Goal: Task Accomplishment & Management: Manage account settings

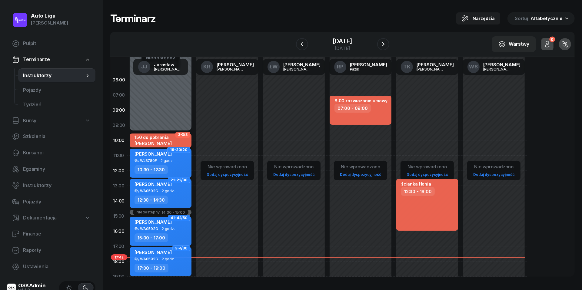
click at [345, 47] on div "[DATE]" at bounding box center [342, 48] width 19 height 5
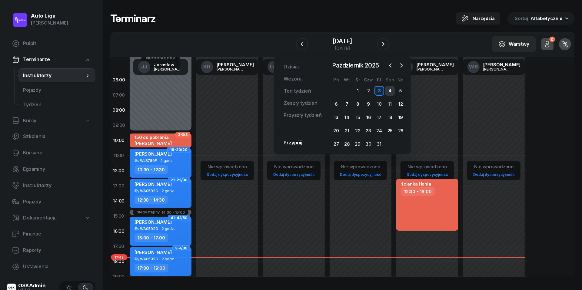
click at [390, 89] on div "4" at bounding box center [390, 91] width 10 height 10
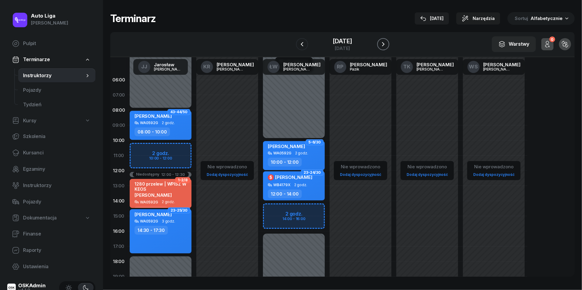
click at [390, 43] on button "button" at bounding box center [384, 44] width 12 height 12
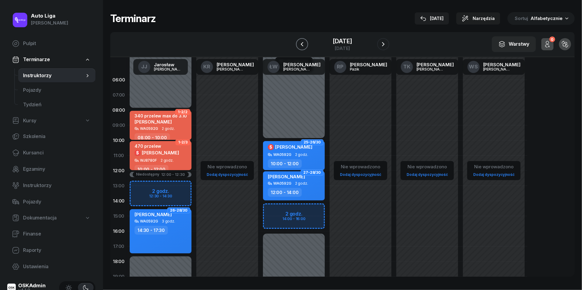
click at [300, 45] on button "button" at bounding box center [302, 44] width 12 height 12
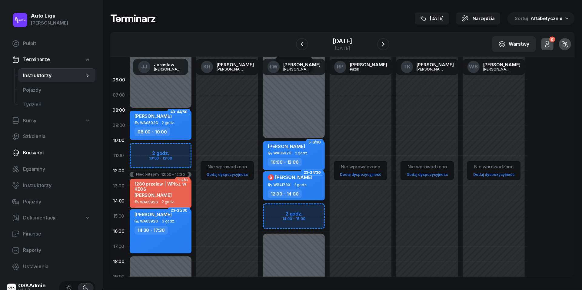
click at [32, 154] on span "Kursanci" at bounding box center [57, 153] width 68 height 8
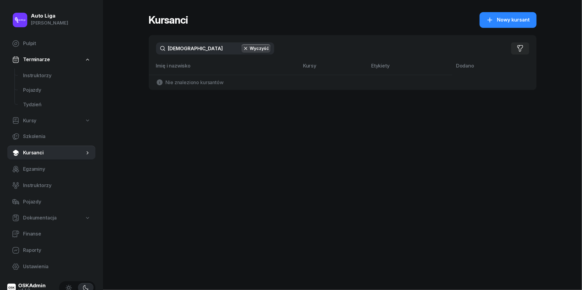
click at [214, 47] on input "[DEMOGRAPHIC_DATA]" at bounding box center [215, 48] width 118 height 12
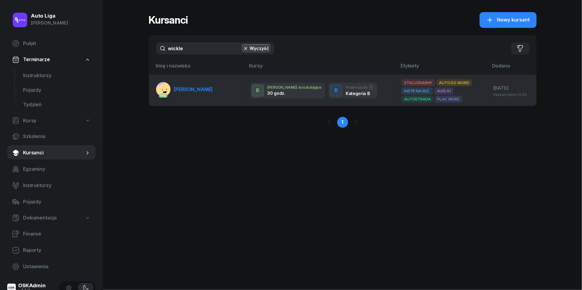
type input "wickle"
click at [196, 92] on link "PKK [PERSON_NAME]" at bounding box center [184, 89] width 57 height 15
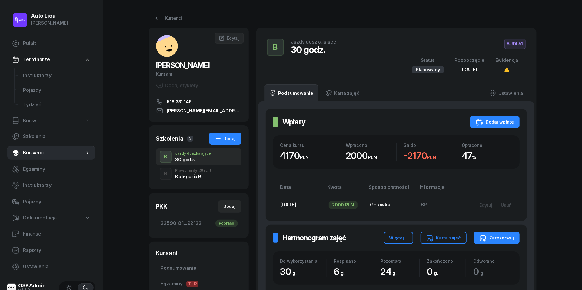
click at [183, 177] on div "Kategoria B" at bounding box center [194, 176] width 36 height 5
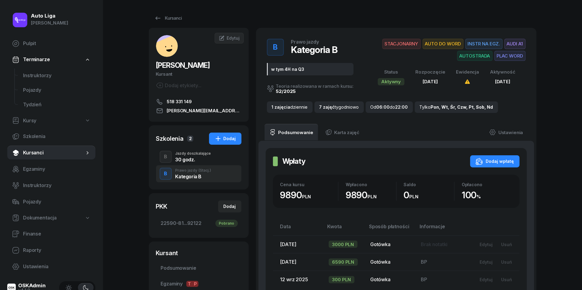
click at [184, 153] on div "Jazdy doszkalające" at bounding box center [194, 154] width 36 height 4
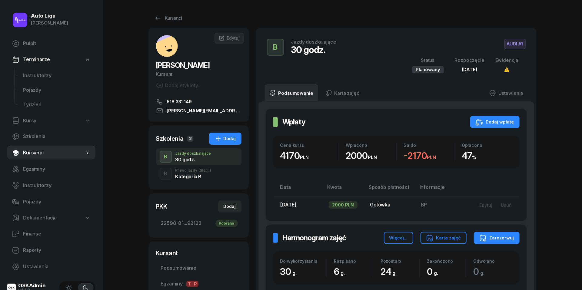
click at [187, 179] on div "Kategoria B" at bounding box center [194, 176] width 36 height 5
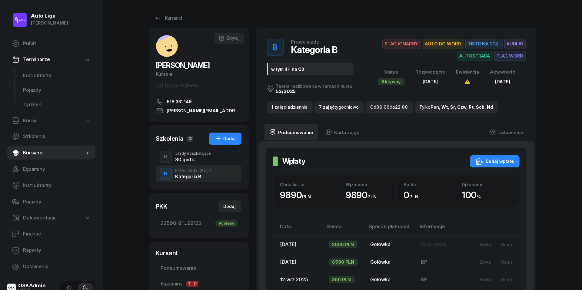
click at [194, 153] on div "Jazdy doszkalające" at bounding box center [194, 154] width 36 height 4
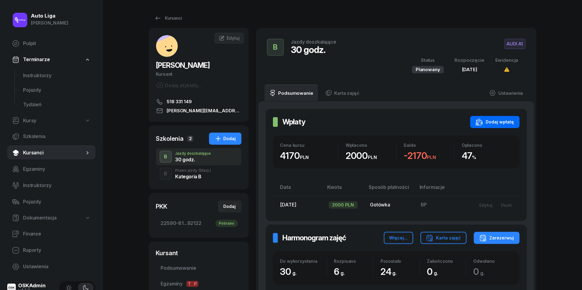
click at [500, 119] on div "Dodaj wpłatę" at bounding box center [495, 122] width 39 height 7
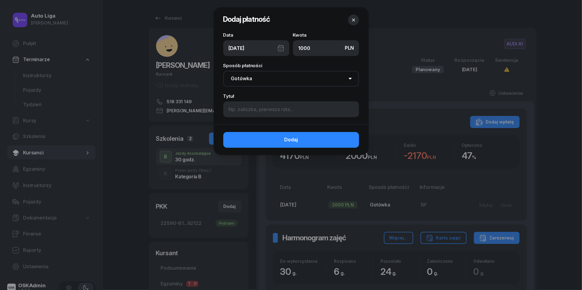
type input "1000"
click at [280, 43] on div "[DATE]" at bounding box center [256, 48] width 66 height 16
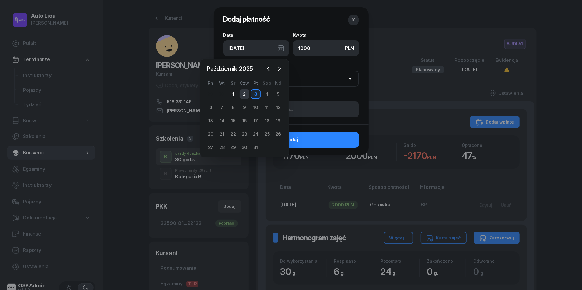
click at [244, 95] on div "2" at bounding box center [245, 94] width 10 height 10
type input "[DATE]"
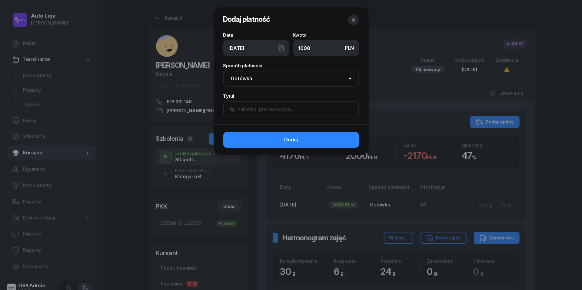
click at [247, 113] on input at bounding box center [291, 110] width 136 height 16
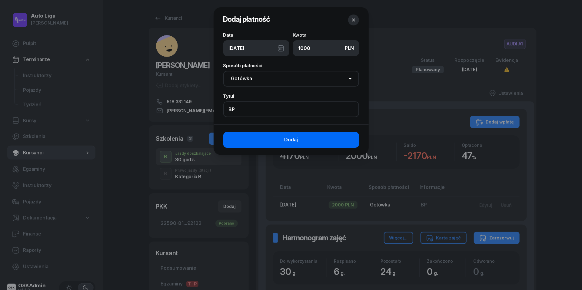
type input "BP"
click at [278, 144] on button "Dodaj" at bounding box center [291, 140] width 136 height 16
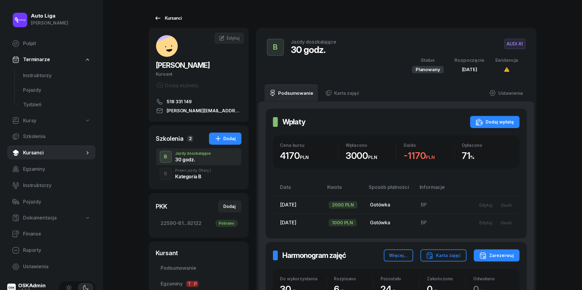
click at [158, 16] on icon at bounding box center [157, 18] width 7 height 7
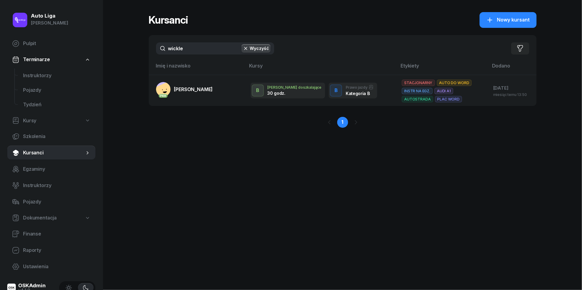
click at [193, 50] on input "wickle" at bounding box center [215, 48] width 118 height 12
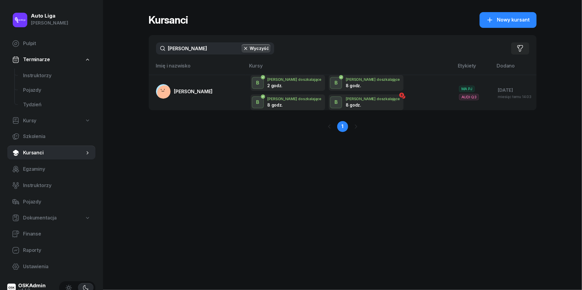
type input "dwulitrowy"
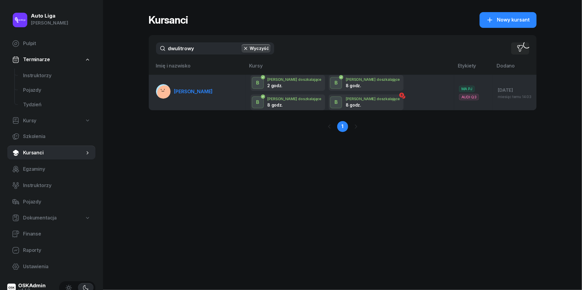
drag, startPoint x: 193, startPoint y: 62, endPoint x: 196, endPoint y: 95, distance: 32.8
click at [196, 95] on link "[PERSON_NAME]" at bounding box center [184, 91] width 57 height 15
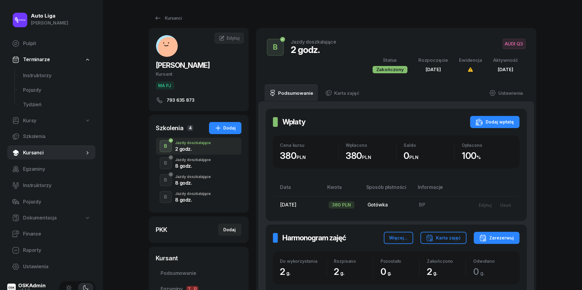
click at [201, 160] on div "Jazdy doszkalające" at bounding box center [194, 160] width 36 height 4
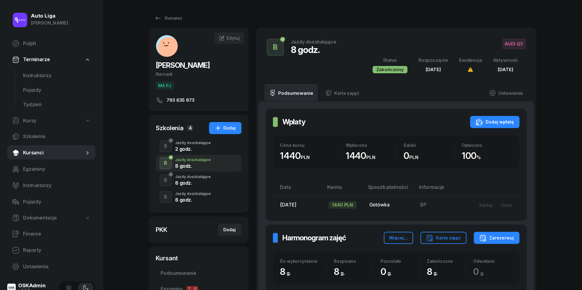
click at [202, 182] on div "8 godz." at bounding box center [194, 183] width 36 height 5
click at [201, 202] on div "8 godz." at bounding box center [194, 200] width 36 height 5
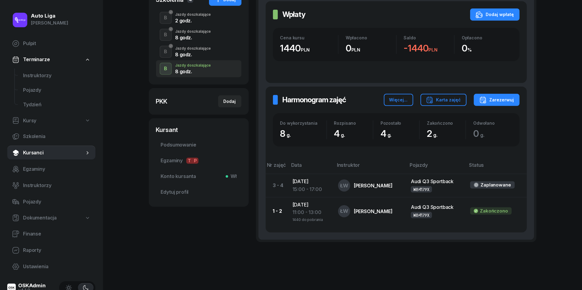
scroll to position [131, 0]
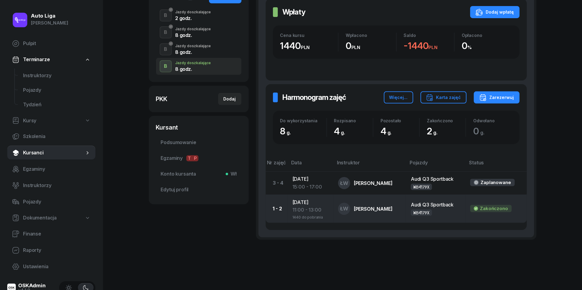
click at [311, 212] on div "11:00 - 13:00" at bounding box center [311, 210] width 36 height 8
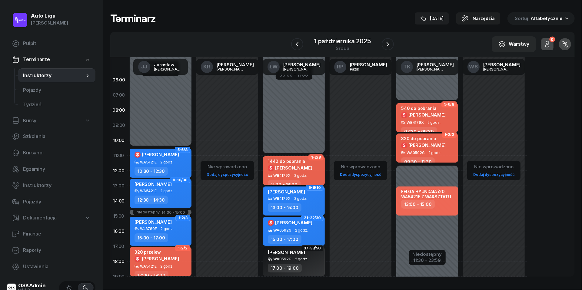
click at [301, 174] on span "2 godz." at bounding box center [300, 176] width 13 height 4
select select "11"
select select "13"
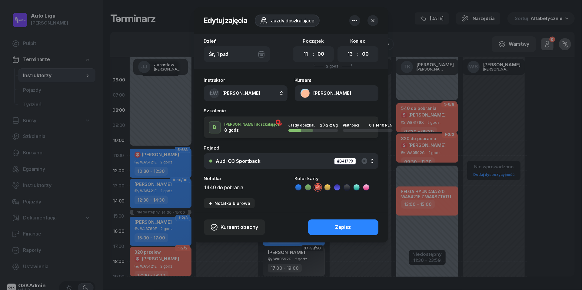
click at [218, 189] on textarea "1440 do pobrania" at bounding box center [246, 187] width 84 height 8
click at [297, 186] on icon at bounding box center [299, 188] width 6 height 6
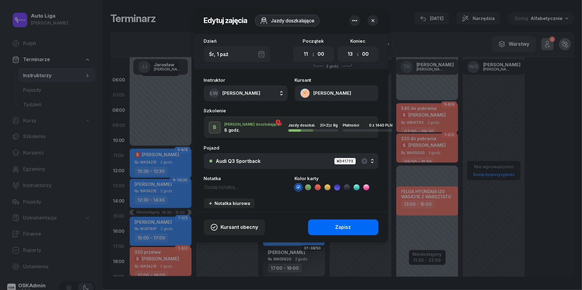
click at [332, 228] on button "Zapisz" at bounding box center [343, 228] width 70 height 16
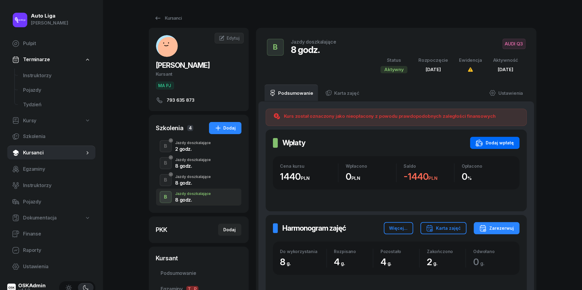
click at [504, 140] on div "Dodaj wpłatę" at bounding box center [495, 142] width 39 height 7
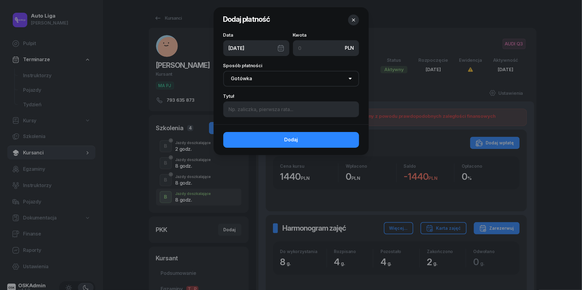
click at [280, 49] on div "[DATE]" at bounding box center [256, 48] width 66 height 16
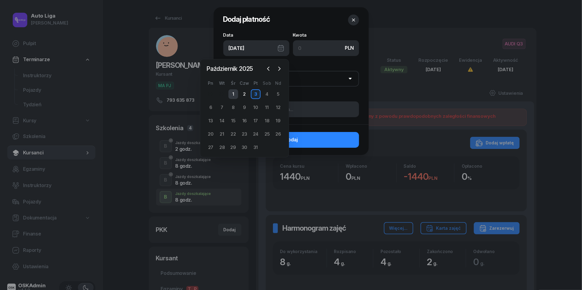
click at [235, 94] on div "1" at bounding box center [234, 94] width 10 height 10
type input "[DATE]"
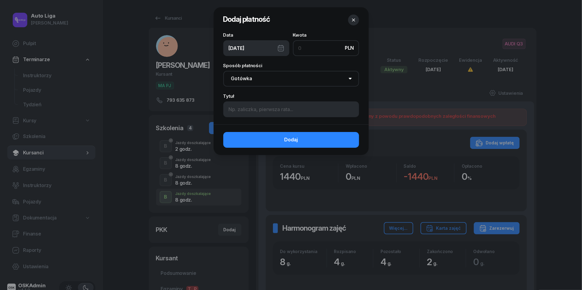
click at [317, 47] on input at bounding box center [326, 48] width 66 height 16
type input "1400"
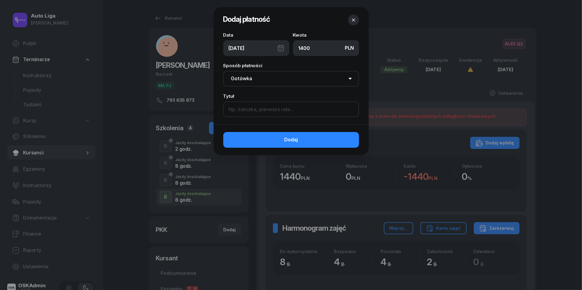
click at [296, 108] on input at bounding box center [291, 110] width 136 height 16
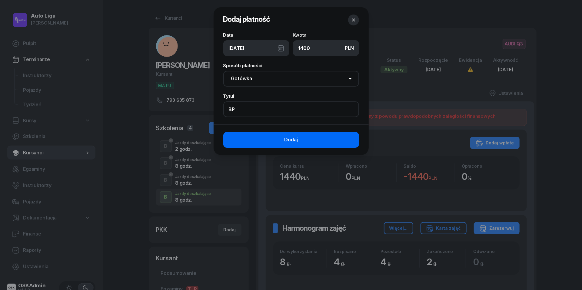
type input "BP"
click at [294, 135] on button "Dodaj" at bounding box center [291, 140] width 136 height 16
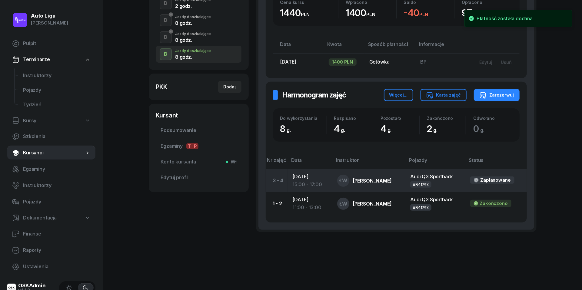
scroll to position [143, 0]
click at [317, 179] on td "[DATE] 15:00 - 17:00" at bounding box center [310, 181] width 45 height 23
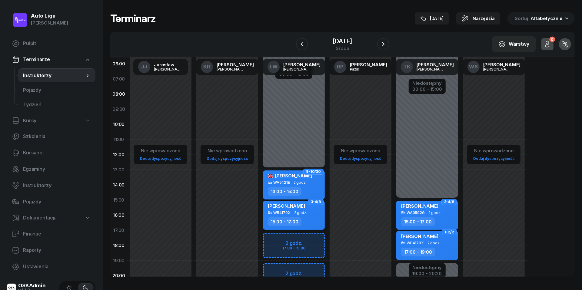
scroll to position [36, 0]
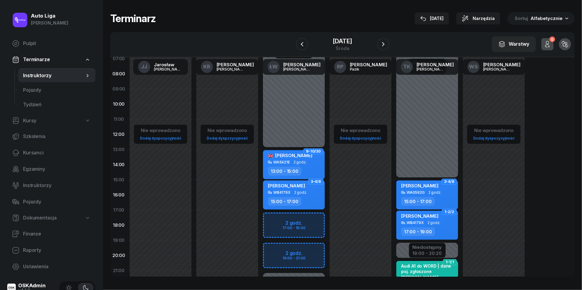
click at [294, 200] on div "15:00 - 17:00" at bounding box center [285, 201] width 34 height 9
select select "15"
select select "17"
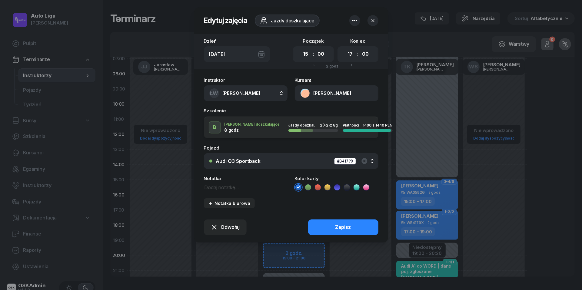
click at [232, 184] on textarea at bounding box center [246, 187] width 84 height 8
type textarea "40 do pobrania"
click at [319, 185] on icon at bounding box center [318, 188] width 6 height 6
click at [328, 228] on button "Zapisz" at bounding box center [343, 228] width 70 height 16
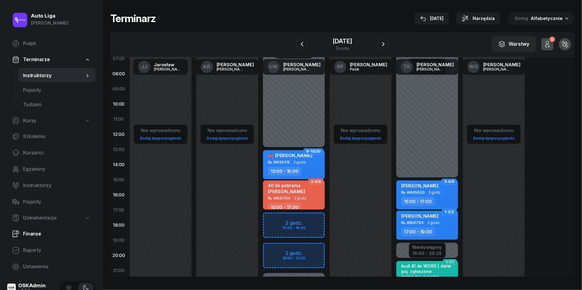
click at [39, 237] on span "Finanse" at bounding box center [57, 234] width 68 height 8
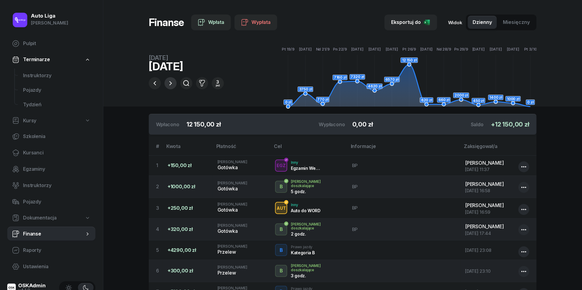
click at [170, 84] on icon "button" at bounding box center [170, 83] width 7 height 7
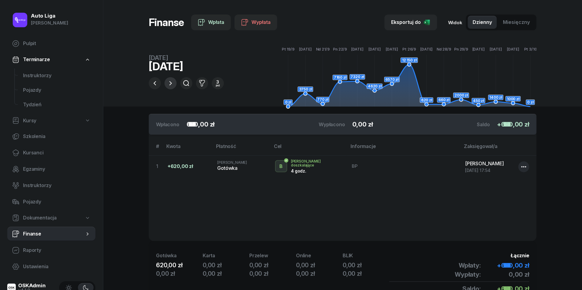
click at [170, 84] on icon "button" at bounding box center [170, 83] width 7 height 7
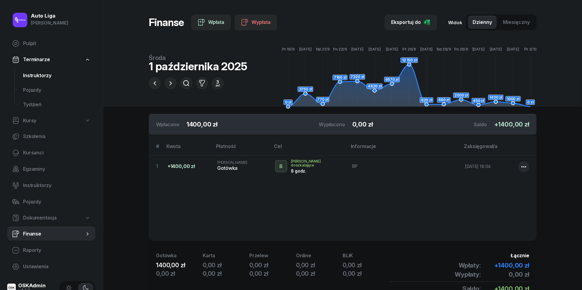
click at [44, 76] on span "Instruktorzy" at bounding box center [57, 76] width 68 height 8
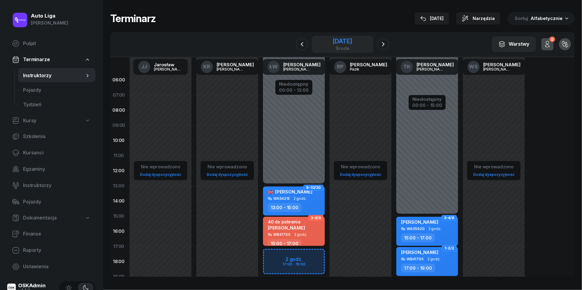
click at [336, 46] on div "środa" at bounding box center [342, 48] width 19 height 5
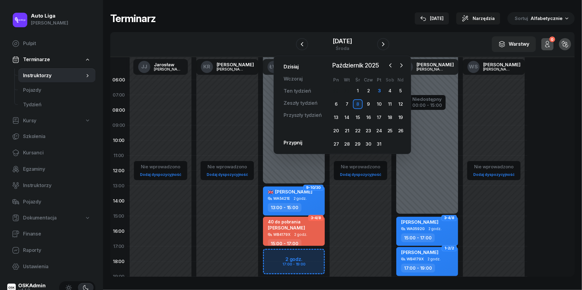
click at [295, 68] on link "Dzisiaj" at bounding box center [291, 67] width 25 height 12
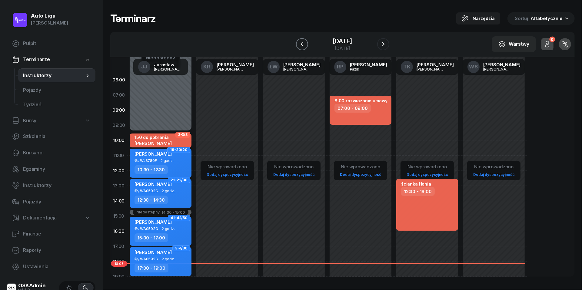
click at [299, 42] on icon "button" at bounding box center [302, 44] width 7 height 7
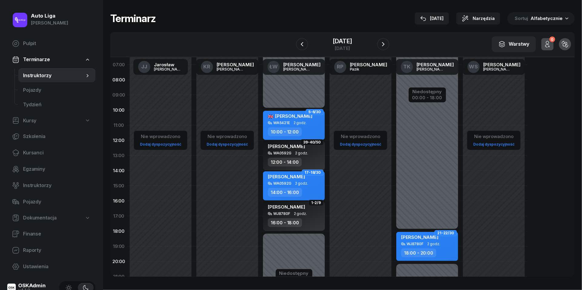
scroll to position [38, 0]
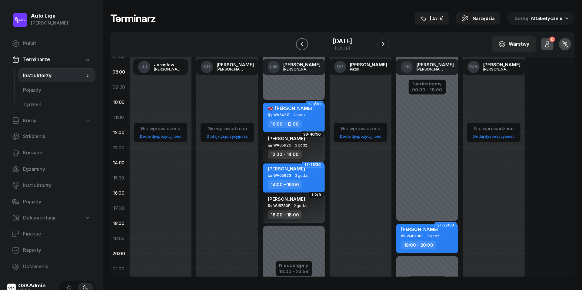
click at [299, 44] on icon "button" at bounding box center [302, 44] width 7 height 7
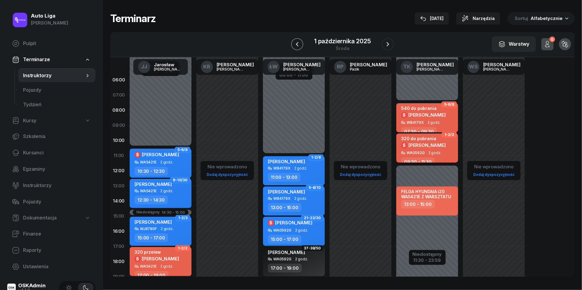
click at [299, 44] on icon "button" at bounding box center [297, 44] width 7 height 7
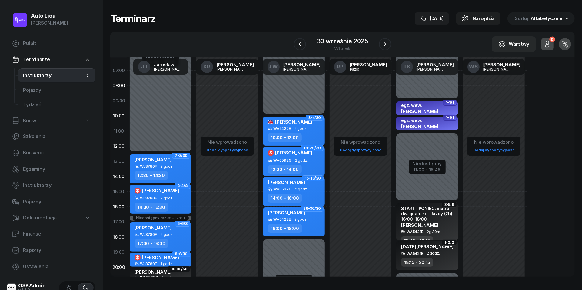
scroll to position [39, 0]
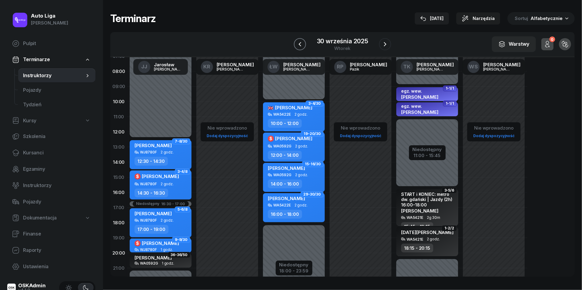
click at [303, 41] on icon "button" at bounding box center [300, 44] width 7 height 7
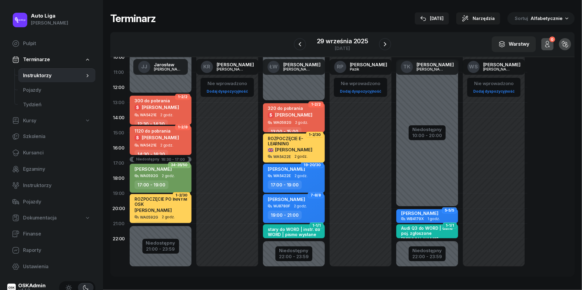
scroll to position [83, 0]
click at [300, 44] on icon "button" at bounding box center [300, 44] width 7 height 7
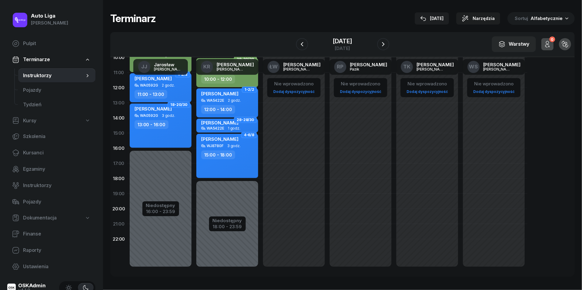
scroll to position [72, 0]
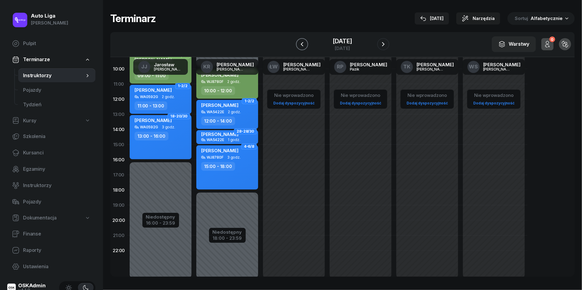
click at [303, 43] on icon "button" at bounding box center [302, 44] width 7 height 7
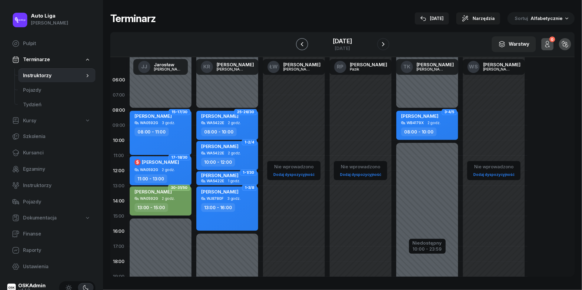
click at [301, 46] on icon "button" at bounding box center [302, 44] width 7 height 7
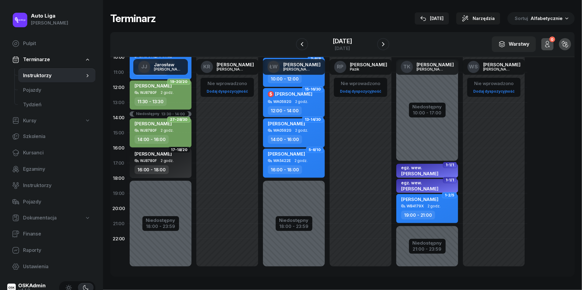
scroll to position [83, 0]
click at [304, 47] on button "button" at bounding box center [302, 44] width 12 height 12
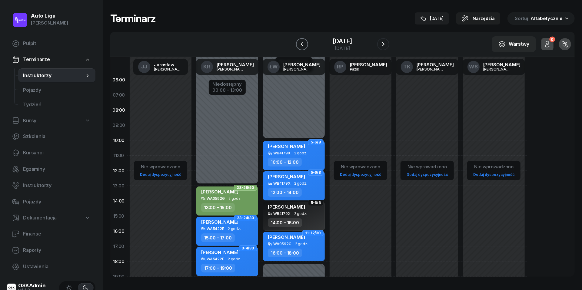
click at [302, 44] on icon "button" at bounding box center [302, 44] width 7 height 7
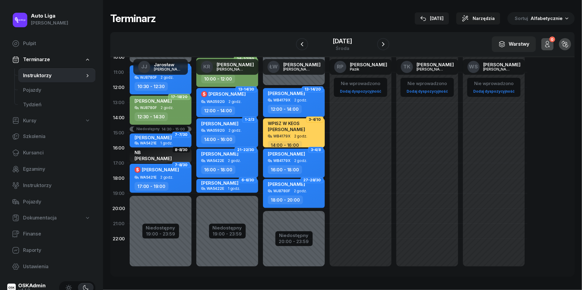
scroll to position [83, 0]
click at [302, 41] on icon "button" at bounding box center [302, 44] width 7 height 7
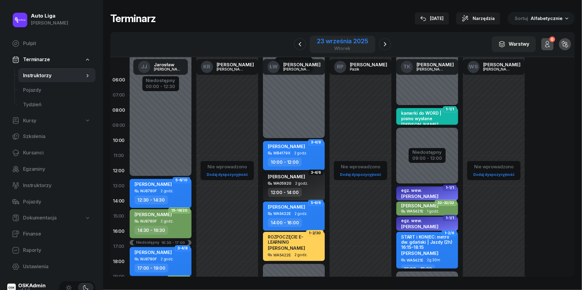
click at [335, 44] on div "23 września 2025" at bounding box center [342, 41] width 51 height 6
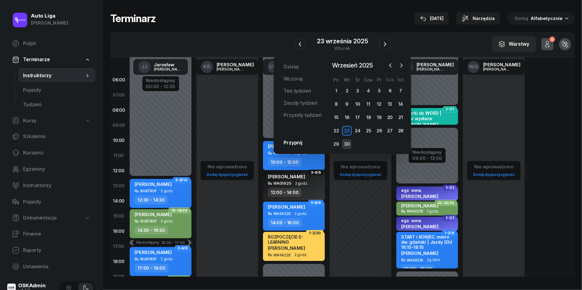
click at [346, 141] on div "30" at bounding box center [347, 144] width 10 height 10
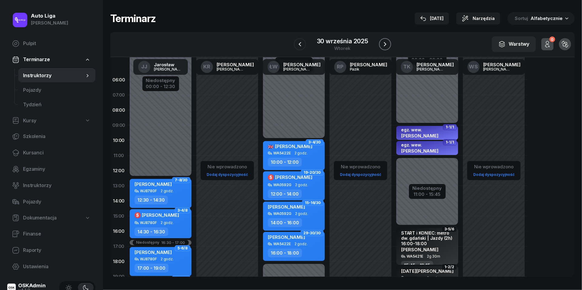
click at [384, 46] on icon "button" at bounding box center [385, 44] width 7 height 7
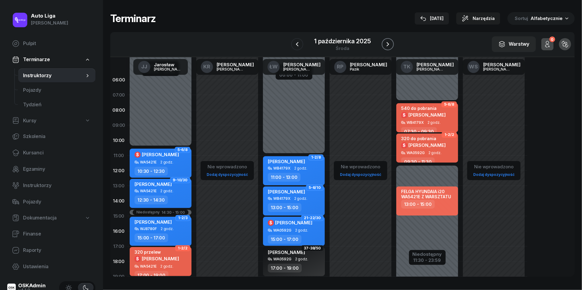
click at [389, 48] on icon "button" at bounding box center [387, 44] width 7 height 7
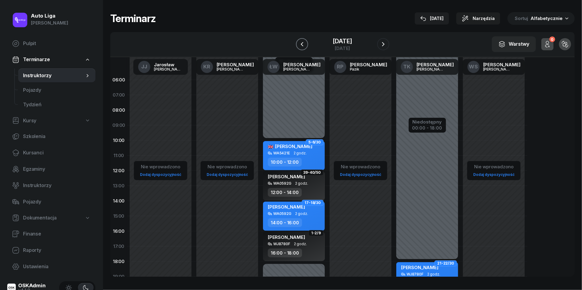
click at [299, 45] on icon "button" at bounding box center [302, 44] width 7 height 7
click at [299, 45] on icon "button" at bounding box center [297, 44] width 7 height 7
click at [299, 45] on icon "button" at bounding box center [300, 44] width 7 height 7
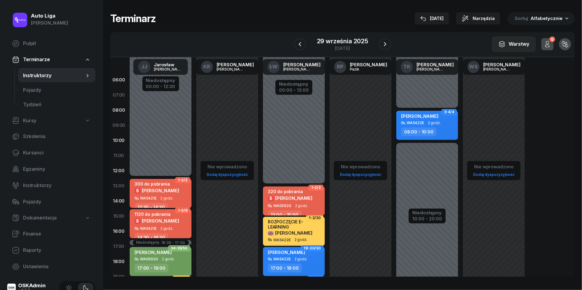
click at [304, 202] on div "320 do pobrania $ [PERSON_NAME]" at bounding box center [290, 196] width 45 height 15
select select "13"
select select "15"
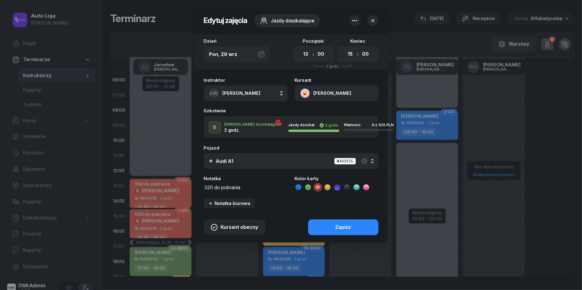
click at [218, 186] on textarea "320 do pobrania" at bounding box center [246, 187] width 84 height 8
click at [299, 187] on icon at bounding box center [299, 188] width 6 height 6
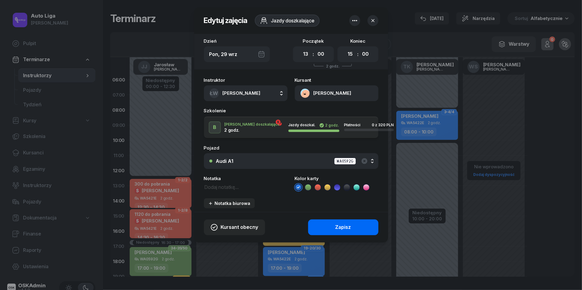
click at [337, 225] on div "Zapisz" at bounding box center [344, 228] width 16 height 8
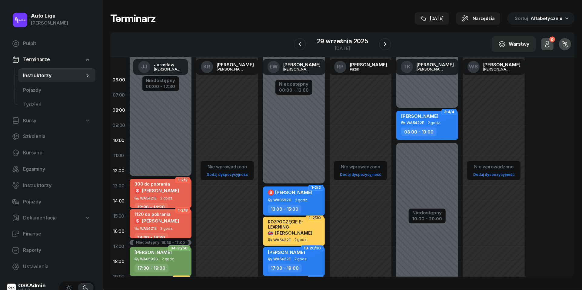
click at [304, 197] on div "$ [PERSON_NAME]" at bounding box center [290, 193] width 45 height 9
select select "13"
select select "15"
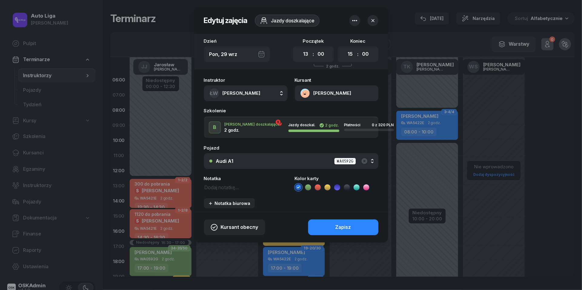
click at [304, 92] on button "[PERSON_NAME]" at bounding box center [337, 94] width 84 height 16
click at [312, 113] on div "Otwórz profil" at bounding box center [314, 114] width 29 height 8
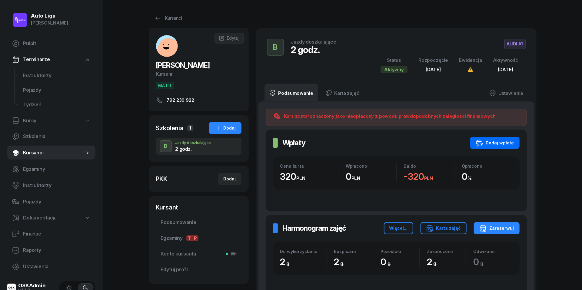
click at [496, 147] on button "Dodaj wpłatę" at bounding box center [495, 143] width 49 height 12
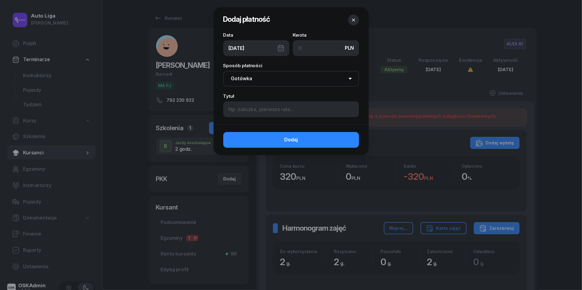
click at [280, 49] on div "[DATE]" at bounding box center [256, 48] width 66 height 16
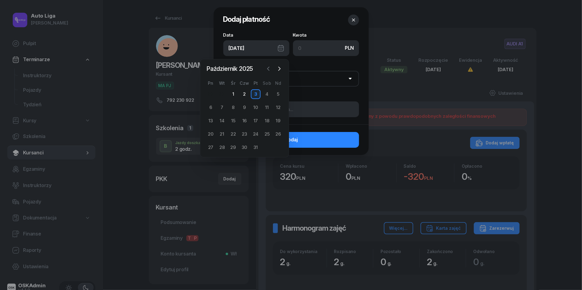
click at [271, 68] on icon "button" at bounding box center [269, 69] width 6 height 6
click at [211, 146] on div "29" at bounding box center [211, 148] width 10 height 10
type input "[DATE]"
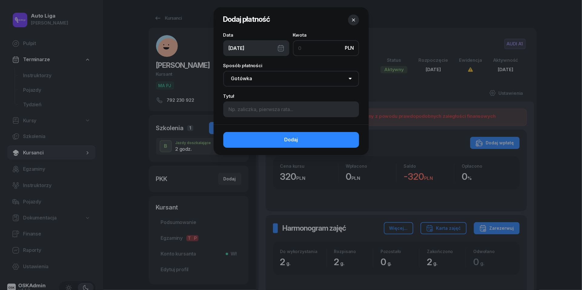
click at [313, 46] on input at bounding box center [326, 48] width 66 height 16
type input "320"
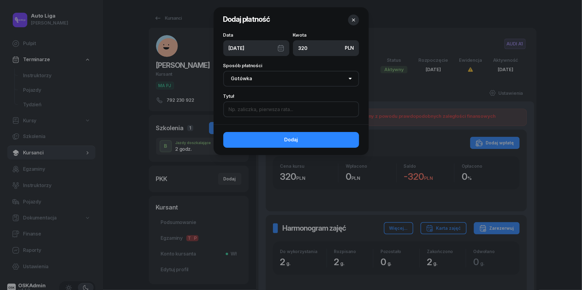
click at [304, 109] on input at bounding box center [291, 110] width 136 height 16
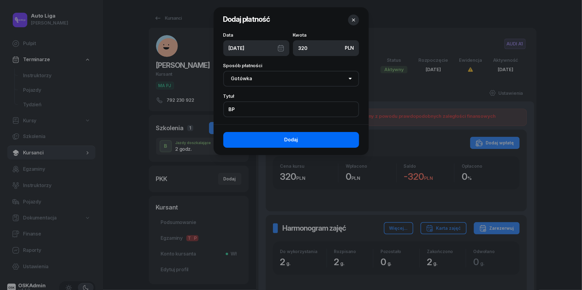
type input "BP"
click at [308, 138] on button "Dodaj" at bounding box center [291, 140] width 136 height 16
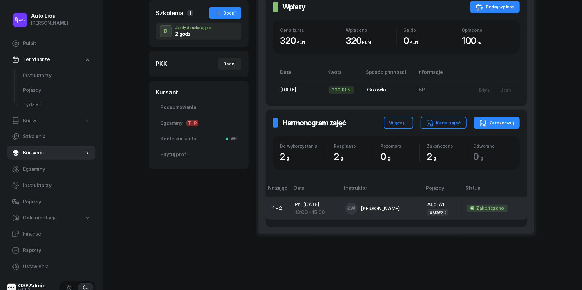
scroll to position [116, 0]
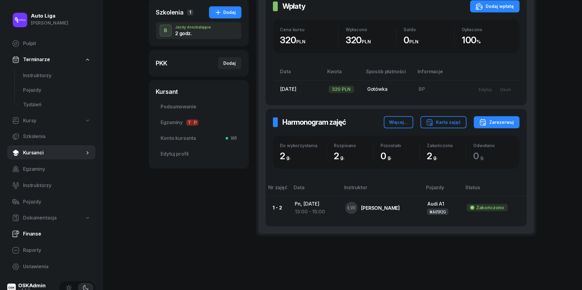
click at [35, 230] on span "Finanse" at bounding box center [57, 234] width 68 height 8
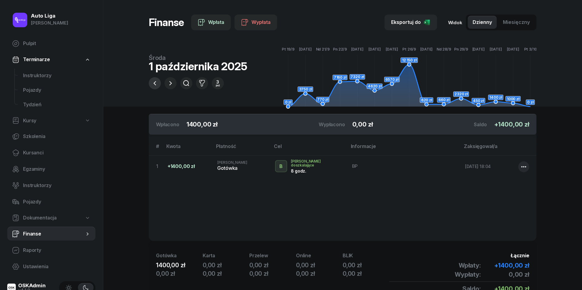
click at [157, 82] on icon "button" at bounding box center [154, 83] width 7 height 7
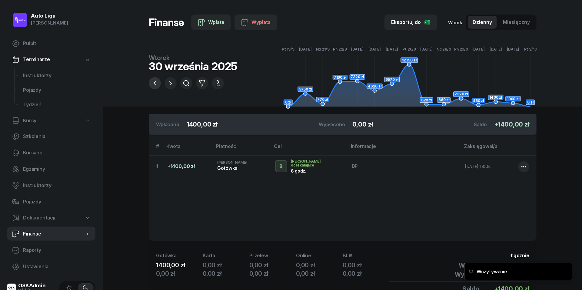
click at [157, 82] on icon "button" at bounding box center [154, 83] width 7 height 7
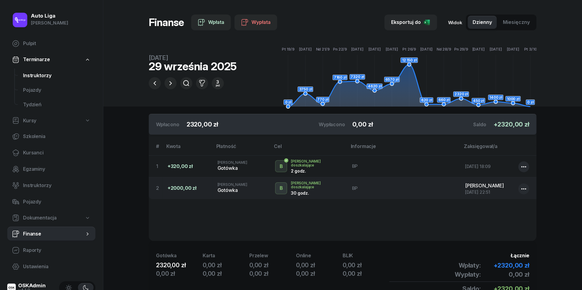
click at [51, 74] on span "Instruktorzy" at bounding box center [57, 76] width 68 height 8
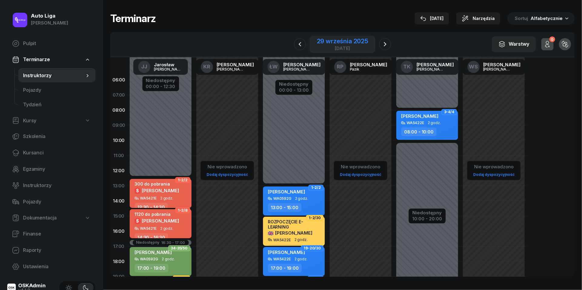
click at [329, 40] on div "29 września 2025" at bounding box center [342, 41] width 51 height 6
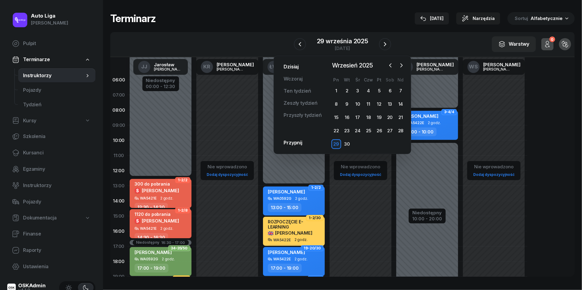
click at [289, 68] on link "Dzisiaj" at bounding box center [291, 67] width 25 height 12
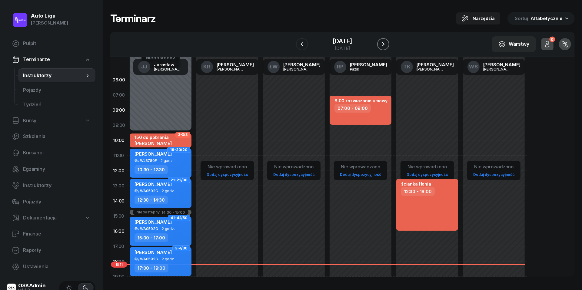
click at [390, 42] on button "button" at bounding box center [384, 44] width 12 height 12
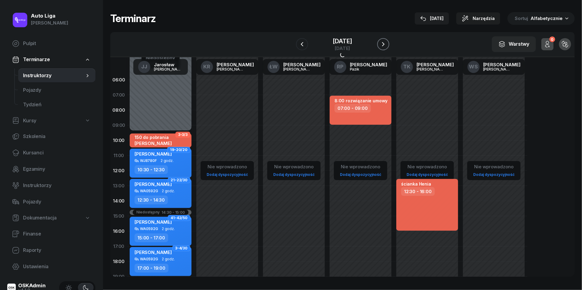
click at [390, 42] on button "button" at bounding box center [384, 44] width 12 height 12
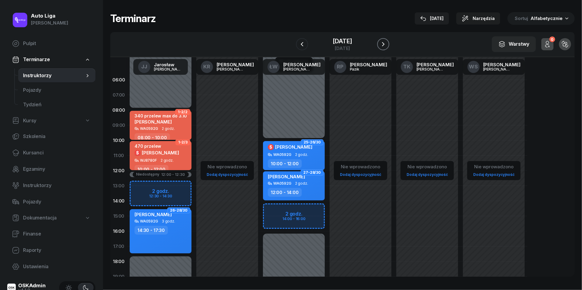
click at [390, 42] on button "button" at bounding box center [384, 44] width 12 height 12
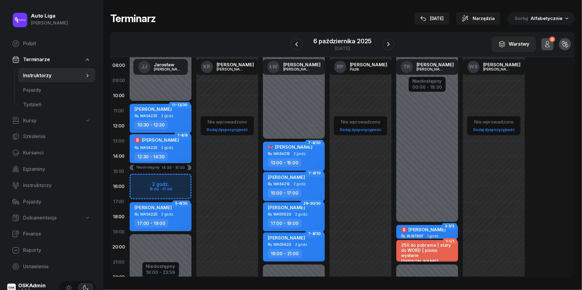
scroll to position [46, 0]
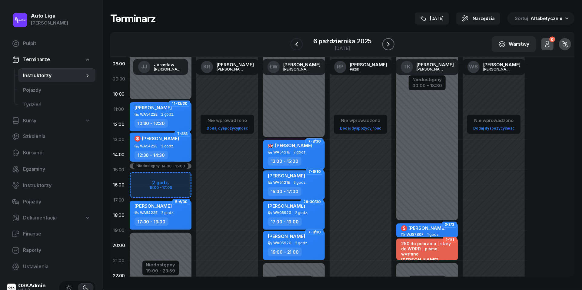
click at [392, 43] on icon "button" at bounding box center [388, 44] width 7 height 7
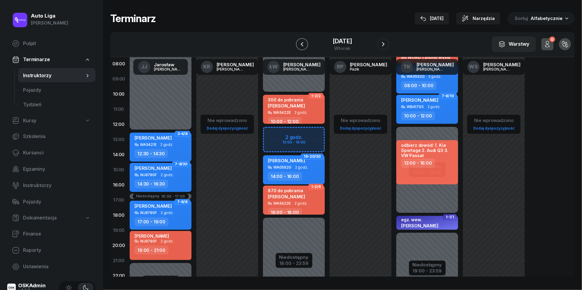
click at [301, 42] on icon "button" at bounding box center [302, 44] width 2 height 4
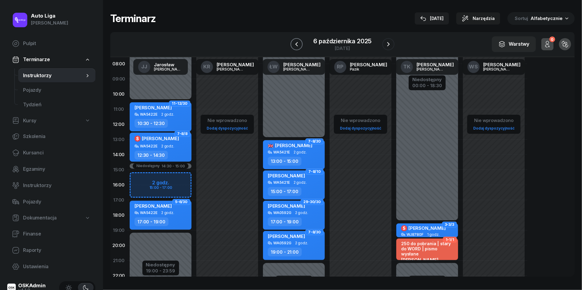
click at [297, 42] on icon "button" at bounding box center [296, 44] width 2 height 4
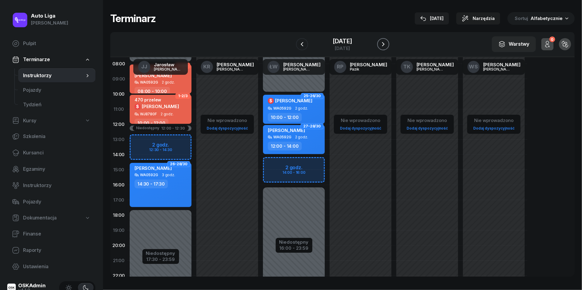
click at [387, 44] on icon "button" at bounding box center [383, 44] width 7 height 7
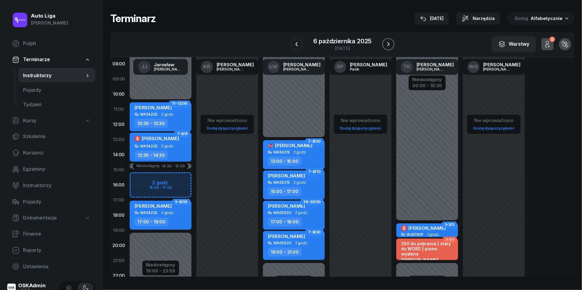
click at [391, 44] on icon "button" at bounding box center [388, 44] width 7 height 7
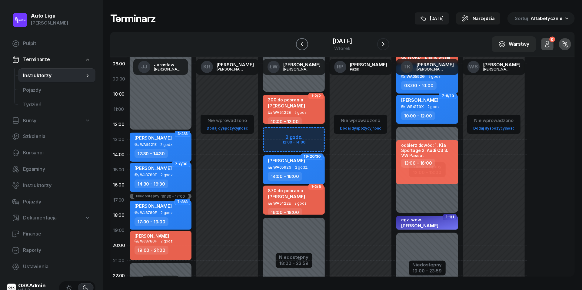
click at [300, 45] on icon "button" at bounding box center [302, 44] width 7 height 7
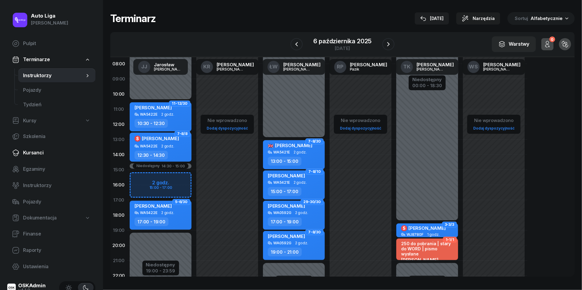
click at [38, 150] on span "Kursanci" at bounding box center [57, 153] width 68 height 8
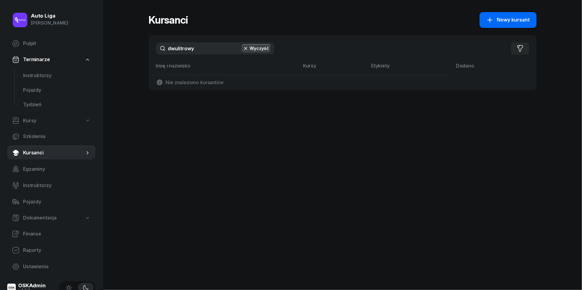
click at [514, 22] on span "Nowy kursant" at bounding box center [514, 20] width 33 height 8
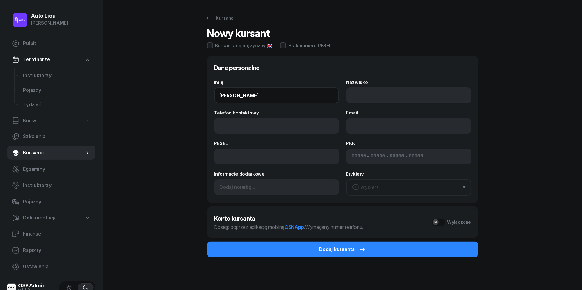
type input "[PERSON_NAME]"
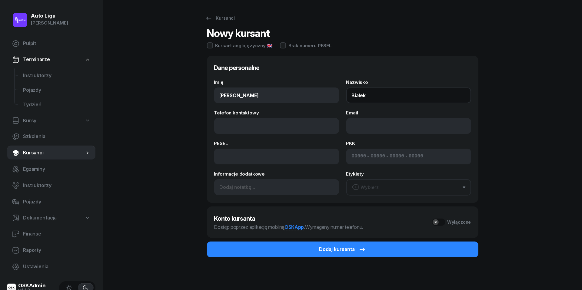
type input "Białek"
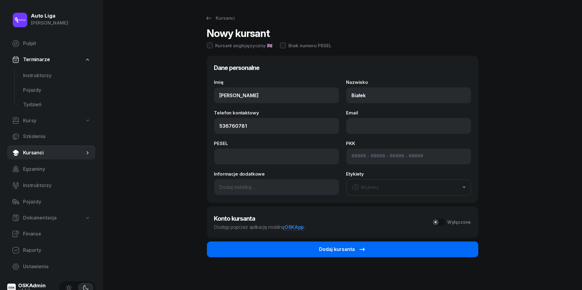
type input "536 760 781"
click at [357, 249] on div "Dodaj kursanta" at bounding box center [343, 250] width 47 height 8
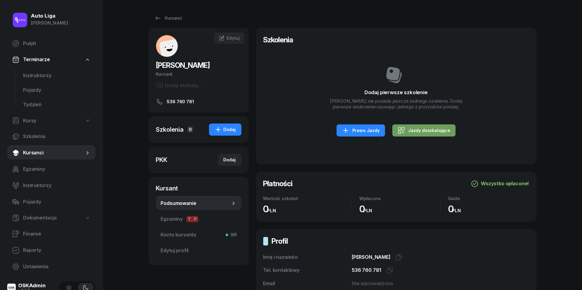
click at [422, 132] on div "Jazdy doszkalające" at bounding box center [424, 130] width 52 height 7
select select "B"
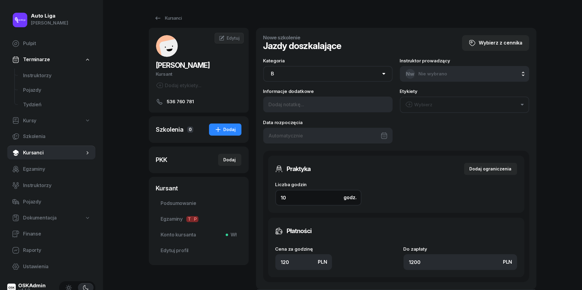
click at [309, 200] on input "10" at bounding box center [319, 198] width 86 height 16
type input "4"
type input "480"
type input "4"
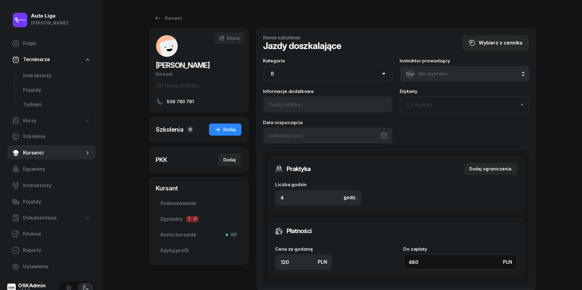
click at [422, 259] on input "480" at bounding box center [461, 263] width 114 height 16
type input "1.50"
type input "6"
type input "15"
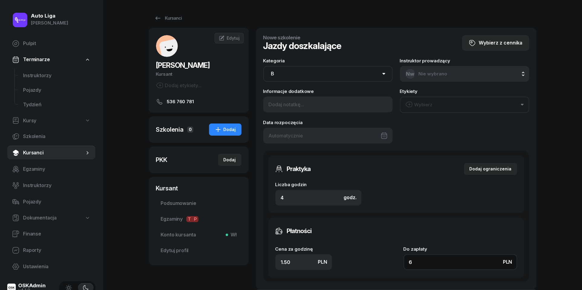
type input "60"
type input "150"
type input "600"
click at [297, 136] on div at bounding box center [327, 136] width 129 height 16
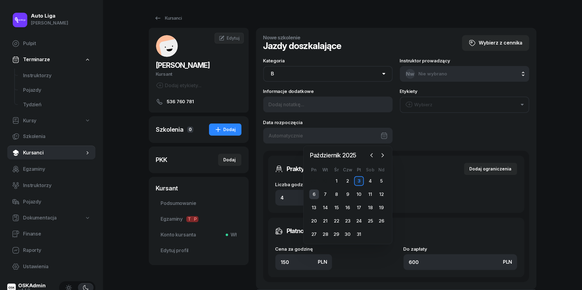
click at [314, 194] on div "6" at bounding box center [315, 195] width 10 height 10
type input "[DATE]"
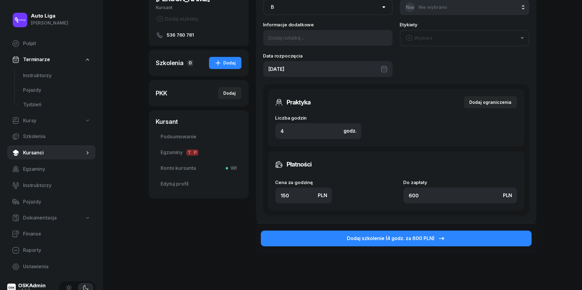
scroll to position [74, 0]
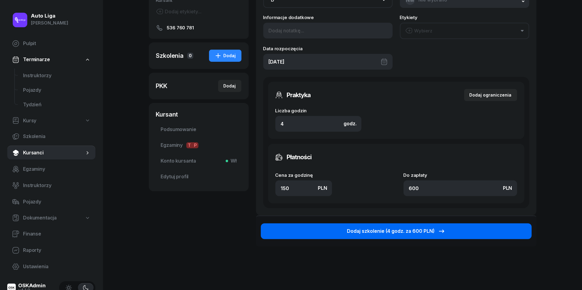
click at [413, 233] on div "Dodaj szkolenie (4 godz. za 600 PLN)" at bounding box center [396, 232] width 99 height 8
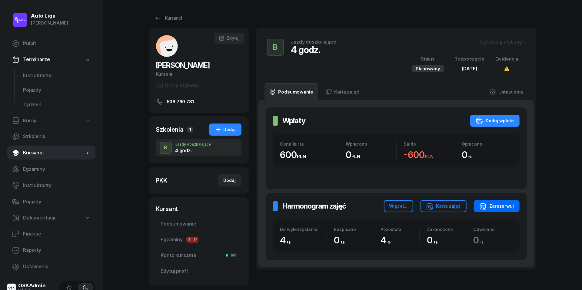
click at [511, 200] on button "Zarezerwuj" at bounding box center [497, 206] width 46 height 12
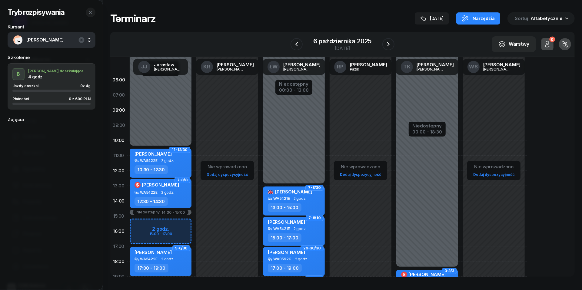
click at [139, 224] on div "Niedostępny 00:00 - 10:30 Niedostępny 19:00 - 23:59 Niedostępny 14:30 - 15:00 2…" at bounding box center [160, 216] width 67 height 288
select select "15"
select select "17"
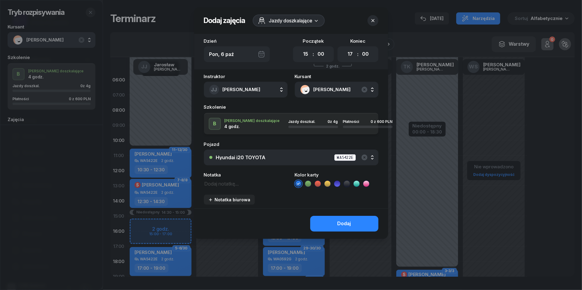
click at [374, 23] on icon "button" at bounding box center [373, 21] width 6 height 6
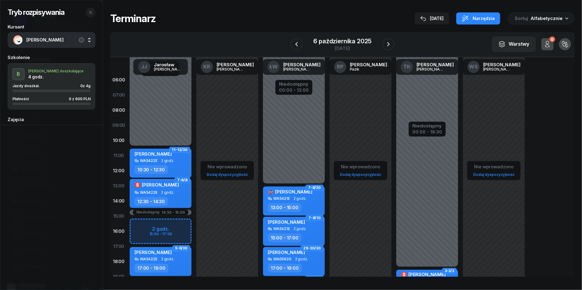
click at [141, 226] on div "Niedostępny 00:00 - 10:30 Niedostępny 19:00 - 23:59 Niedostępny 14:30 - 15:00 2…" at bounding box center [160, 216] width 67 height 288
select select "15"
select select "17"
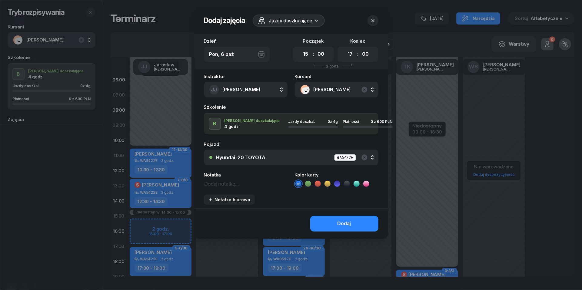
click at [318, 184] on icon at bounding box center [318, 184] width 3 height 2
click at [255, 185] on textarea at bounding box center [246, 184] width 84 height 8
type textarea "?"
click at [341, 223] on div "Dodaj" at bounding box center [345, 224] width 14 height 8
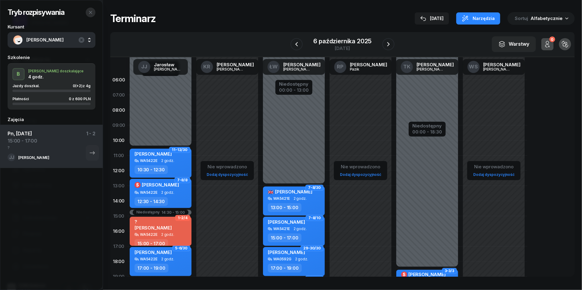
click at [89, 15] on icon "button" at bounding box center [90, 12] width 5 height 5
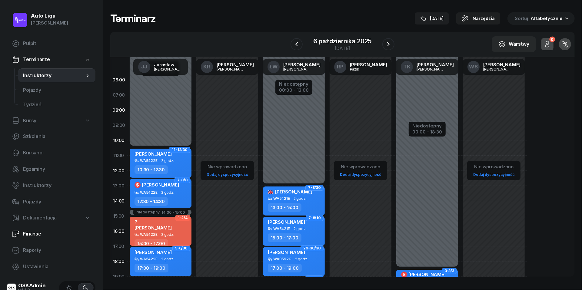
click at [35, 237] on span "Finanse" at bounding box center [57, 234] width 68 height 8
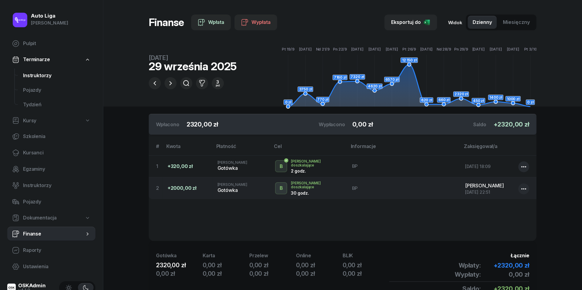
click at [39, 78] on span "Instruktorzy" at bounding box center [57, 76] width 68 height 8
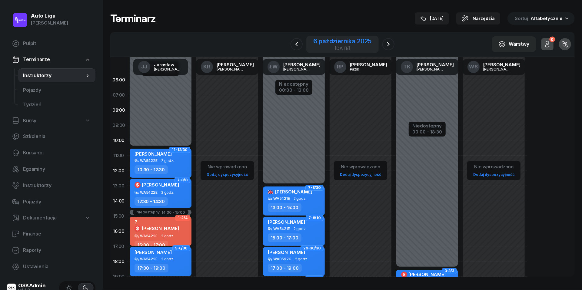
click at [338, 44] on div "6 października 2025" at bounding box center [343, 41] width 58 height 6
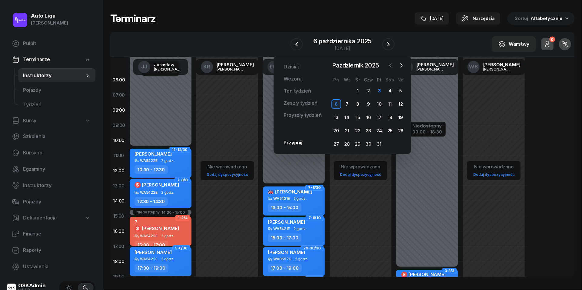
click at [390, 62] on icon "button" at bounding box center [391, 65] width 6 height 6
click at [340, 146] on div "29" at bounding box center [337, 144] width 10 height 10
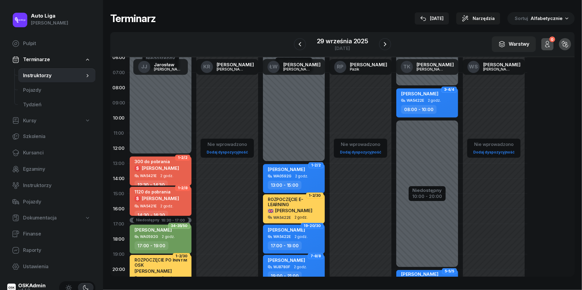
scroll to position [21, 0]
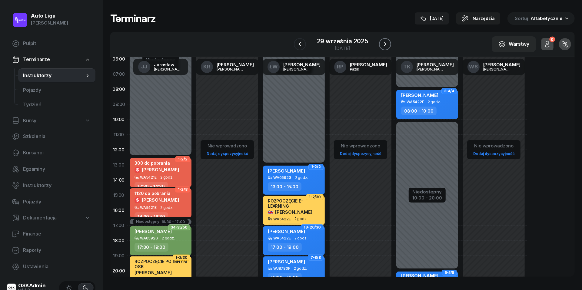
click at [384, 45] on icon "button" at bounding box center [385, 44] width 7 height 7
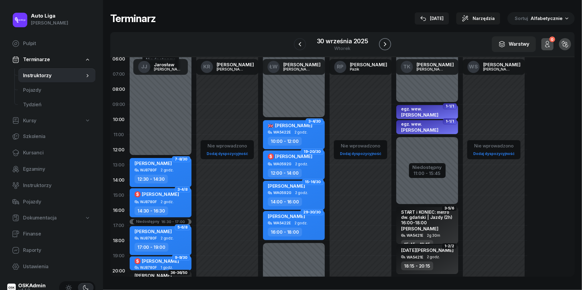
click at [384, 45] on icon "button" at bounding box center [385, 44] width 7 height 7
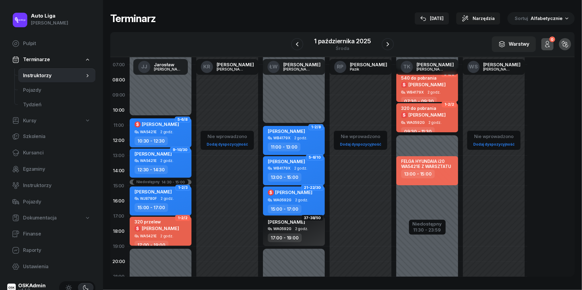
scroll to position [12, 0]
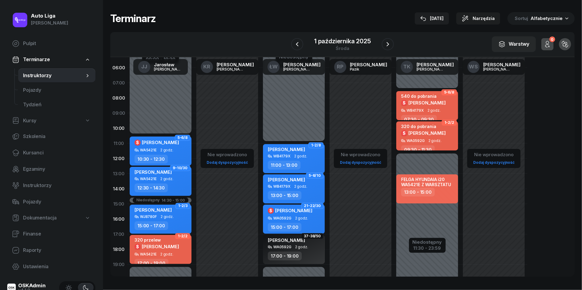
click at [443, 143] on div "320 do pobrania $ [PERSON_NAME] WA0592G 2 godz. 09:30 - 11:30" at bounding box center [428, 136] width 62 height 29
select select "09"
select select "30"
select select "11"
select select "30"
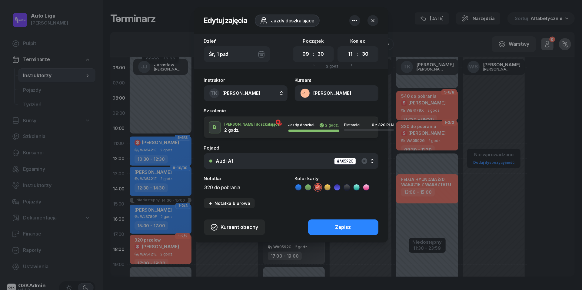
click at [305, 93] on button "[PERSON_NAME]" at bounding box center [337, 94] width 84 height 16
click at [309, 117] on div "Otwórz profil" at bounding box center [314, 114] width 29 height 8
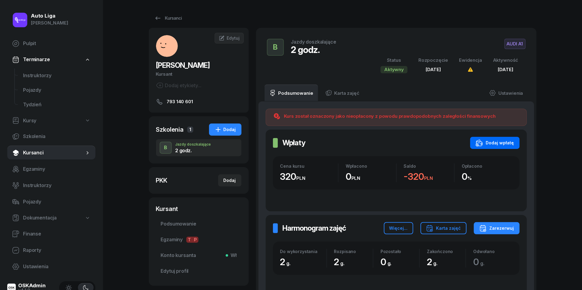
click at [492, 141] on div "Dodaj wpłatę" at bounding box center [495, 142] width 39 height 7
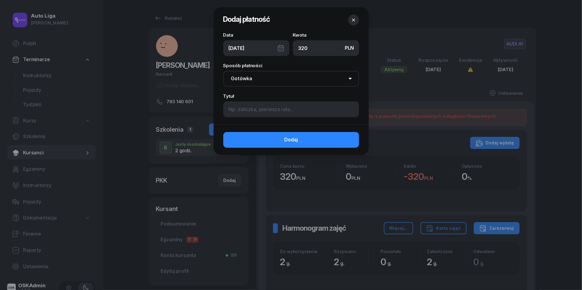
type input "320"
click at [279, 113] on input at bounding box center [291, 110] width 136 height 16
type input "BP"
click at [282, 47] on div "[DATE]" at bounding box center [256, 48] width 66 height 16
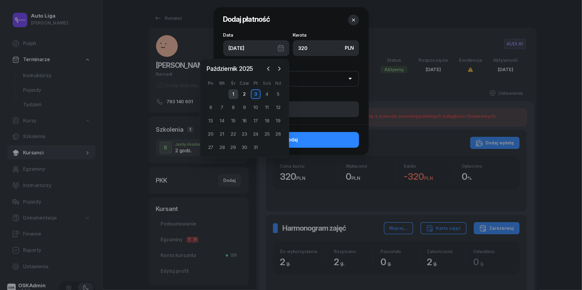
click at [232, 91] on div "1" at bounding box center [234, 94] width 10 height 10
type input "[DATE]"
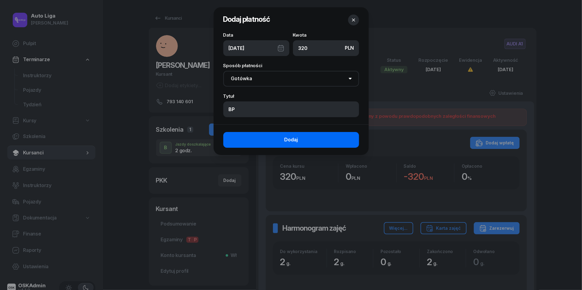
click at [276, 141] on button "Dodaj" at bounding box center [291, 140] width 136 height 16
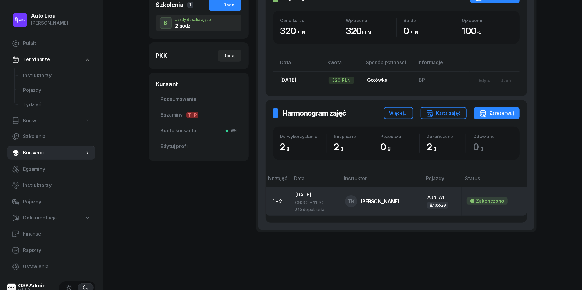
scroll to position [124, 0]
click at [312, 196] on td "[DATE] 09:30 - 11:30 320 do pobrania" at bounding box center [315, 202] width 50 height 28
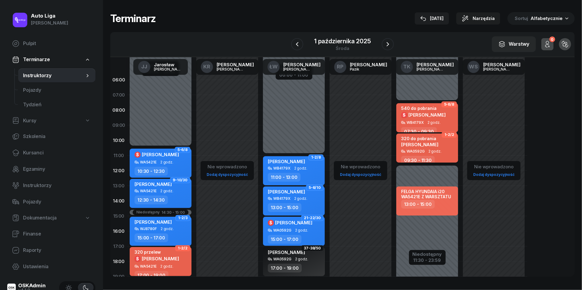
click at [432, 148] on div "320 do pobrania [PERSON_NAME]" at bounding box center [419, 142] width 37 height 13
select select "09"
select select "30"
select select "11"
select select "30"
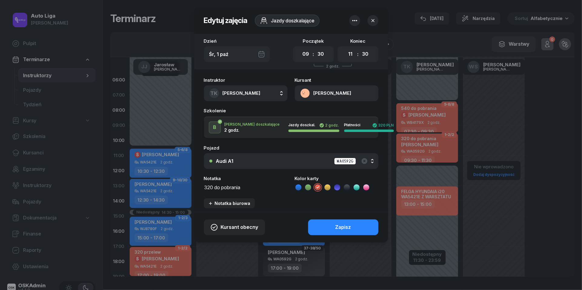
click at [225, 192] on div "Instruktor TK [PERSON_NAME] [PERSON_NAME] KR [PERSON_NAME] ŁW [PERSON_NAME] RP …" at bounding box center [291, 143] width 194 height 138
click at [225, 191] on div "Instruktor TK [PERSON_NAME] [PERSON_NAME] KR [PERSON_NAME] ŁW [PERSON_NAME] RP …" at bounding box center [291, 143] width 194 height 138
click at [224, 186] on textarea "320 do pobrania" at bounding box center [246, 187] width 84 height 8
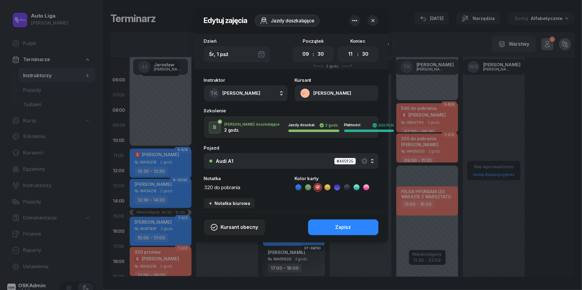
click at [224, 186] on textarea "320 do pobrania" at bounding box center [246, 187] width 84 height 8
click at [346, 187] on icon at bounding box center [347, 188] width 6 height 6
click at [341, 225] on div "Zapisz" at bounding box center [344, 228] width 16 height 8
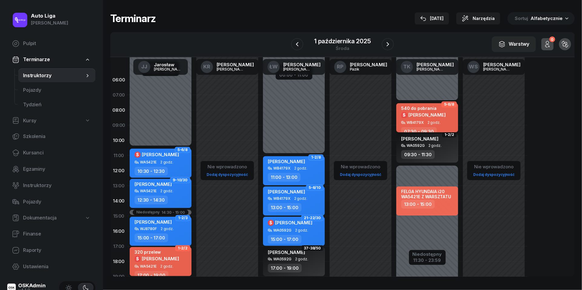
click at [432, 118] on div "540 do pobrania $ [PERSON_NAME]" at bounding box center [423, 113] width 45 height 15
select select "07"
select select "30"
select select "09"
select select "30"
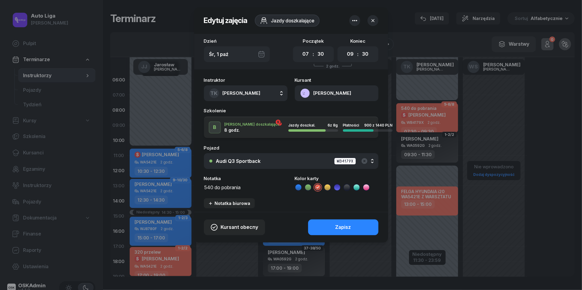
click at [305, 91] on button "[PERSON_NAME]" at bounding box center [337, 94] width 84 height 16
click at [311, 112] on div "Otwórz profil" at bounding box center [314, 114] width 29 height 8
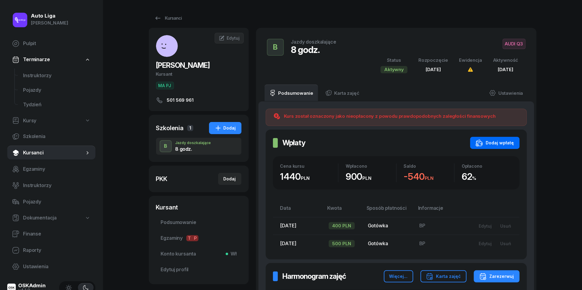
click at [505, 143] on div "Dodaj wpłatę" at bounding box center [495, 142] width 39 height 7
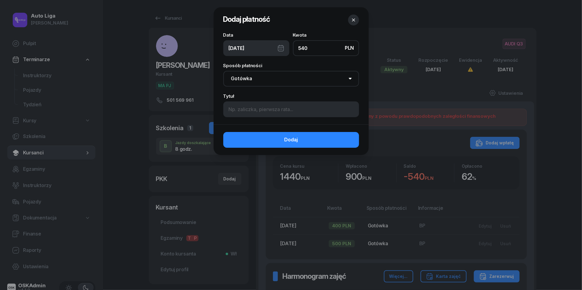
type input "540"
click at [280, 49] on div "[DATE]" at bounding box center [256, 48] width 66 height 16
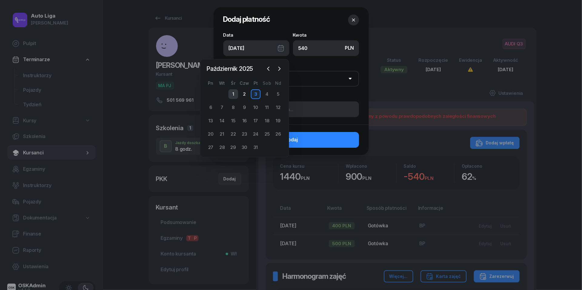
click at [233, 97] on div "1" at bounding box center [234, 94] width 10 height 10
type input "[DATE]"
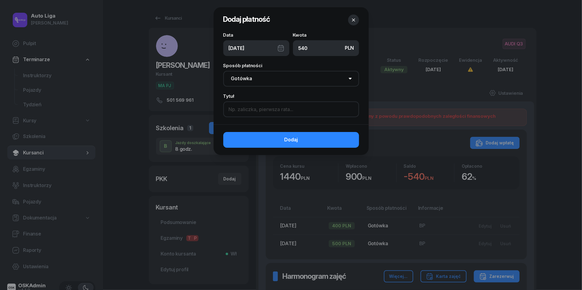
click at [263, 108] on input at bounding box center [291, 110] width 136 height 16
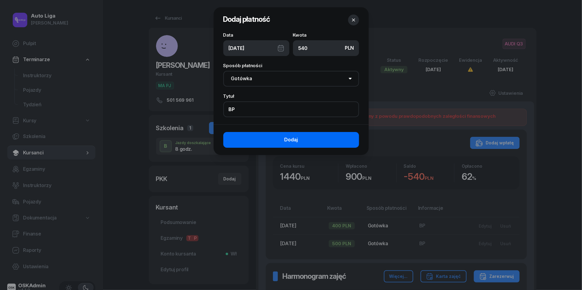
type input "BP"
click at [299, 144] on button "Dodaj" at bounding box center [291, 140] width 136 height 16
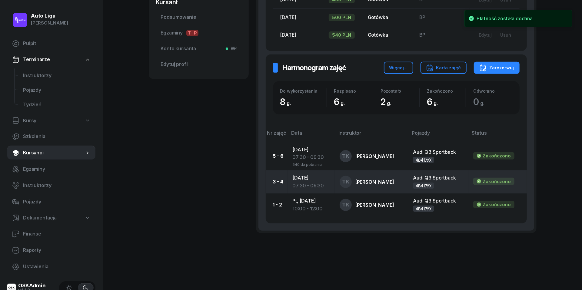
scroll to position [205, 0]
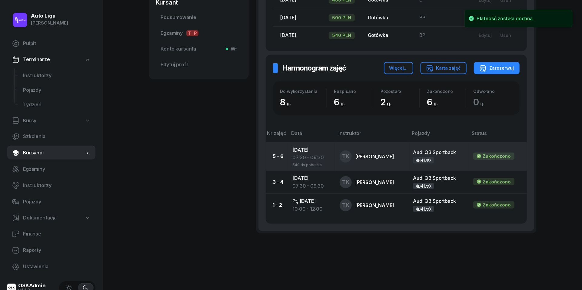
click at [306, 156] on div "07:30 - 09:30" at bounding box center [312, 158] width 38 height 8
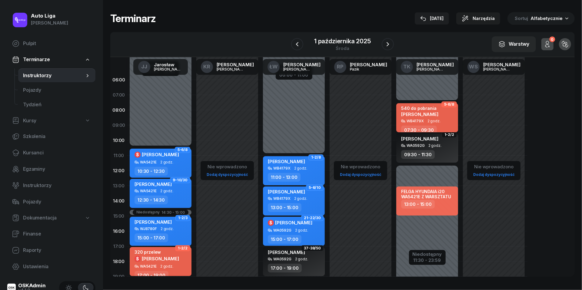
click at [431, 114] on span "[PERSON_NAME]" at bounding box center [419, 115] width 37 height 6
select select "07"
select select "30"
select select "09"
select select "30"
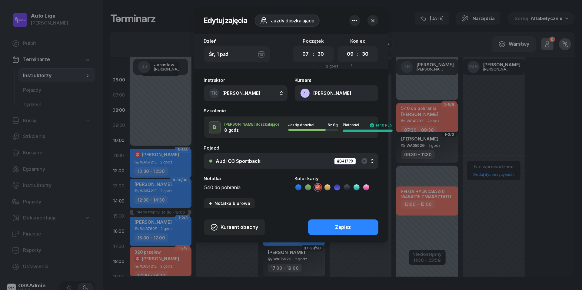
click at [221, 187] on textarea "540 do pobrania" at bounding box center [246, 187] width 84 height 8
click at [299, 186] on icon at bounding box center [299, 188] width 6 height 6
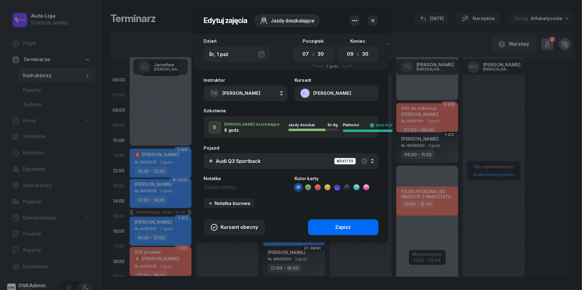
click at [337, 228] on div "Zapisz" at bounding box center [344, 228] width 16 height 8
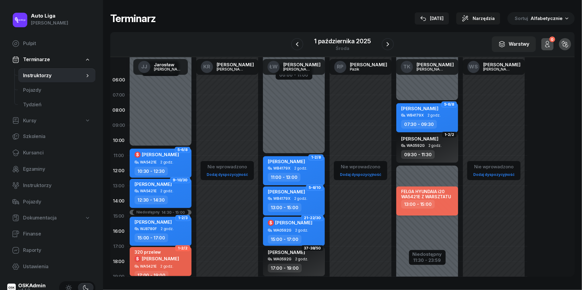
click at [416, 197] on div "FELGA HYUNDAIA i20 WA5421E Z WARSZTATU" at bounding box center [427, 194] width 53 height 10
select select "13"
select select "15"
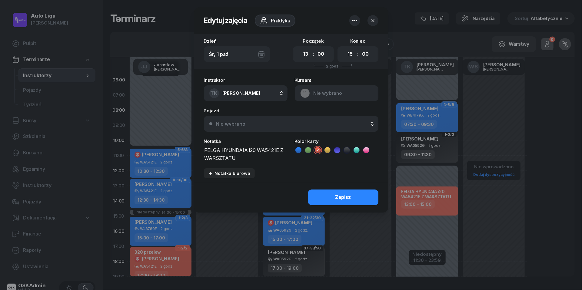
click at [260, 55] on div "Śr, 1 paź" at bounding box center [237, 54] width 66 height 16
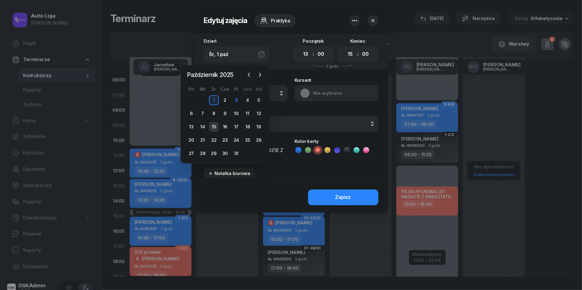
click at [212, 126] on div "15" at bounding box center [214, 127] width 10 height 10
type input "[DATE]"
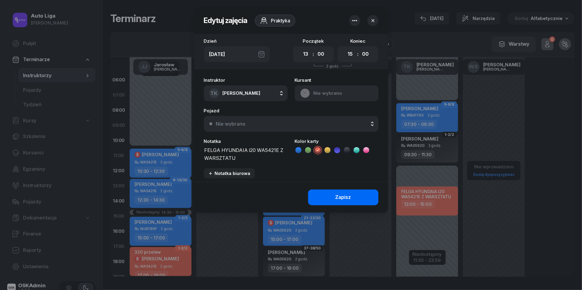
click at [330, 195] on button "Zapisz" at bounding box center [343, 198] width 70 height 16
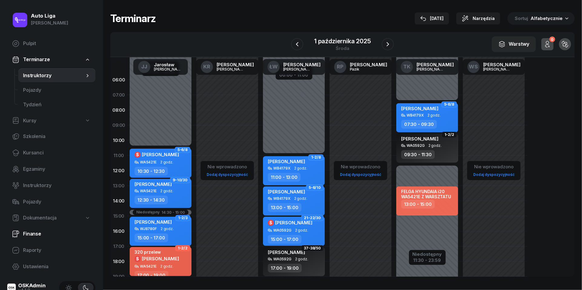
click at [27, 232] on span "Finanse" at bounding box center [57, 234] width 68 height 8
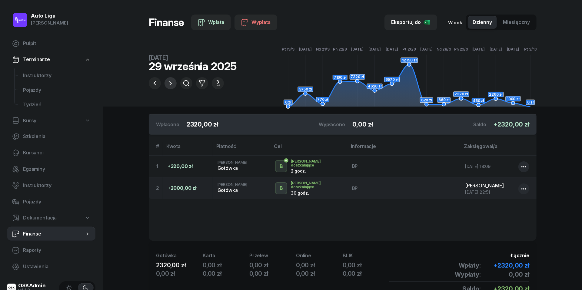
click at [171, 83] on icon "button" at bounding box center [171, 83] width 2 height 4
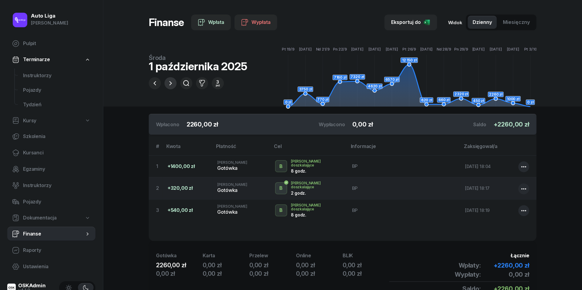
click at [171, 83] on icon "button" at bounding box center [171, 83] width 2 height 4
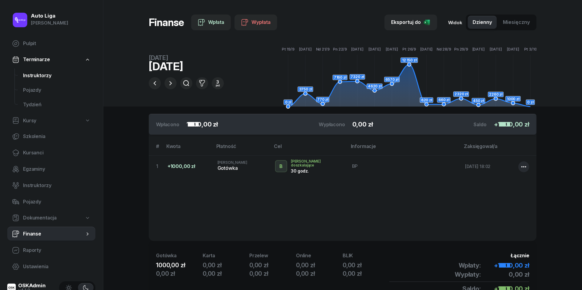
click at [30, 76] on span "Instruktorzy" at bounding box center [57, 76] width 68 height 8
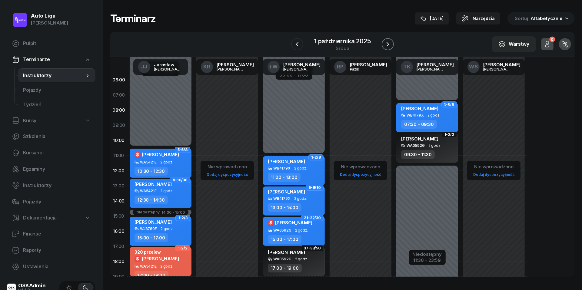
click at [391, 45] on icon "button" at bounding box center [387, 44] width 7 height 7
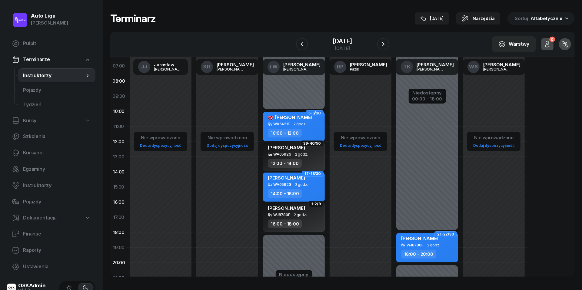
scroll to position [33, 0]
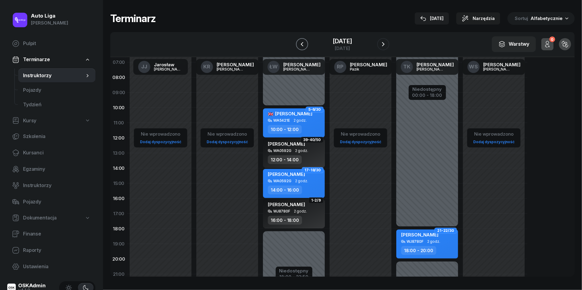
click at [300, 45] on icon "button" at bounding box center [302, 44] width 7 height 7
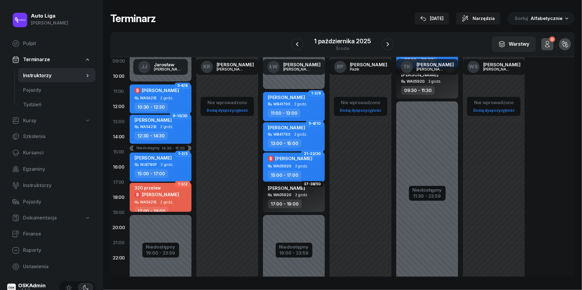
scroll to position [67, 0]
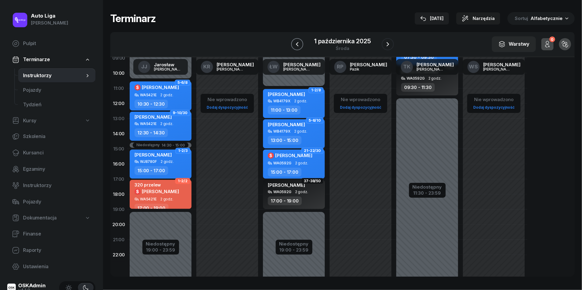
click at [299, 47] on icon "button" at bounding box center [297, 44] width 7 height 7
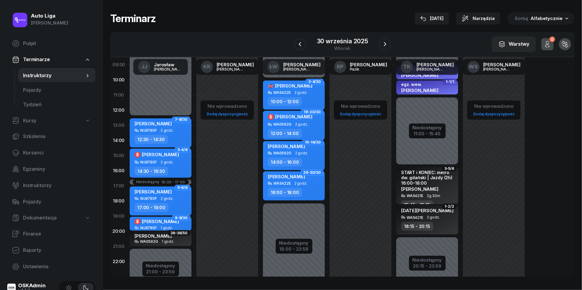
scroll to position [77, 0]
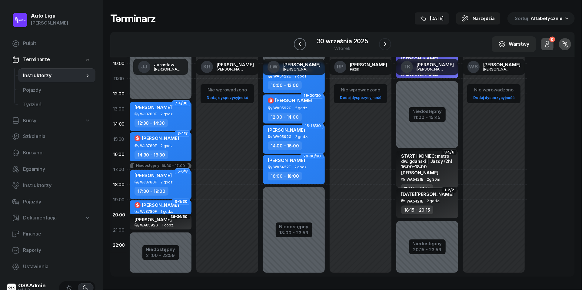
click at [301, 45] on icon "button" at bounding box center [300, 44] width 2 height 4
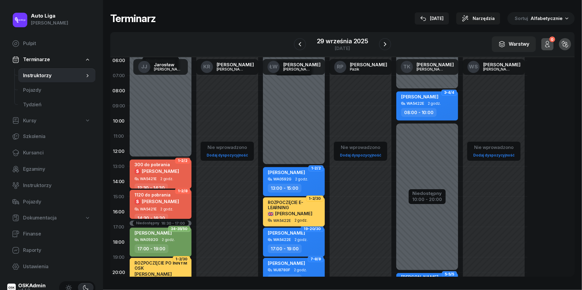
scroll to position [21, 0]
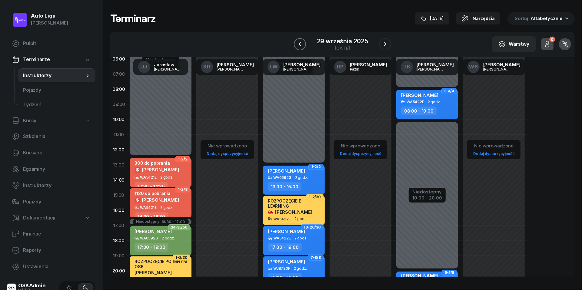
click at [300, 40] on button "button" at bounding box center [300, 44] width 12 height 12
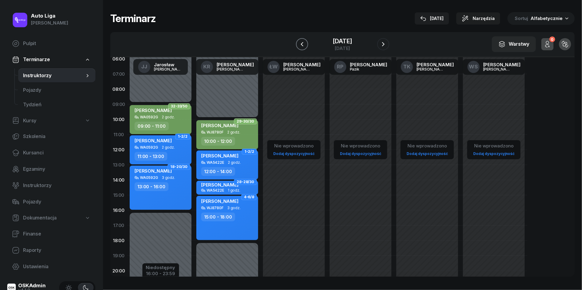
click at [300, 40] on button "button" at bounding box center [302, 44] width 12 height 12
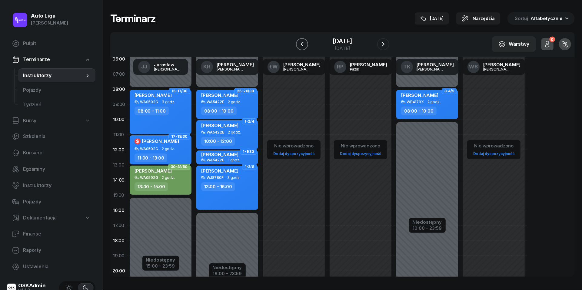
click at [300, 40] on button "button" at bounding box center [302, 44] width 12 height 12
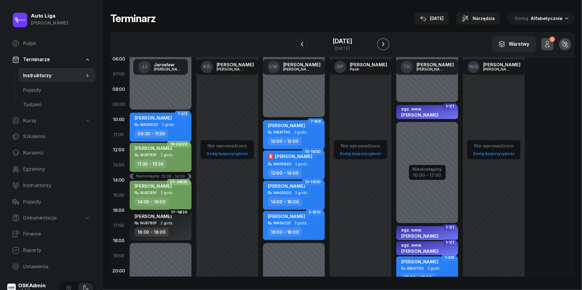
click at [385, 45] on icon "button" at bounding box center [383, 44] width 2 height 4
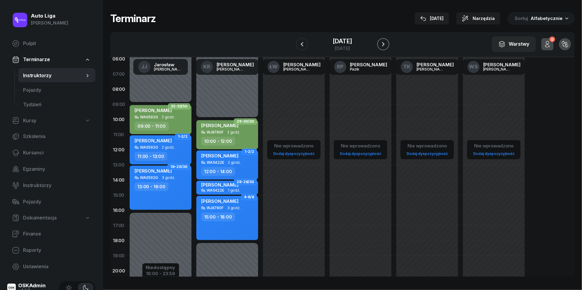
click at [385, 45] on icon "button" at bounding box center [383, 44] width 2 height 4
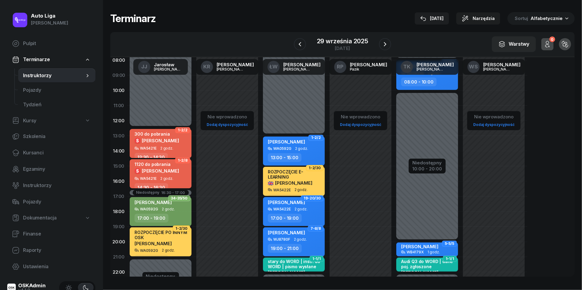
scroll to position [51, 0]
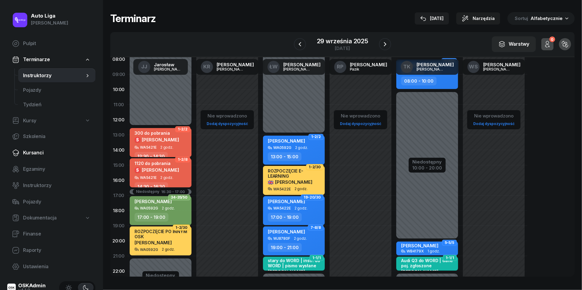
click at [32, 156] on span "Kursanci" at bounding box center [57, 153] width 68 height 8
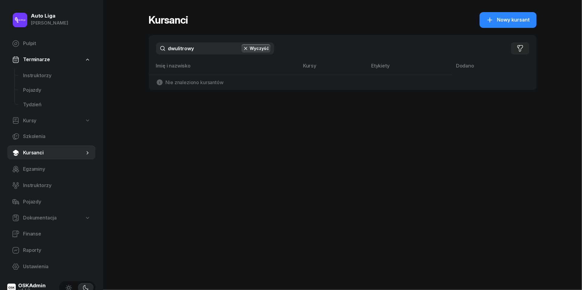
click at [206, 48] on input "dwulitrowy" at bounding box center [215, 48] width 118 height 12
type input "n"
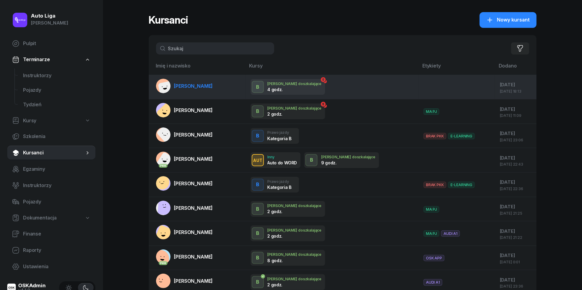
click at [196, 85] on span "[PERSON_NAME]" at bounding box center [193, 86] width 39 height 6
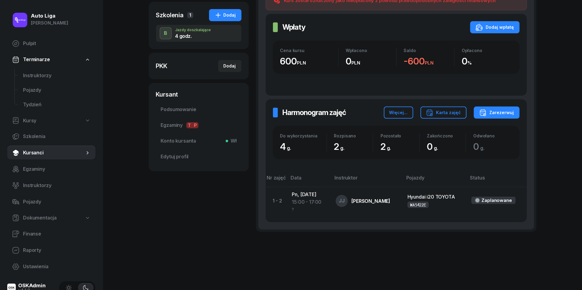
scroll to position [114, 0]
click at [508, 117] on button "Zarezerwuj" at bounding box center [497, 113] width 46 height 12
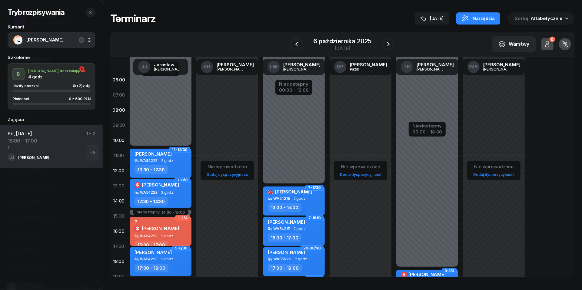
click at [171, 228] on div "? $ [PERSON_NAME]" at bounding box center [161, 227] width 53 height 15
select select "15"
select select "17"
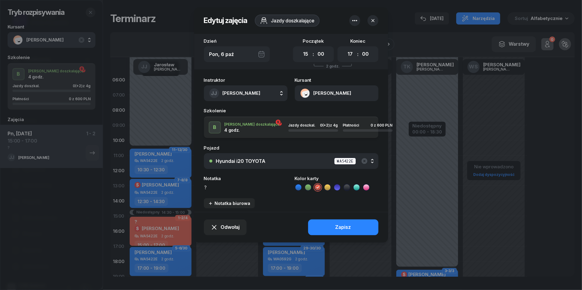
click at [217, 184] on textarea "?" at bounding box center [246, 187] width 84 height 8
type textarea "600 do pobrania"
click at [347, 227] on div "Zapisz" at bounding box center [344, 228] width 16 height 8
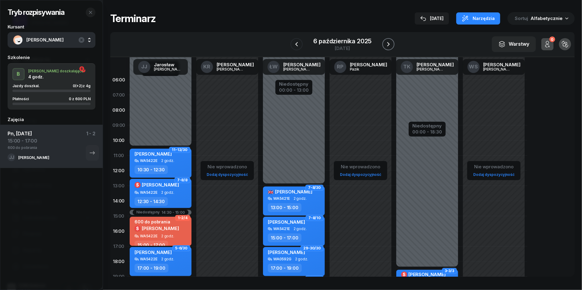
click at [391, 47] on icon "button" at bounding box center [388, 44] width 7 height 7
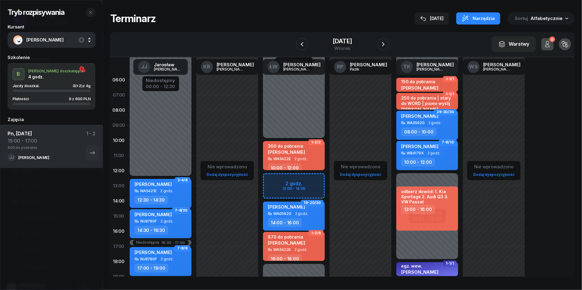
click at [276, 179] on div "Niedostępny 00:00 - 10:00 Niedostępny 18:00 - 23:59 2 godz. 12:00 - 14:00 1-2/2…" at bounding box center [294, 216] width 67 height 288
select select "12"
select select "14"
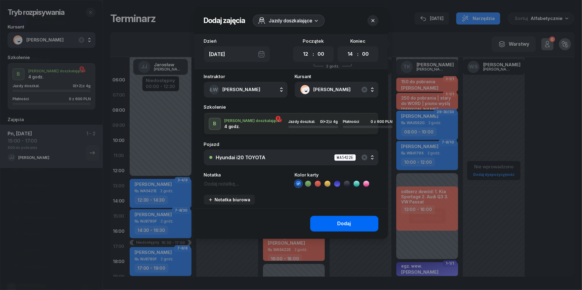
click at [346, 221] on div "Dodaj" at bounding box center [345, 224] width 14 height 8
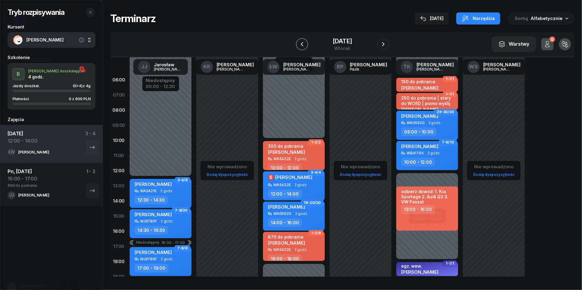
click at [299, 44] on icon "button" at bounding box center [302, 44] width 7 height 7
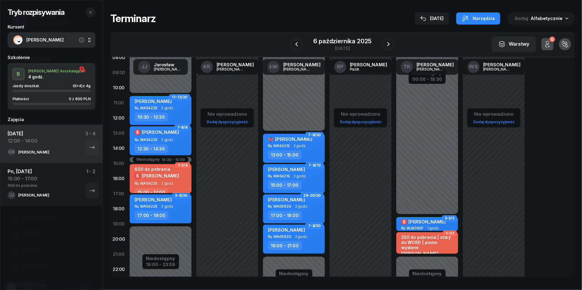
scroll to position [56, 0]
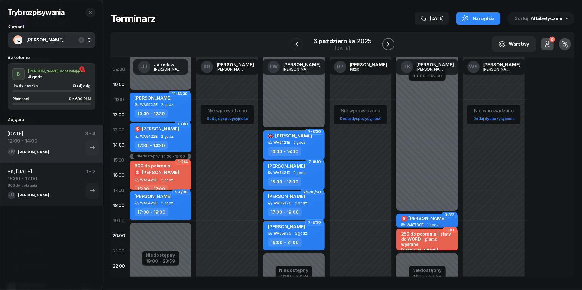
click at [390, 41] on icon "button" at bounding box center [388, 44] width 7 height 7
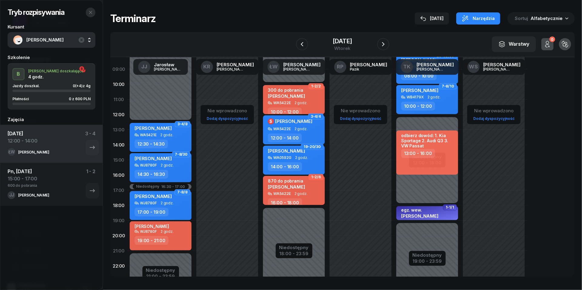
click at [93, 11] on button "button" at bounding box center [91, 13] width 10 height 10
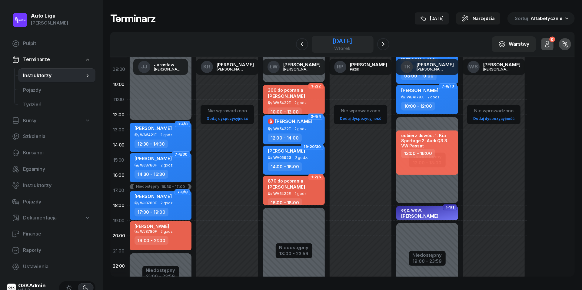
click at [333, 47] on div "wtorek" at bounding box center [342, 48] width 19 height 5
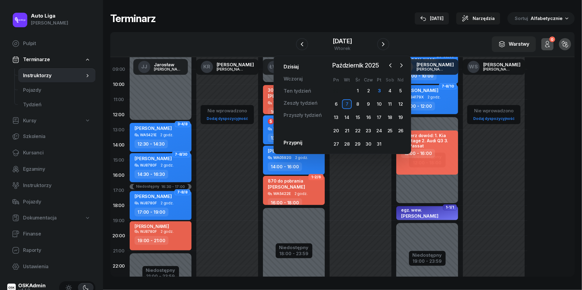
click at [286, 67] on link "Dzisiaj" at bounding box center [291, 67] width 25 height 12
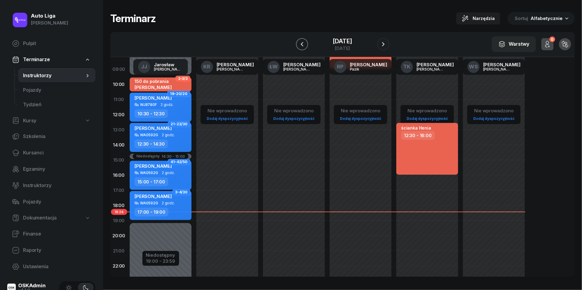
click at [299, 44] on icon "button" at bounding box center [302, 44] width 7 height 7
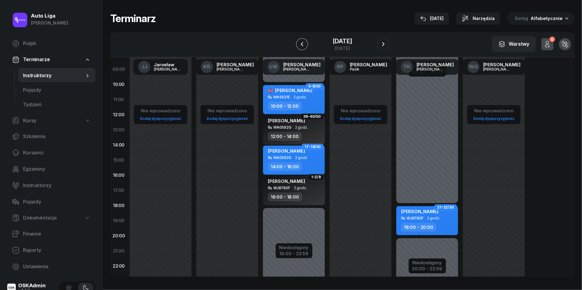
click at [299, 44] on icon "button" at bounding box center [302, 44] width 7 height 7
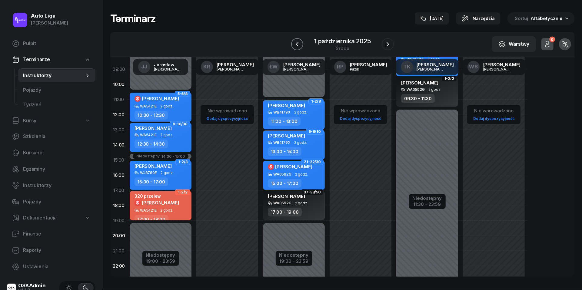
click at [299, 44] on icon "button" at bounding box center [297, 44] width 7 height 7
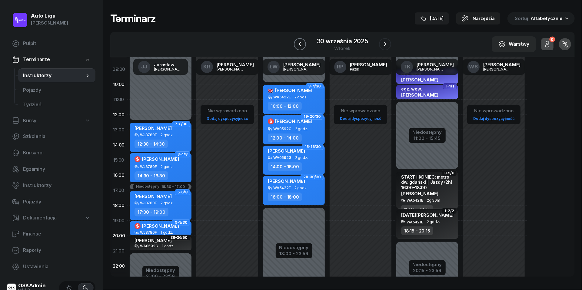
click at [299, 44] on icon "button" at bounding box center [300, 44] width 2 height 4
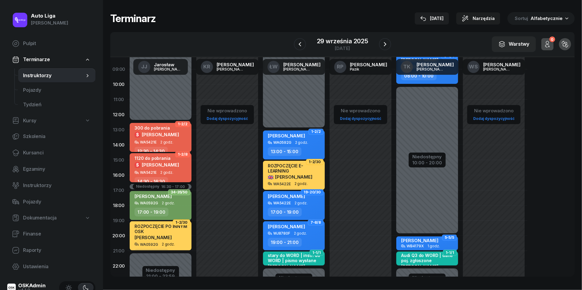
click at [167, 165] on span "[PERSON_NAME]" at bounding box center [160, 165] width 37 height 6
select select "14"
select select "30"
select select "16"
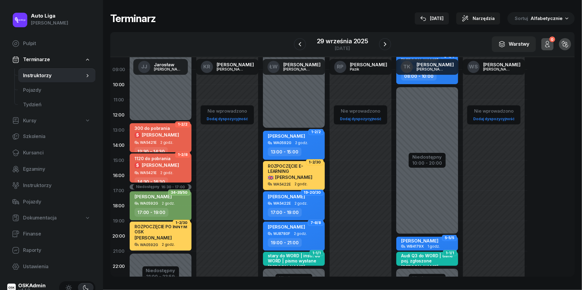
select select "30"
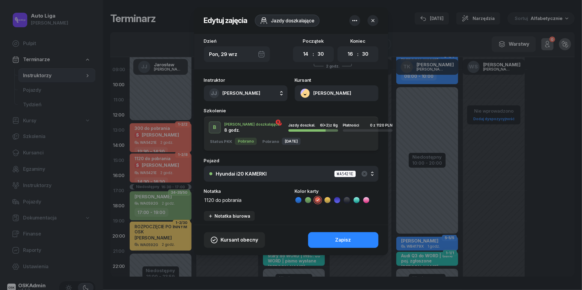
click at [305, 91] on button "[PERSON_NAME]" at bounding box center [337, 94] width 84 height 16
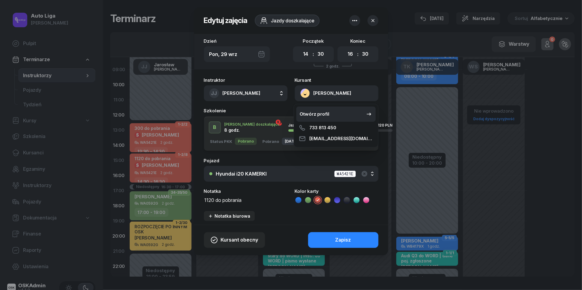
click at [305, 113] on div "Otwórz profil" at bounding box center [314, 114] width 29 height 8
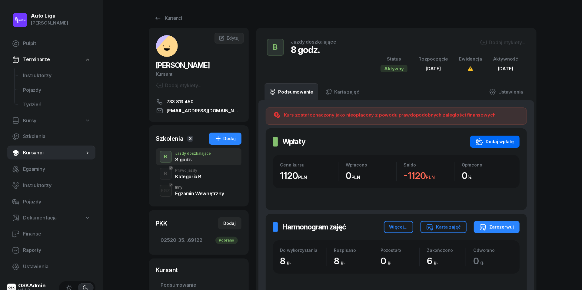
click at [494, 142] on div "Dodaj wpłatę" at bounding box center [495, 141] width 39 height 7
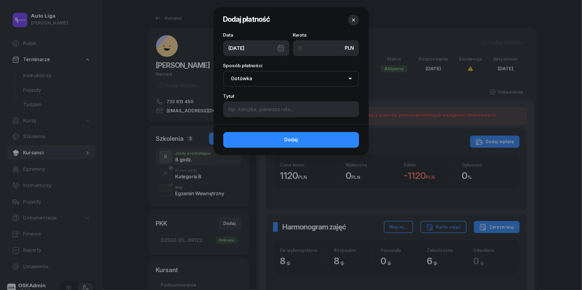
click at [281, 47] on div "[DATE]" at bounding box center [256, 48] width 66 height 16
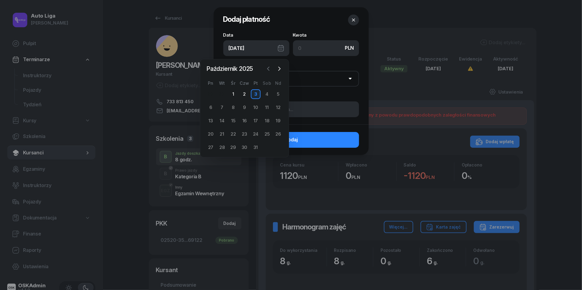
click at [267, 71] on icon "button" at bounding box center [269, 69] width 6 height 6
click at [209, 145] on div "29" at bounding box center [211, 148] width 10 height 10
type input "[DATE]"
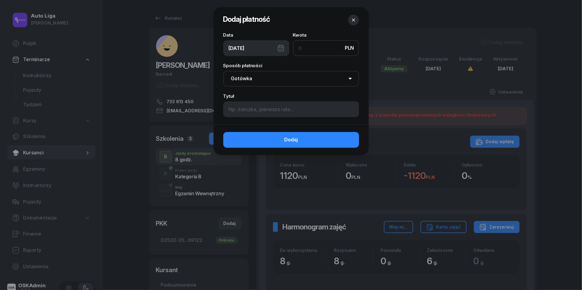
click at [308, 53] on input at bounding box center [326, 48] width 66 height 16
type input "1120"
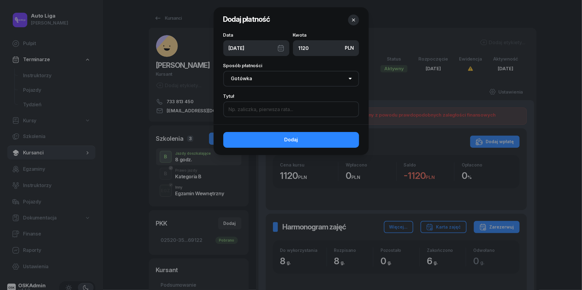
click at [285, 107] on input at bounding box center [291, 110] width 136 height 16
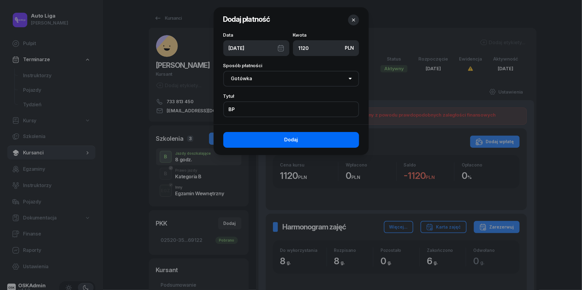
type input "BP"
click at [289, 141] on span "Dodaj" at bounding box center [291, 140] width 14 height 8
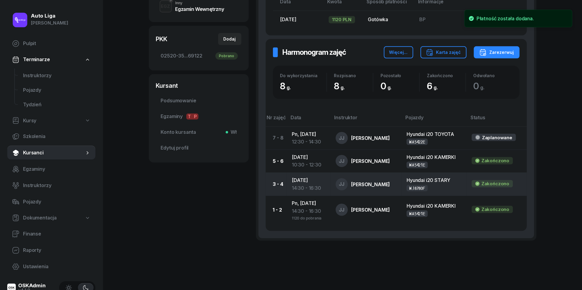
scroll to position [187, 0]
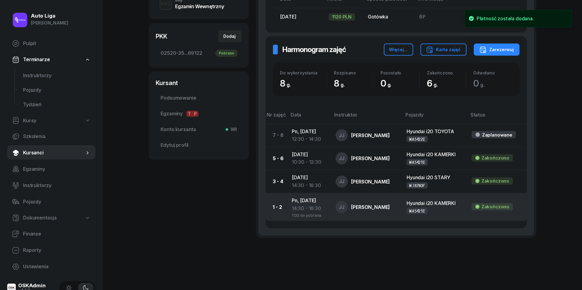
click at [305, 205] on div "14:30 - 16:30" at bounding box center [309, 209] width 34 height 8
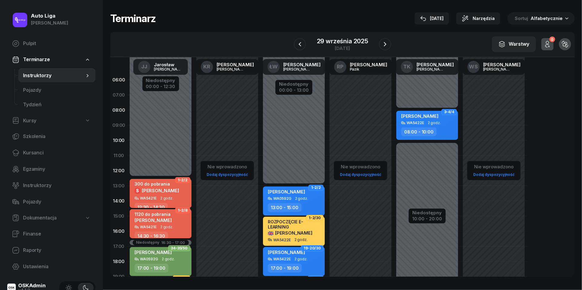
click at [162, 224] on div "1120 do pobrania [PERSON_NAME]" at bounding box center [153, 218] width 37 height 13
select select "14"
select select "30"
select select "16"
select select "30"
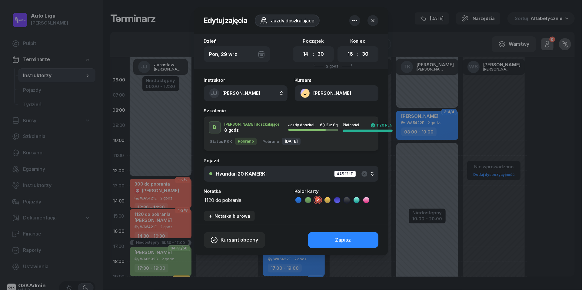
click at [220, 202] on textarea "1120 do pobrania" at bounding box center [246, 200] width 84 height 8
click at [300, 198] on icon at bounding box center [299, 200] width 6 height 6
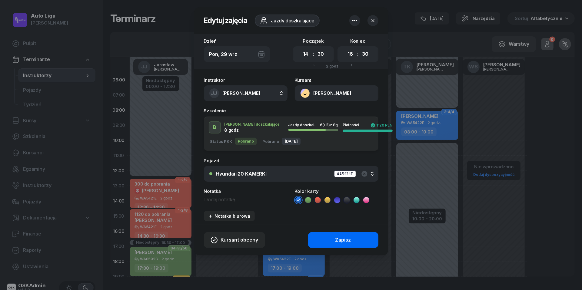
click at [330, 240] on button "Zapisz" at bounding box center [343, 241] width 70 height 16
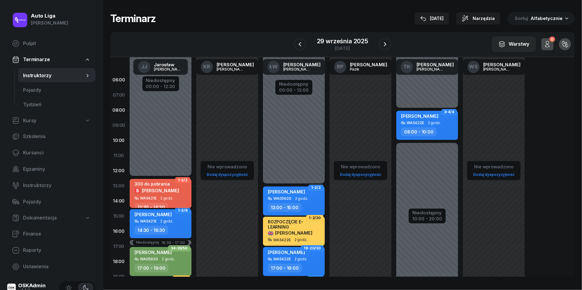
click at [169, 185] on div "300 do pobrania" at bounding box center [157, 184] width 45 height 5
select select "12"
select select "30"
select select "14"
select select "30"
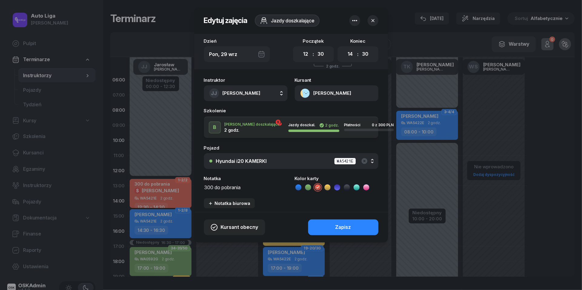
click at [232, 187] on textarea "300 do pobrania" at bounding box center [246, 187] width 84 height 8
click at [301, 187] on icon at bounding box center [299, 188] width 6 height 6
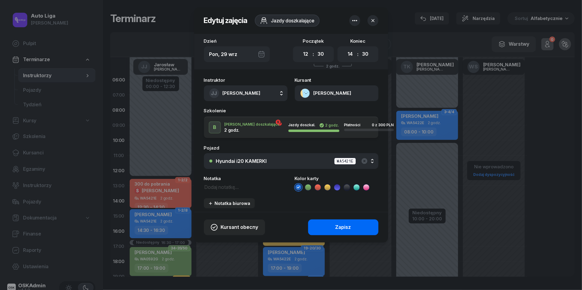
click at [333, 226] on button "Zapisz" at bounding box center [343, 228] width 70 height 16
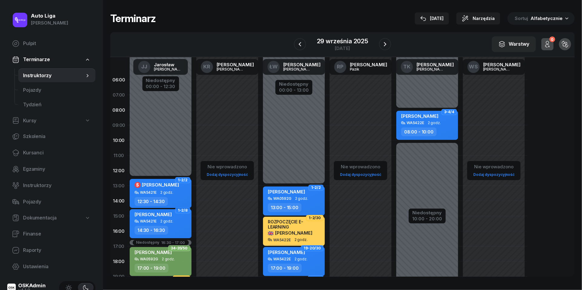
click at [160, 187] on span "[PERSON_NAME]" at bounding box center [160, 185] width 37 height 6
select select "12"
select select "30"
select select "14"
select select "30"
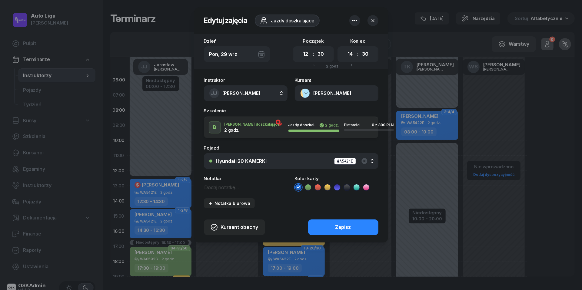
click at [310, 89] on button "[PERSON_NAME]" at bounding box center [337, 94] width 84 height 16
click at [316, 114] on div "Otwórz profil" at bounding box center [314, 114] width 29 height 8
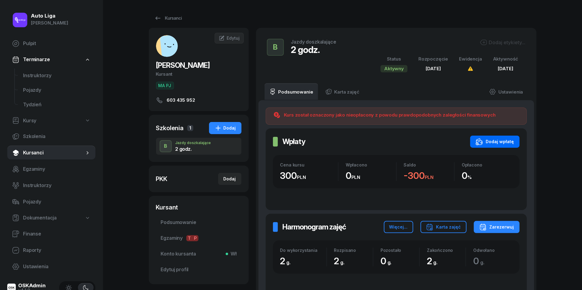
click at [496, 143] on div "Dodaj wpłatę" at bounding box center [495, 141] width 39 height 7
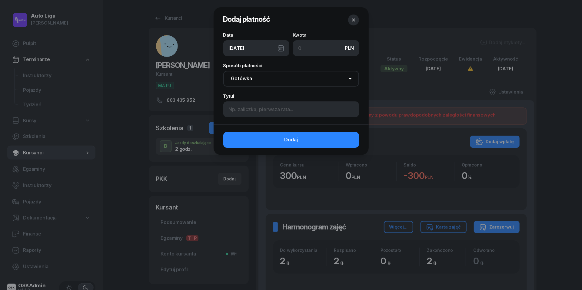
click at [290, 47] on div "Data [DATE] Kwota PLN" at bounding box center [291, 44] width 136 height 23
click at [278, 48] on div "[DATE]" at bounding box center [256, 48] width 66 height 16
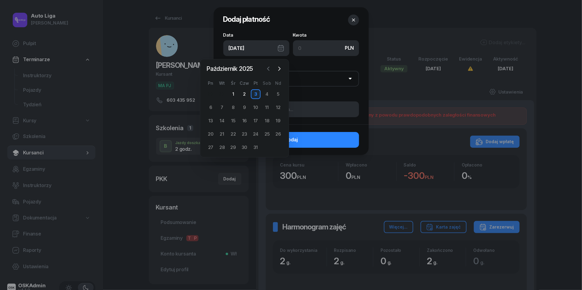
click at [269, 69] on icon "button" at bounding box center [269, 69] width 6 height 6
click at [212, 147] on div "29" at bounding box center [211, 148] width 10 height 10
type input "[DATE]"
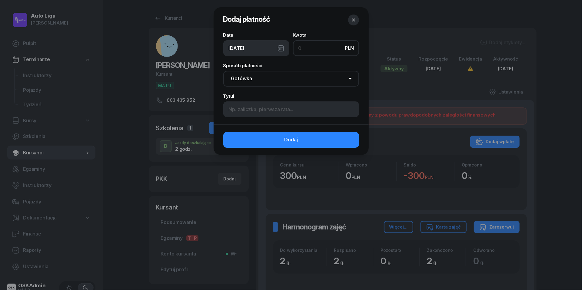
click at [307, 49] on input at bounding box center [326, 48] width 66 height 16
type input "300"
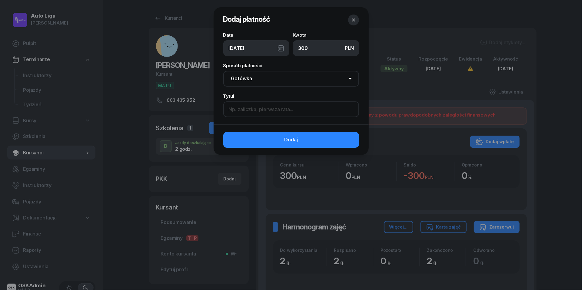
click at [273, 113] on input at bounding box center [291, 110] width 136 height 16
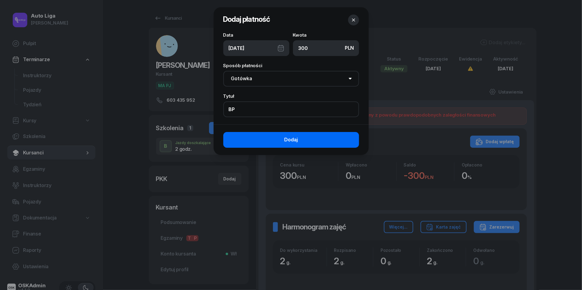
type input "BP"
click at [296, 140] on span "Dodaj" at bounding box center [291, 140] width 14 height 8
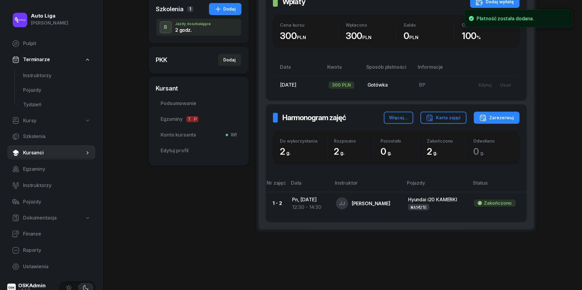
scroll to position [119, 0]
click at [33, 235] on span "Finanse" at bounding box center [57, 234] width 68 height 8
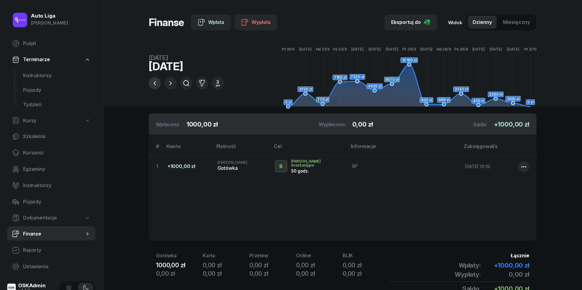
click at [154, 82] on icon "button" at bounding box center [154, 83] width 7 height 7
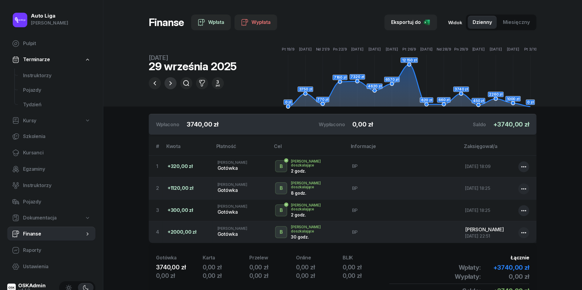
click at [170, 83] on icon "button" at bounding box center [170, 83] width 7 height 7
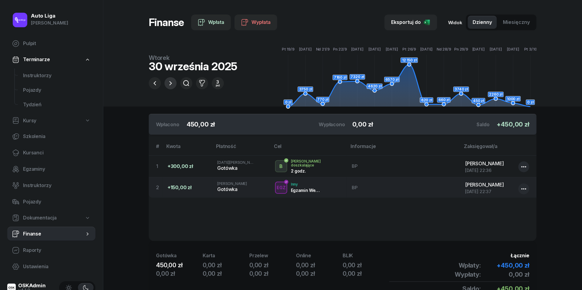
click at [170, 83] on icon "button" at bounding box center [170, 83] width 7 height 7
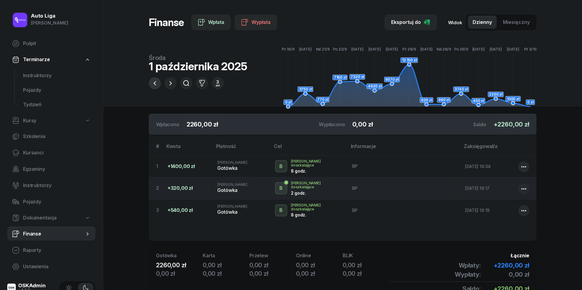
click at [155, 84] on icon "button" at bounding box center [154, 83] width 7 height 7
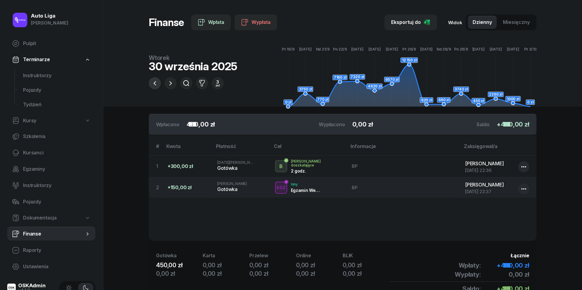
click at [155, 84] on icon "button" at bounding box center [154, 83] width 7 height 7
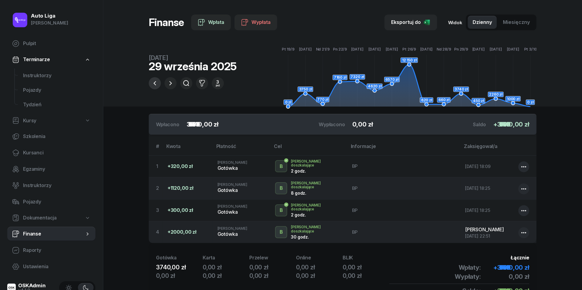
click at [155, 84] on icon "button" at bounding box center [154, 83] width 7 height 7
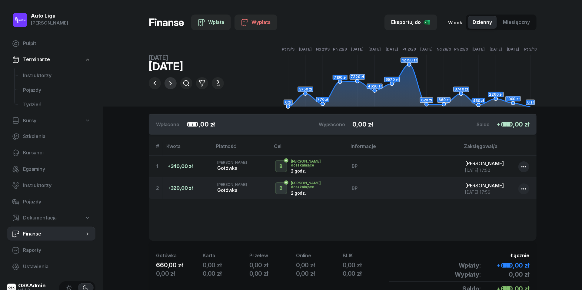
click at [170, 84] on icon "button" at bounding box center [170, 83] width 7 height 7
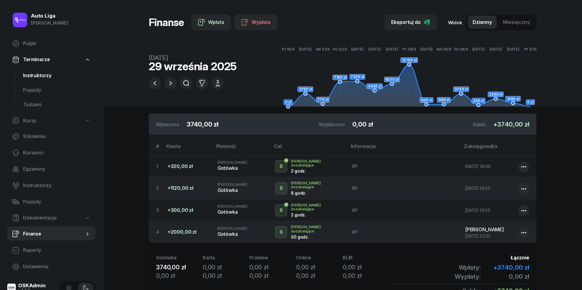
click at [39, 74] on span "Instruktorzy" at bounding box center [57, 76] width 68 height 8
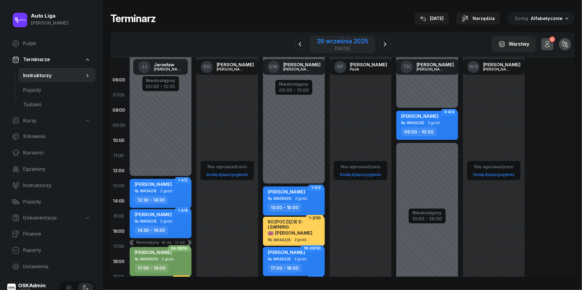
click at [350, 44] on div "29 września 2025" at bounding box center [342, 41] width 51 height 6
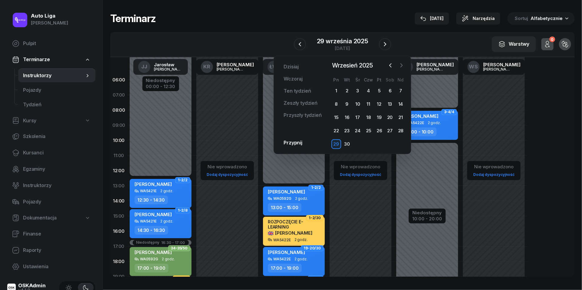
click at [403, 65] on icon "button" at bounding box center [402, 65] width 6 height 6
click at [381, 90] on div "3" at bounding box center [380, 91] width 10 height 10
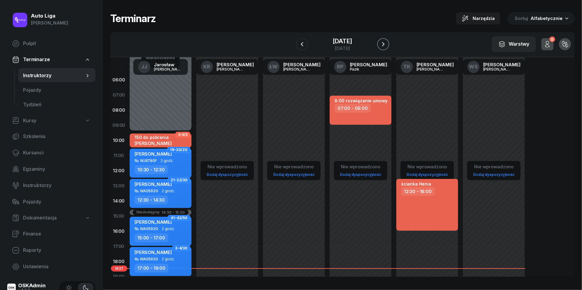
click at [387, 43] on icon "button" at bounding box center [383, 44] width 7 height 7
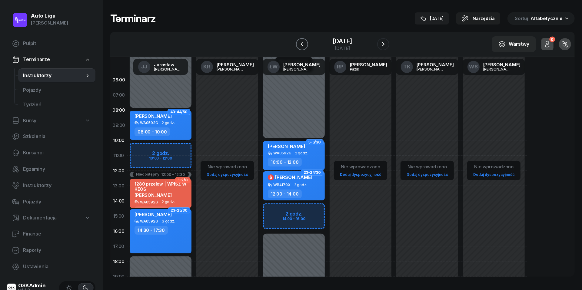
click at [299, 45] on icon "button" at bounding box center [302, 44] width 7 height 7
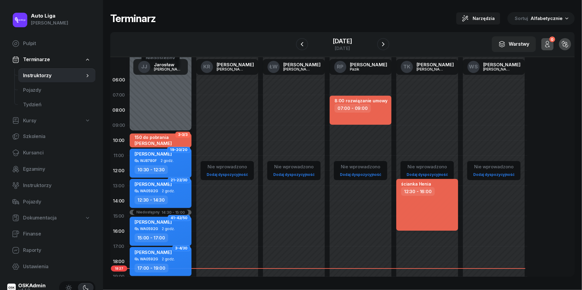
click at [428, 189] on div "12:30 - 16:00" at bounding box center [418, 191] width 34 height 9
select select "12"
select select "30"
select select "16"
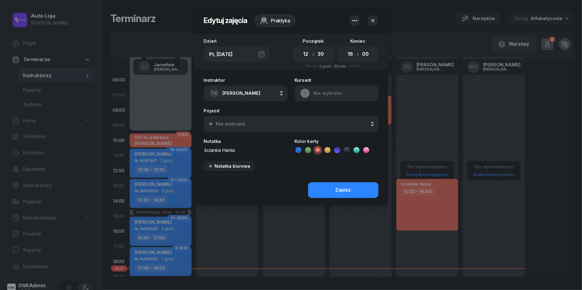
click at [354, 17] on icon "button" at bounding box center [354, 20] width 7 height 7
click at [354, 38] on link "Usuń" at bounding box center [351, 39] width 79 height 15
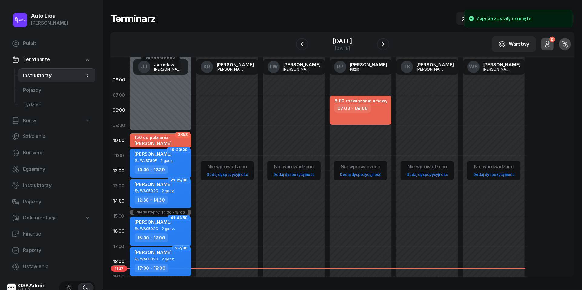
click at [366, 106] on div "07:00 - 09:00" at bounding box center [353, 108] width 36 height 9
select select "07"
select select "09"
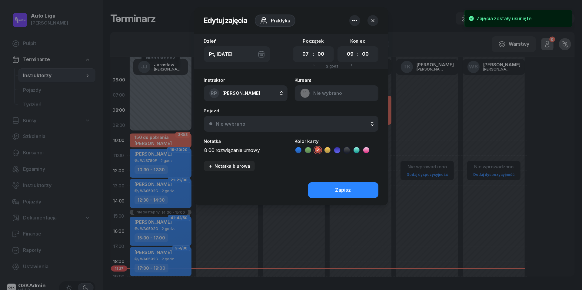
click at [262, 52] on div "Pt, [DATE]" at bounding box center [237, 54] width 66 height 16
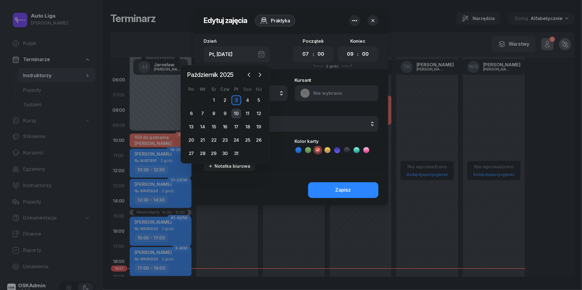
click at [235, 114] on div "10" at bounding box center [237, 114] width 10 height 10
type input "Pt, [DATE]"
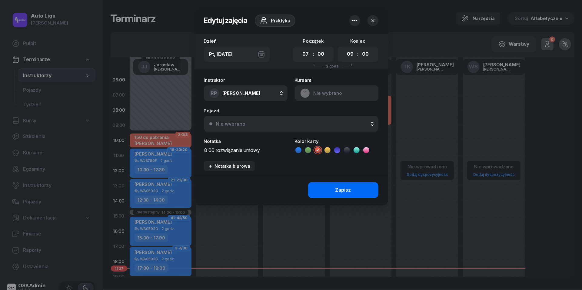
click at [336, 187] on div "Zapisz" at bounding box center [344, 190] width 16 height 8
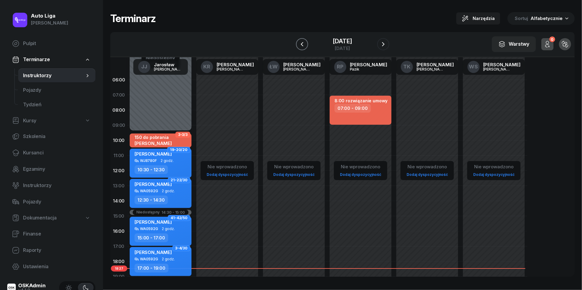
click at [299, 42] on icon "button" at bounding box center [302, 44] width 7 height 7
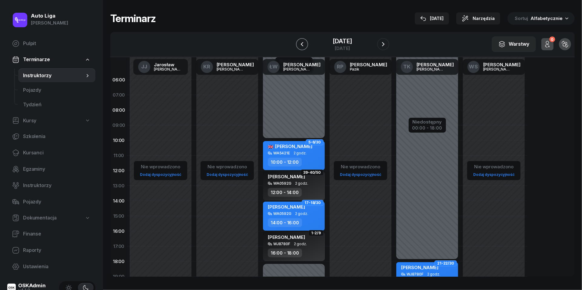
click at [299, 42] on icon "button" at bounding box center [302, 44] width 7 height 7
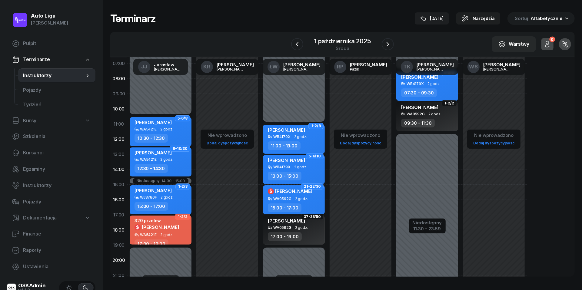
scroll to position [34, 0]
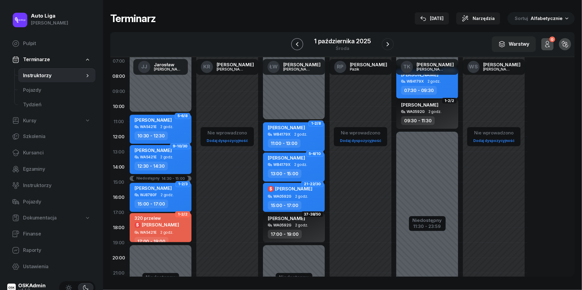
click at [301, 40] on button "button" at bounding box center [297, 44] width 12 height 12
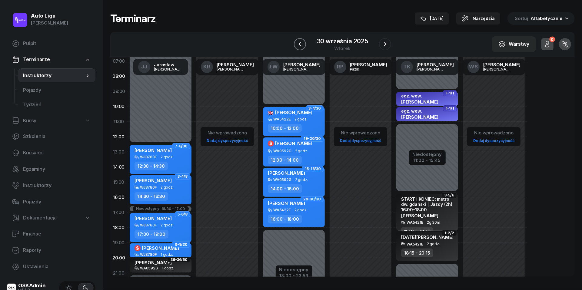
click at [301, 44] on icon "button" at bounding box center [300, 44] width 7 height 7
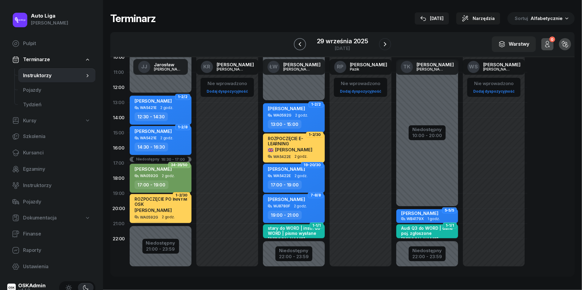
scroll to position [83, 0]
click at [300, 46] on icon "button" at bounding box center [300, 44] width 7 height 7
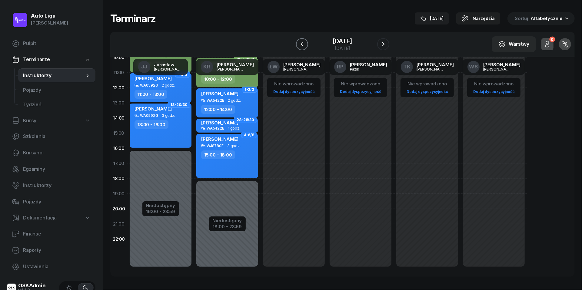
click at [300, 46] on icon "button" at bounding box center [302, 44] width 7 height 7
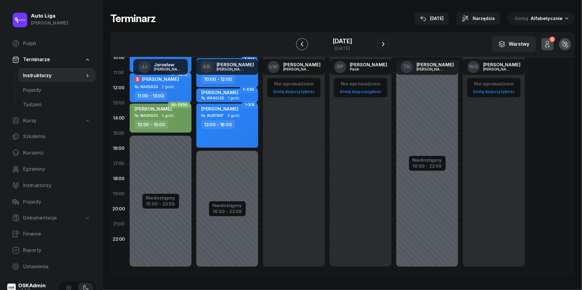
click at [300, 46] on icon "button" at bounding box center [302, 44] width 7 height 7
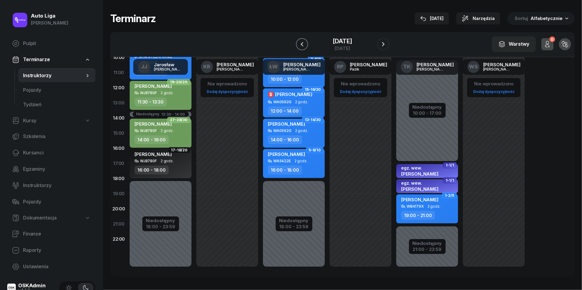
click at [300, 46] on icon "button" at bounding box center [302, 44] width 7 height 7
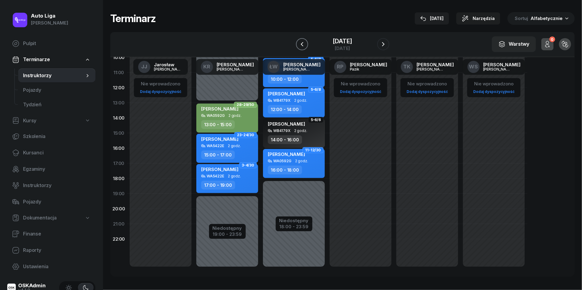
click at [300, 46] on icon "button" at bounding box center [302, 44] width 7 height 7
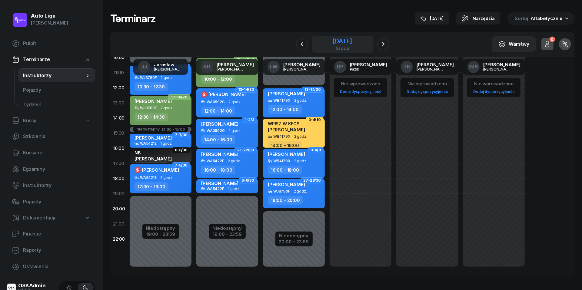
click at [348, 46] on div "środa" at bounding box center [342, 48] width 19 height 5
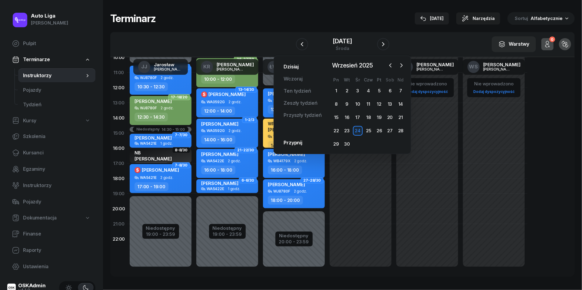
click at [295, 64] on link "Dzisiaj" at bounding box center [291, 67] width 25 height 12
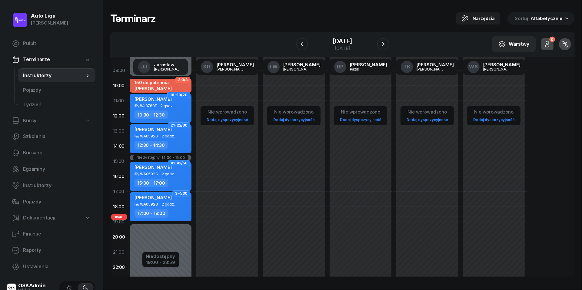
scroll to position [51, 0]
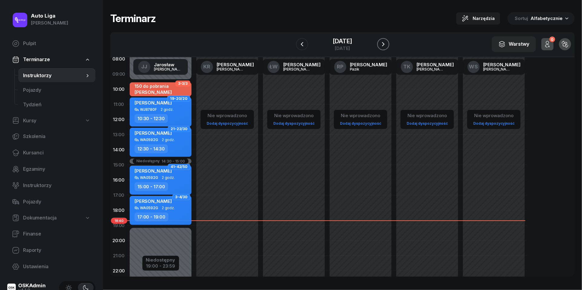
click at [387, 42] on icon "button" at bounding box center [383, 44] width 7 height 7
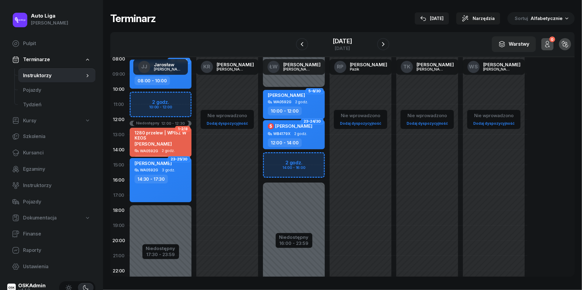
scroll to position [32, 0]
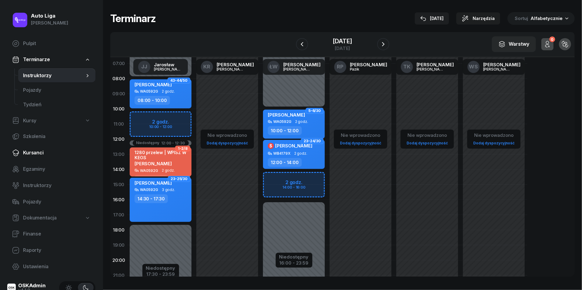
click at [33, 155] on span "Kursanci" at bounding box center [57, 153] width 68 height 8
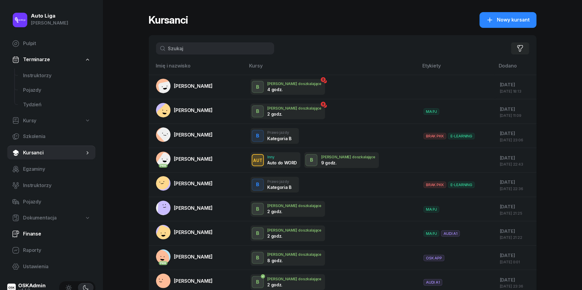
click at [41, 237] on span "Finanse" at bounding box center [57, 234] width 68 height 8
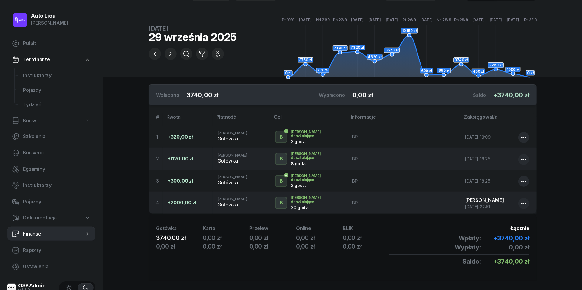
scroll to position [32, 0]
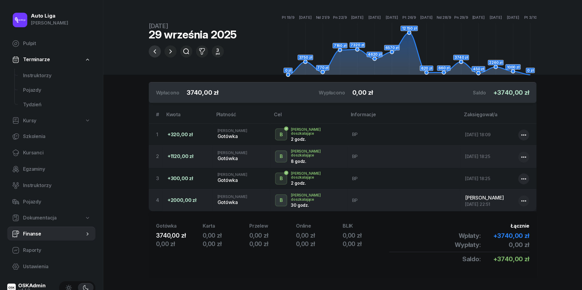
click at [153, 49] on icon "button" at bounding box center [154, 51] width 7 height 7
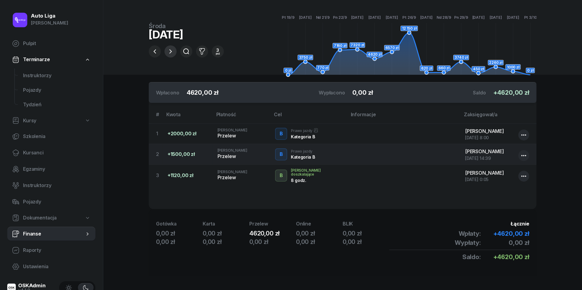
click at [173, 52] on icon "button" at bounding box center [170, 51] width 7 height 7
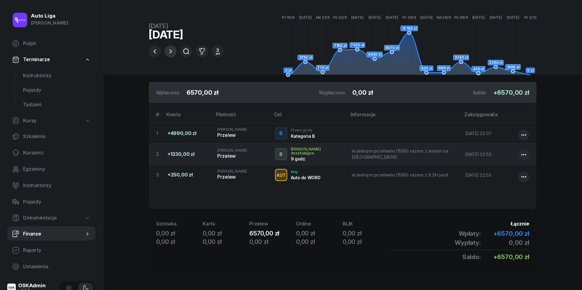
click at [171, 51] on icon "button" at bounding box center [171, 51] width 2 height 4
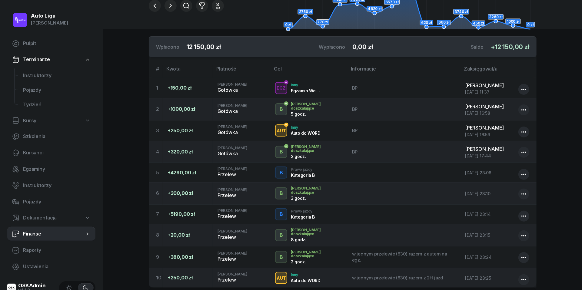
scroll to position [80, 0]
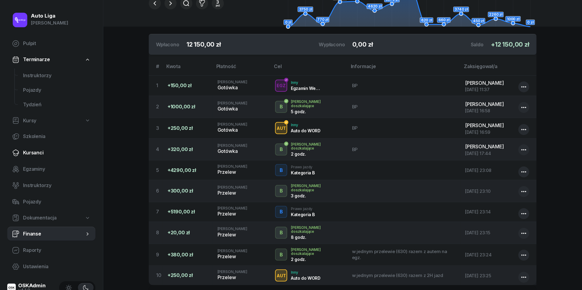
click at [30, 156] on span "Kursanci" at bounding box center [57, 153] width 68 height 8
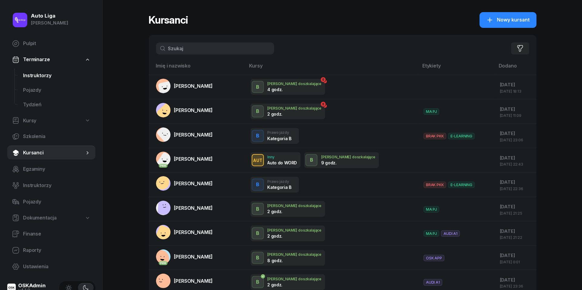
click at [41, 77] on span "Instruktorzy" at bounding box center [57, 76] width 68 height 8
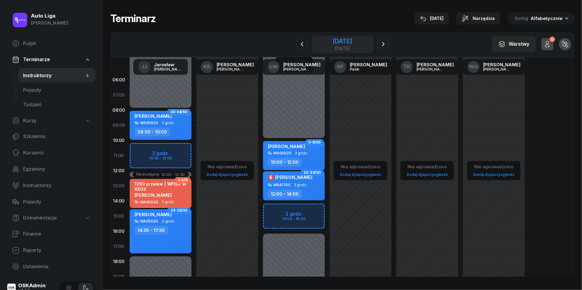
click at [352, 49] on div "[DATE]" at bounding box center [342, 48] width 19 height 5
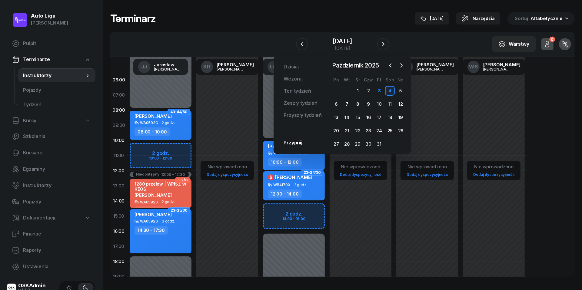
click at [342, 105] on div "7" at bounding box center [347, 104] width 11 height 10
click at [334, 102] on div "6" at bounding box center [337, 104] width 10 height 10
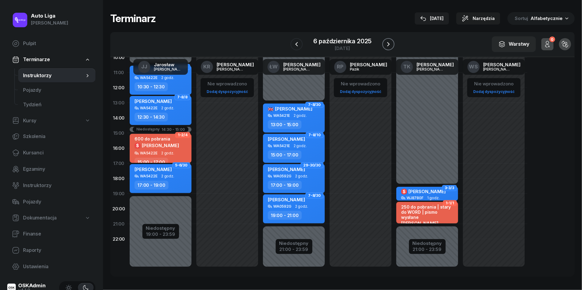
click at [387, 46] on icon "button" at bounding box center [388, 44] width 7 height 7
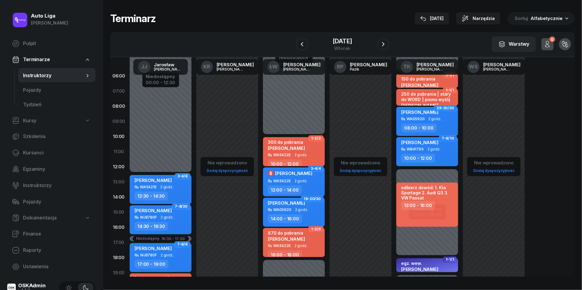
scroll to position [4, 0]
click at [441, 209] on div "odbierz dowód: 1. Kia Sportage 2. Audi Q3 3. VW Passat 13:00 - 16:00" at bounding box center [428, 205] width 62 height 44
select select "13"
select select "16"
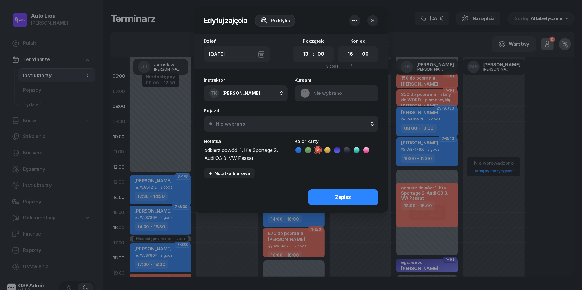
click at [265, 57] on div "[DATE]" at bounding box center [237, 54] width 66 height 16
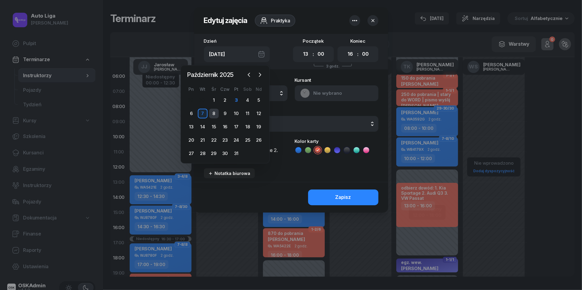
click at [214, 110] on div "8" at bounding box center [214, 114] width 10 height 10
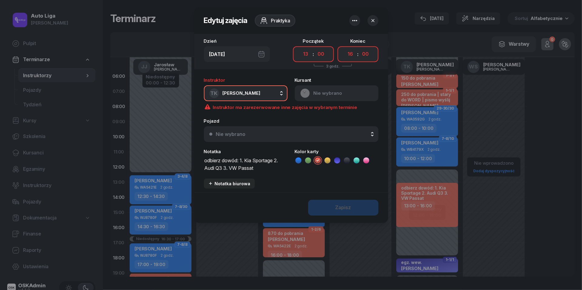
click at [260, 54] on div "[DATE]" at bounding box center [237, 54] width 66 height 16
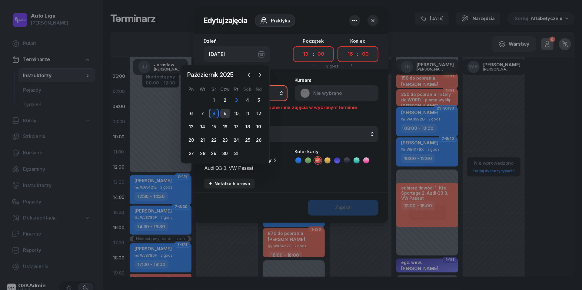
click at [226, 110] on div "9" at bounding box center [225, 114] width 10 height 10
type input "[DATE]"
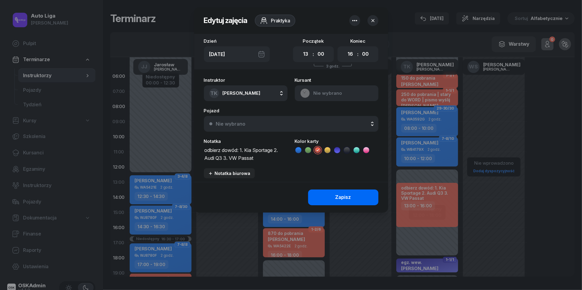
click at [339, 200] on div "Zapisz" at bounding box center [344, 198] width 16 height 8
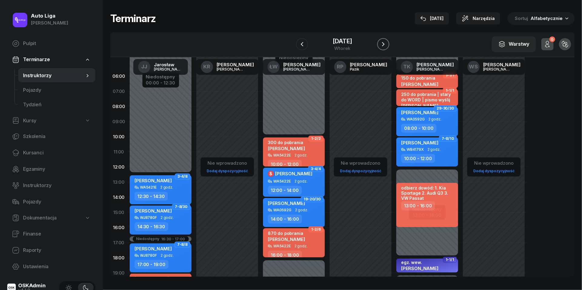
click at [387, 45] on icon "button" at bounding box center [383, 44] width 7 height 7
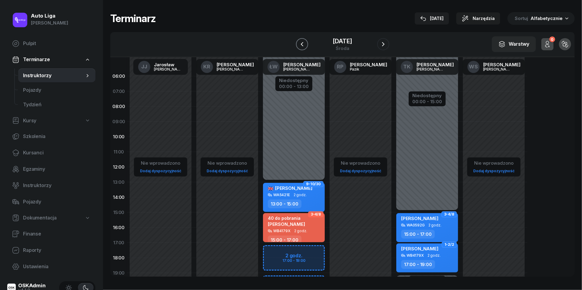
click at [300, 41] on icon "button" at bounding box center [302, 44] width 7 height 7
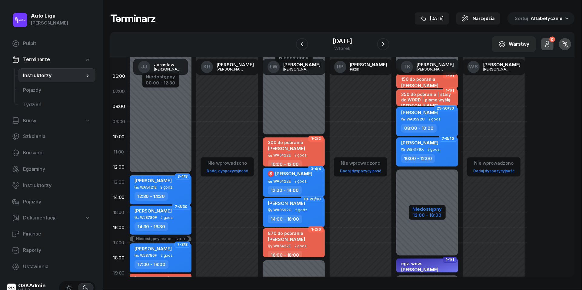
click at [423, 212] on div "Niedostępny" at bounding box center [427, 209] width 29 height 5
select select "05"
select select "50"
select select "12"
select select "18"
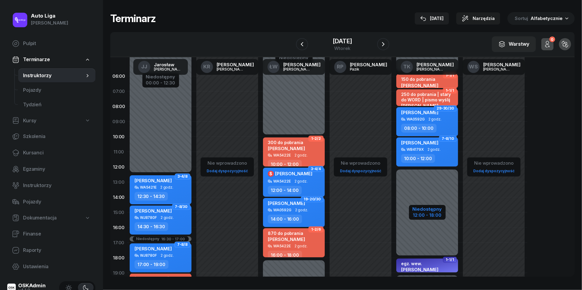
select select "19"
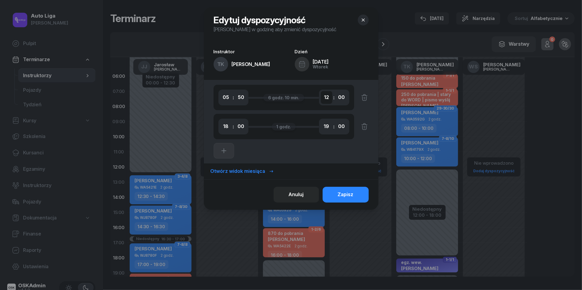
select select "14"
click at [346, 193] on div "Zapisz" at bounding box center [346, 195] width 16 height 8
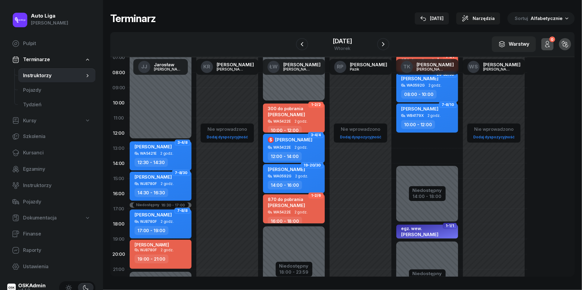
scroll to position [40, 0]
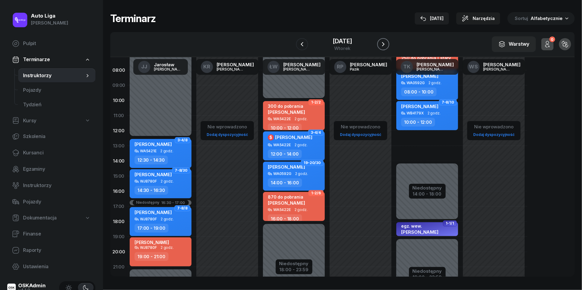
click at [385, 44] on icon "button" at bounding box center [383, 44] width 2 height 4
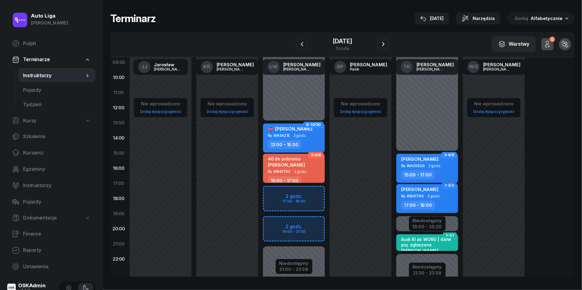
scroll to position [64, 0]
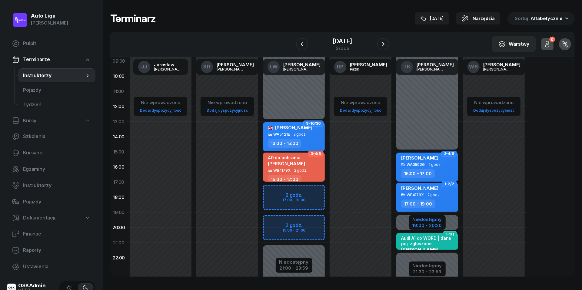
click at [435, 226] on div "19:00 - 20:20" at bounding box center [427, 225] width 29 height 6
select select "15"
select select "19"
select select "20"
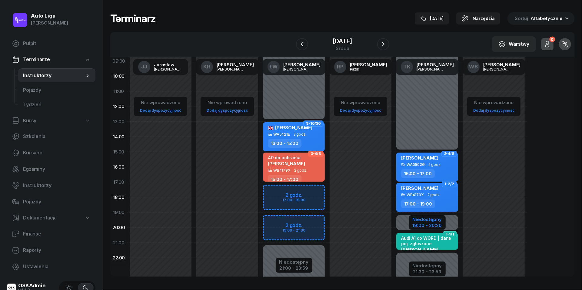
select select "21"
select select "30"
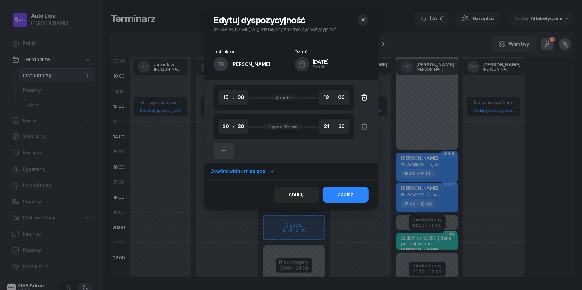
click at [365, 96] on icon "button" at bounding box center [364, 97] width 7 height 7
click at [347, 193] on div "Zapisz" at bounding box center [346, 195] width 16 height 8
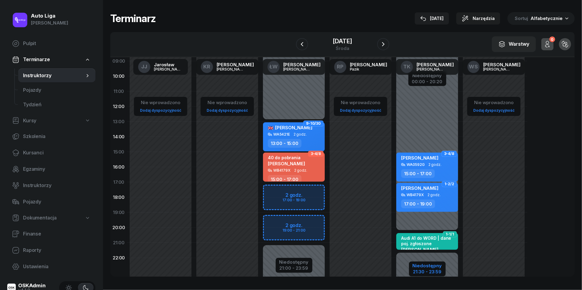
click at [425, 269] on div "21:30 - 23:59" at bounding box center [427, 271] width 29 height 6
select select "20"
select select "21"
select select "30"
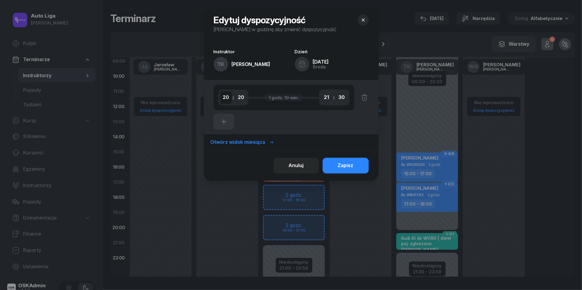
select select "15"
select select "00"
click at [344, 166] on div "Zapisz" at bounding box center [346, 166] width 16 height 8
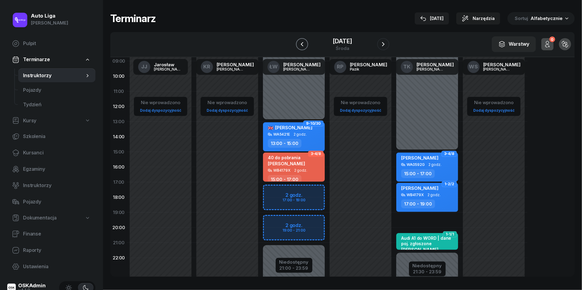
click at [299, 47] on icon "button" at bounding box center [302, 44] width 7 height 7
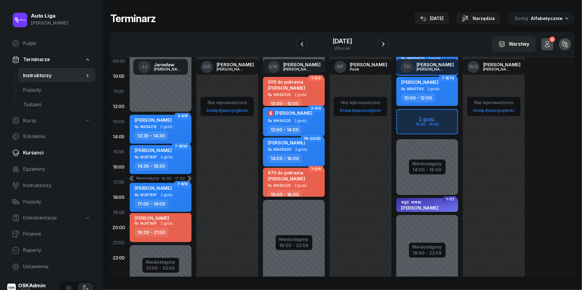
click at [33, 155] on span "Kursanci" at bounding box center [57, 153] width 68 height 8
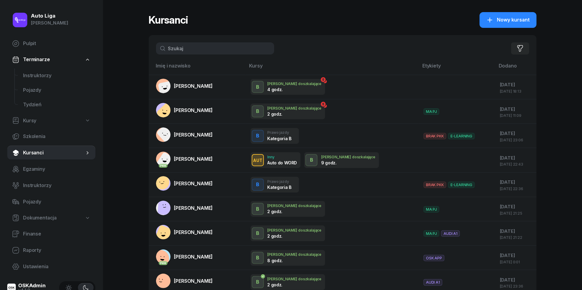
click at [191, 54] on input "text" at bounding box center [215, 48] width 118 height 12
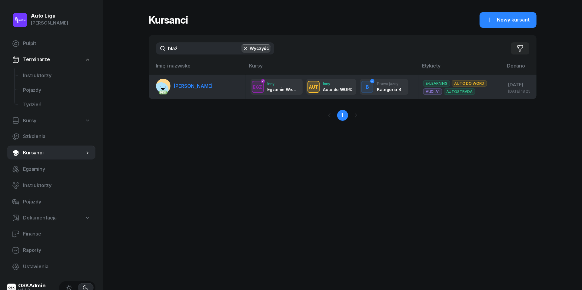
type input "błaż"
click at [184, 89] on span "[PERSON_NAME]" at bounding box center [193, 86] width 39 height 6
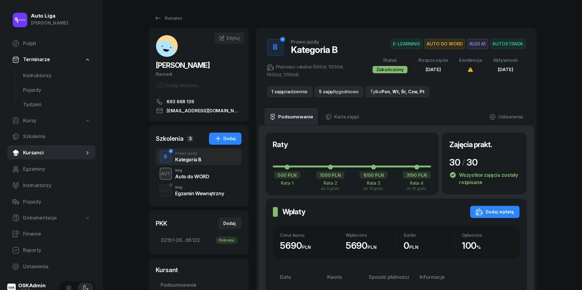
click at [203, 176] on div "Auto do WORD" at bounding box center [193, 176] width 34 height 5
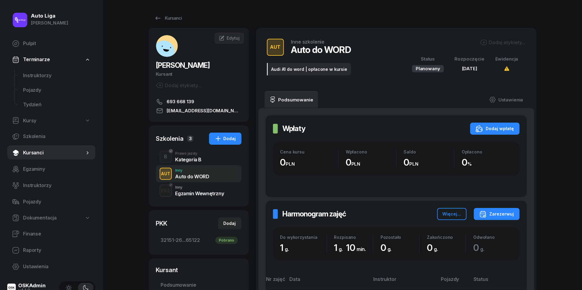
click at [202, 190] on div "Egzamin Wewnętrzny" at bounding box center [200, 193] width 49 height 7
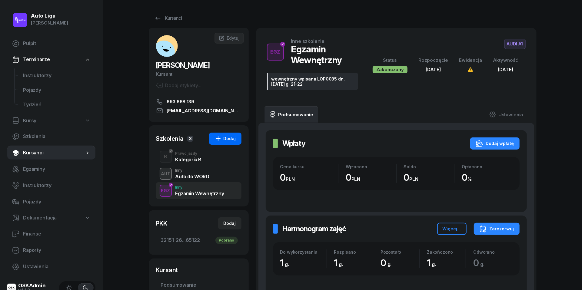
click at [229, 133] on button "Dodaj" at bounding box center [225, 139] width 32 height 12
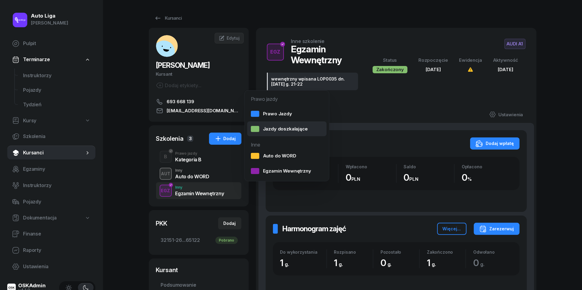
click at [289, 130] on div "Jazdy doszkalające" at bounding box center [279, 129] width 57 height 8
select select "B"
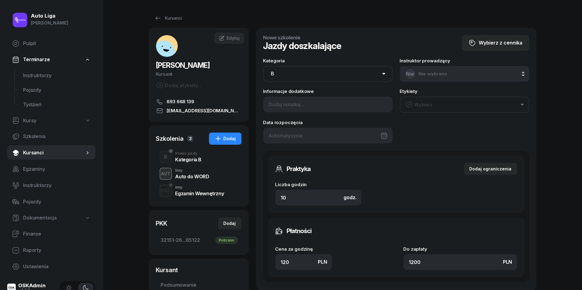
click at [309, 135] on div at bounding box center [327, 136] width 129 height 16
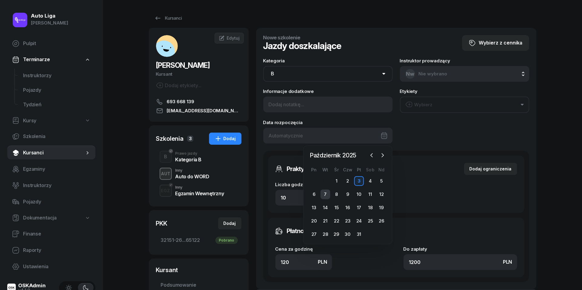
click at [328, 195] on div "7" at bounding box center [326, 195] width 10 height 10
type input "[DATE]"
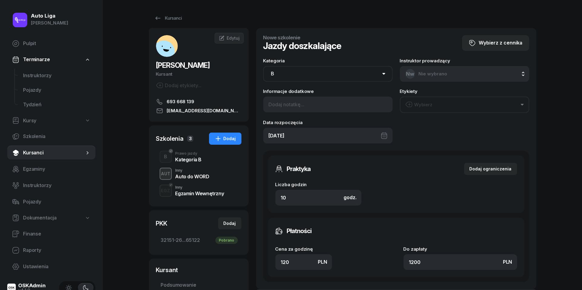
click at [421, 103] on div "Wybierz" at bounding box center [419, 105] width 27 height 8
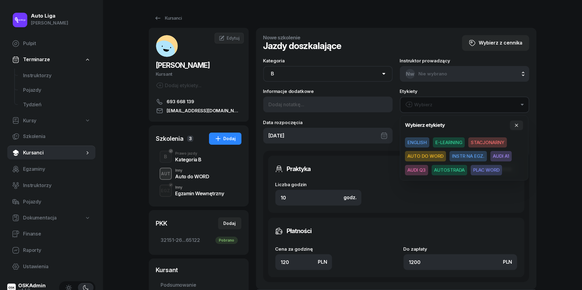
click at [509, 159] on span "AUDI A1" at bounding box center [501, 156] width 21 height 10
click at [317, 197] on input "10" at bounding box center [319, 198] width 86 height 16
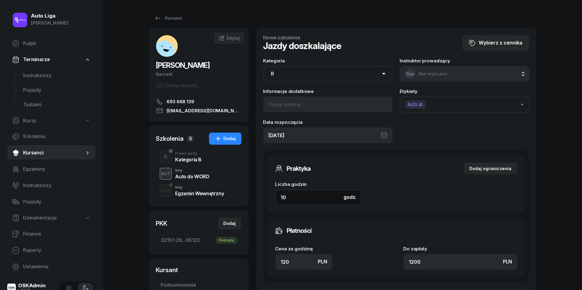
click at [317, 197] on input "10" at bounding box center [319, 198] width 86 height 16
type input "3"
type input "360"
type input "3"
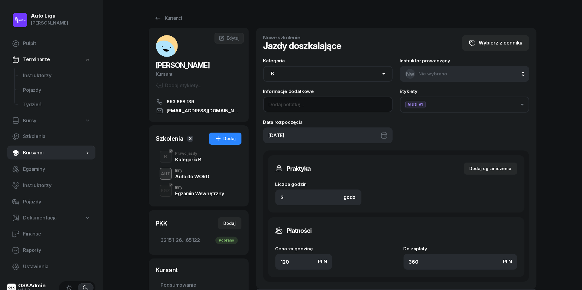
click at [284, 102] on input at bounding box center [327, 105] width 129 height 16
type input "3H 20 min"
click at [427, 253] on div "Do zapłaty PLN 360" at bounding box center [461, 258] width 114 height 23
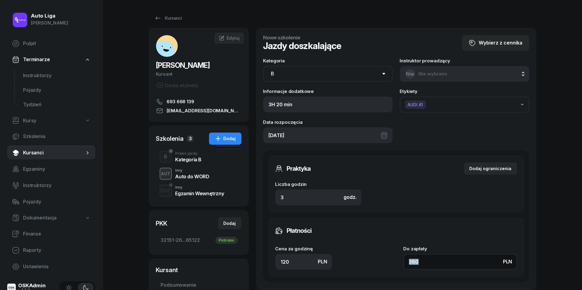
click at [427, 264] on input "360" at bounding box center [461, 262] width 114 height 16
type input "1.67"
type input "5"
type input "18.67"
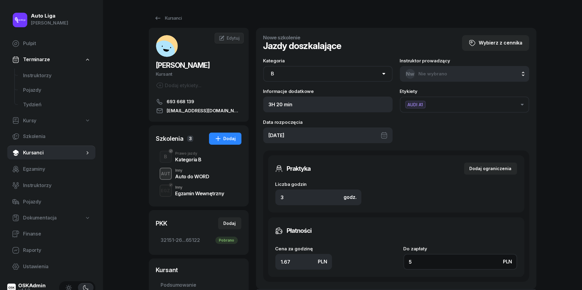
type input "56"
type input "186.67"
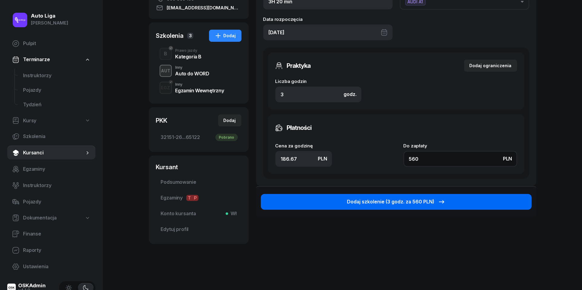
scroll to position [102, 0]
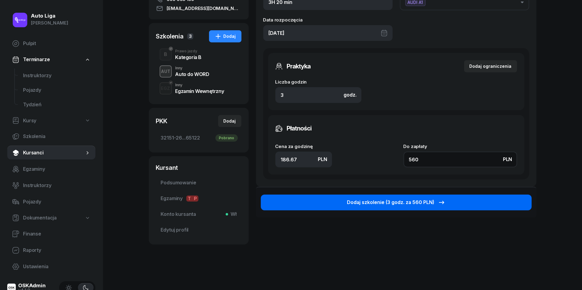
type input "560"
click at [418, 203] on div "Dodaj szkolenie (3 godz. za 560 PLN)" at bounding box center [396, 203] width 98 height 8
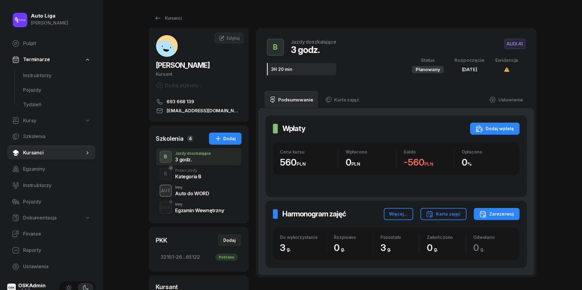
click at [503, 221] on div "Harmonogram zajęć Harmonogram zajęć Więcej... Karta zajęć [PERSON_NAME] Do wyko…" at bounding box center [396, 234] width 261 height 67
click at [500, 215] on div "Zarezerwuj" at bounding box center [497, 214] width 35 height 7
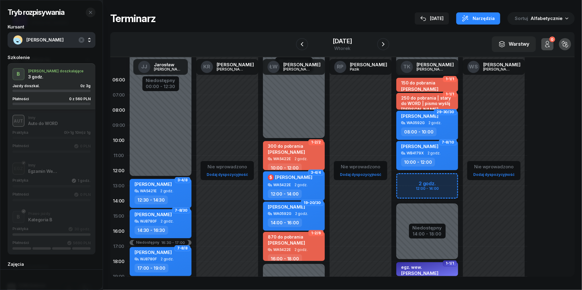
click at [413, 179] on div "Niedostępny 00:00 - 05:50 Niedostępny 19:00 - 23:59 Niedostępny 14:00 - 18:00 2…" at bounding box center [427, 216] width 67 height 288
select select "12"
select select "14"
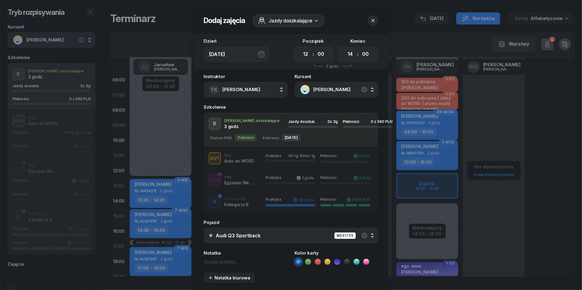
click at [243, 235] on div "Audi Q3 Sportback" at bounding box center [238, 235] width 45 height 5
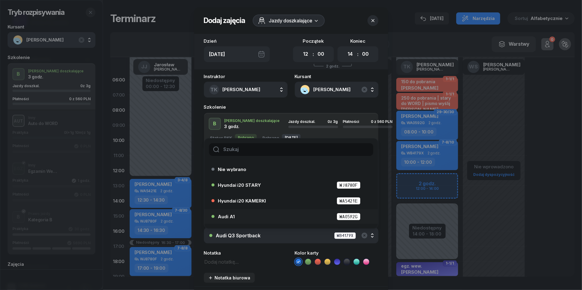
click at [238, 213] on div "Audi A1 WA0592G" at bounding box center [292, 217] width 149 height 8
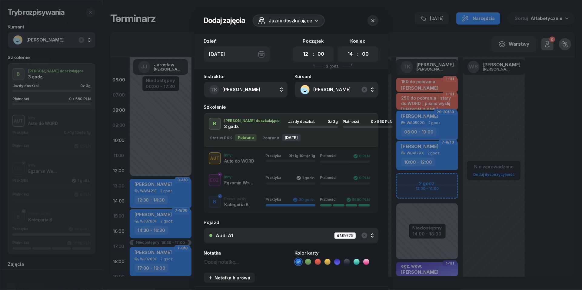
click at [222, 262] on textarea at bounding box center [246, 262] width 84 height 8
type textarea "560 do pobrania"
click at [317, 262] on icon at bounding box center [318, 262] width 3 height 2
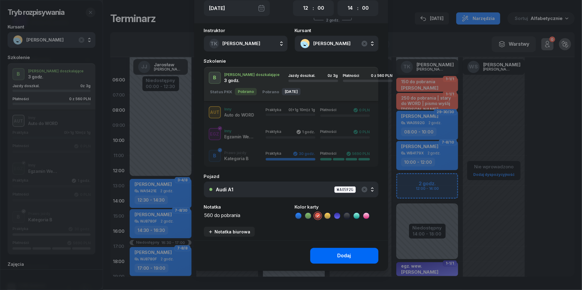
scroll to position [45, 0]
click at [356, 254] on button "Dodaj" at bounding box center [344, 257] width 68 height 16
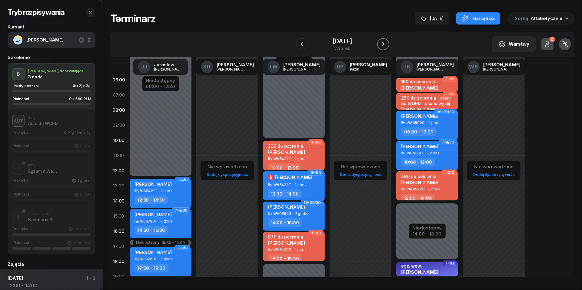
click at [390, 44] on button "button" at bounding box center [384, 44] width 12 height 12
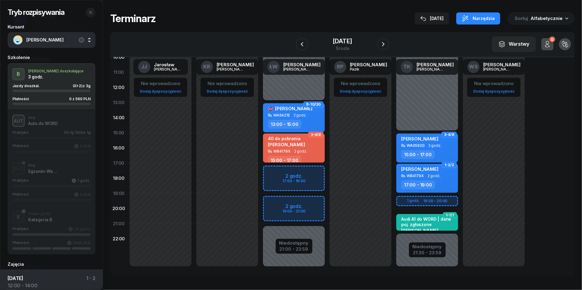
scroll to position [83, 0]
click at [406, 201] on div "Niedostępny 00:00 - 15:00 Niedostępny 21:30 - 23:59 1 godz. 19:00 - 20:00 3-4/8…" at bounding box center [427, 133] width 67 height 288
select select "19"
select select "20"
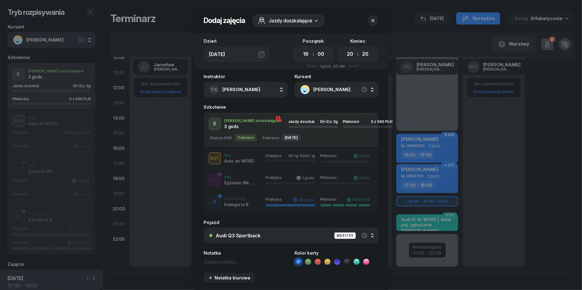
click at [272, 236] on div "Audi Q3 Sportback WB4179X" at bounding box center [294, 236] width 157 height 8
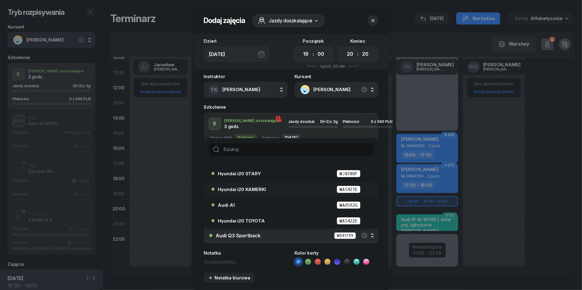
scroll to position [16, 0]
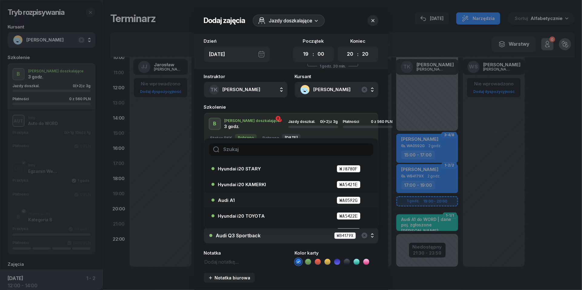
click at [266, 203] on div "Audi A1 WA0592G" at bounding box center [292, 201] width 149 height 8
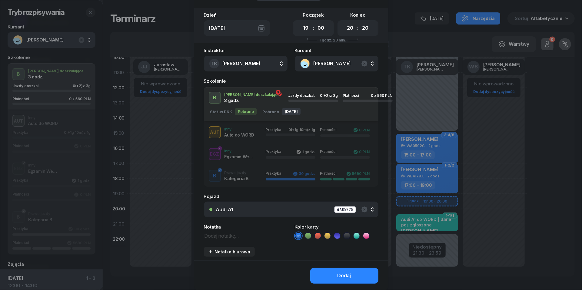
scroll to position [36, 0]
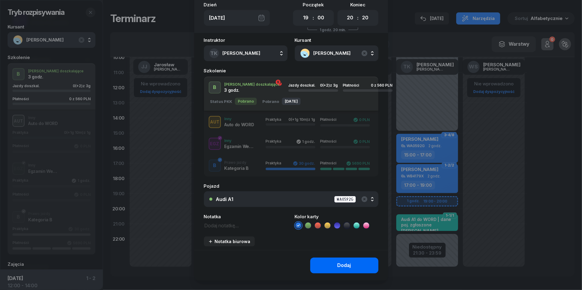
click at [341, 265] on div "Dodaj" at bounding box center [345, 266] width 14 height 8
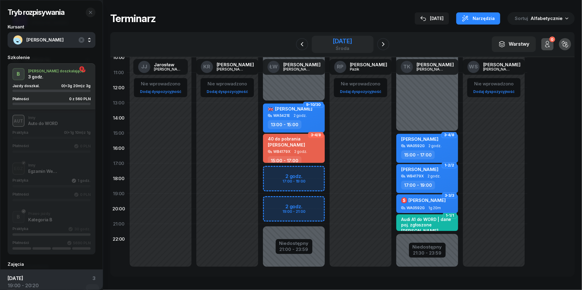
click at [352, 46] on div "środa" at bounding box center [342, 48] width 19 height 5
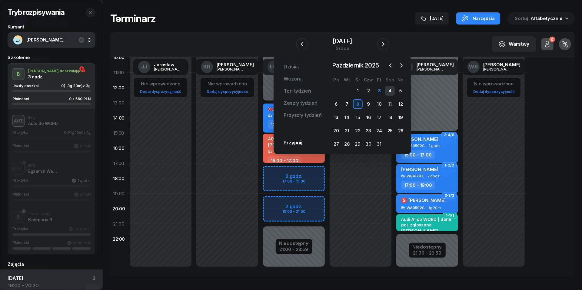
click at [392, 90] on div "4" at bounding box center [390, 91] width 10 height 10
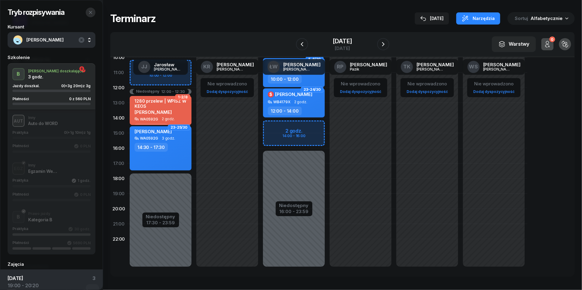
click at [93, 12] on button "button" at bounding box center [91, 13] width 10 height 10
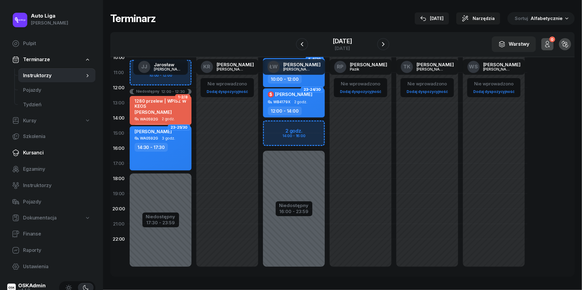
click at [38, 159] on link "Kursanci" at bounding box center [51, 153] width 88 height 15
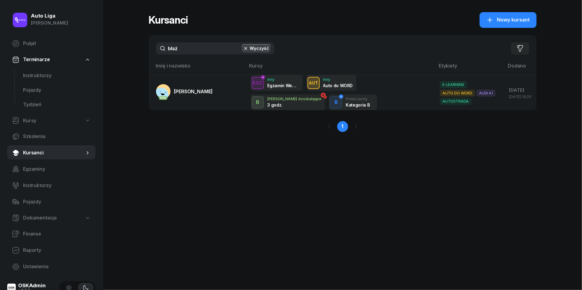
click at [196, 52] on input "błaż" at bounding box center [215, 48] width 118 height 12
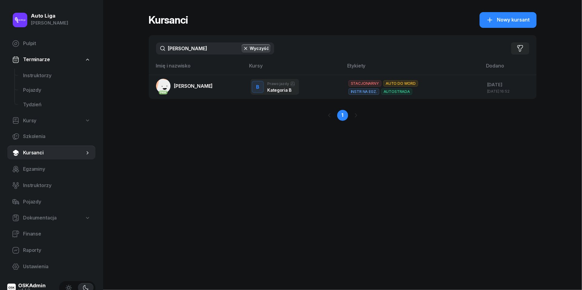
type input "[PERSON_NAME]"
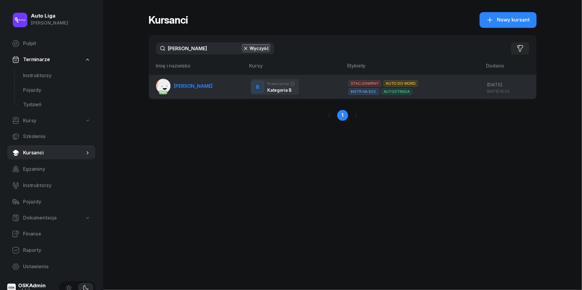
drag, startPoint x: 192, startPoint y: 61, endPoint x: 192, endPoint y: 88, distance: 26.7
click at [192, 88] on span "[PERSON_NAME]" at bounding box center [193, 86] width 39 height 6
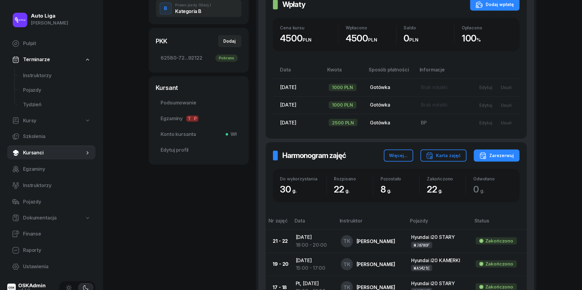
scroll to position [173, 0]
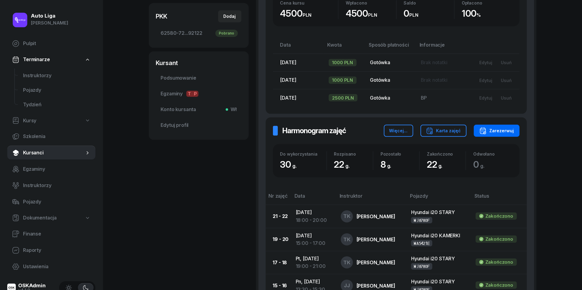
click at [499, 127] on div "Zarezerwuj" at bounding box center [497, 130] width 35 height 7
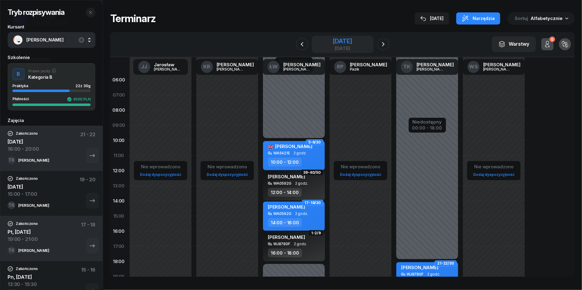
click at [347, 40] on div "[DATE]" at bounding box center [342, 41] width 19 height 6
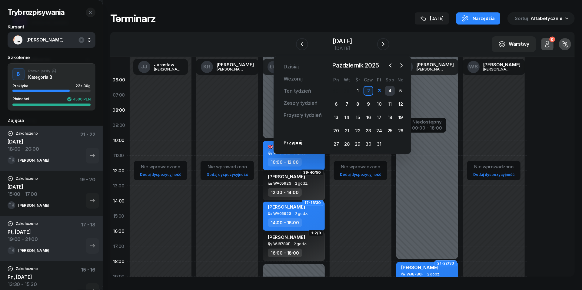
click at [393, 90] on div "4" at bounding box center [390, 91] width 10 height 10
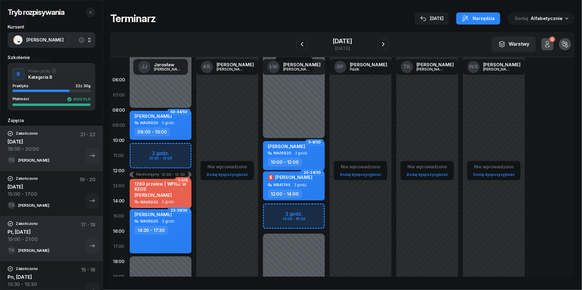
click at [143, 149] on div "Niedostępny 00:00 - 08:00 Niedostępny 17:30 - 23:59 Niedostępny 12:00 - 12:30 2…" at bounding box center [160, 216] width 67 height 288
select select "10"
select select "12"
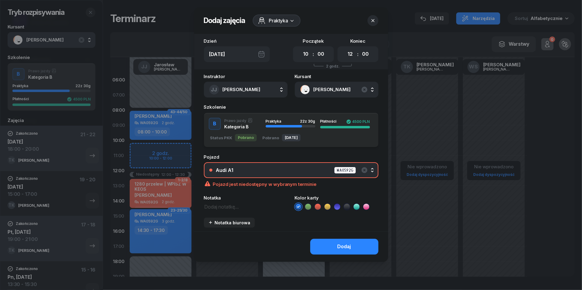
click at [280, 167] on div "Audi A1 WA0592G" at bounding box center [294, 171] width 157 height 8
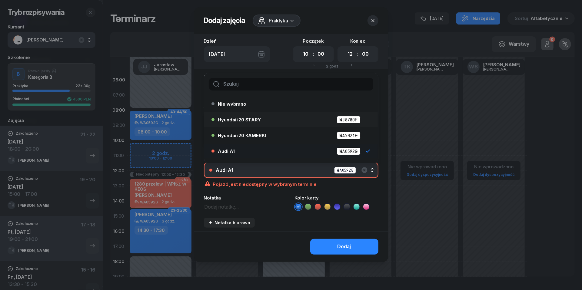
click at [271, 123] on div "Hyundai i20 STARY WJ8780F" at bounding box center [292, 120] width 149 height 8
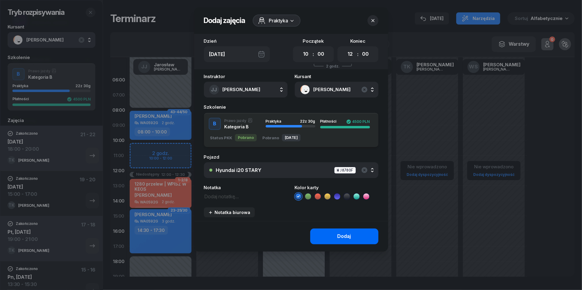
click at [351, 240] on button "Dodaj" at bounding box center [344, 237] width 68 height 16
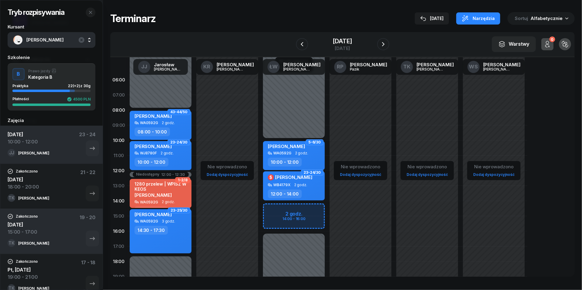
click at [423, 100] on div "Nie wprowadzono Dodaj dyspozycyjność" at bounding box center [427, 216] width 67 height 288
select select "07"
select select "09"
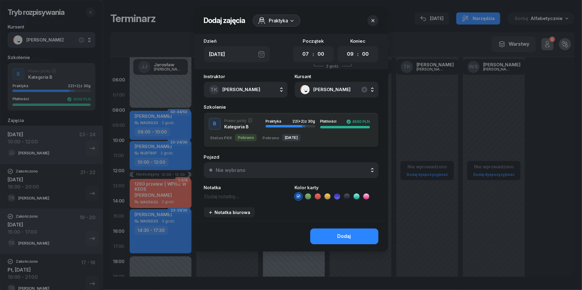
click at [230, 194] on textarea at bounding box center [246, 197] width 84 height 8
type textarea "[PERSON_NAME] KARTĘ UZUPEŁNIJ"
click at [318, 196] on icon at bounding box center [318, 197] width 3 height 2
click at [304, 88] on rect at bounding box center [306, 91] width 12 height 12
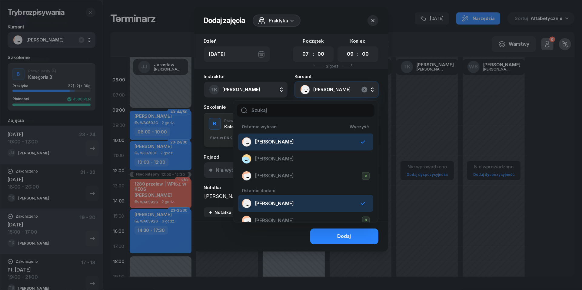
click at [365, 88] on icon "button" at bounding box center [365, 90] width 6 height 6
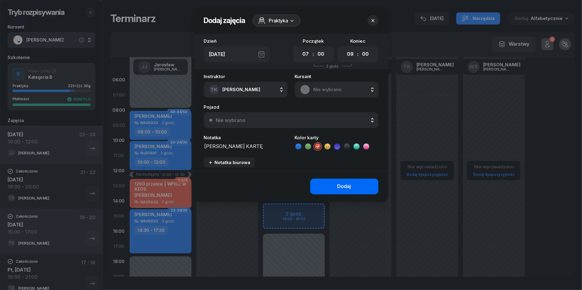
click at [338, 189] on div "Dodaj" at bounding box center [345, 187] width 14 height 8
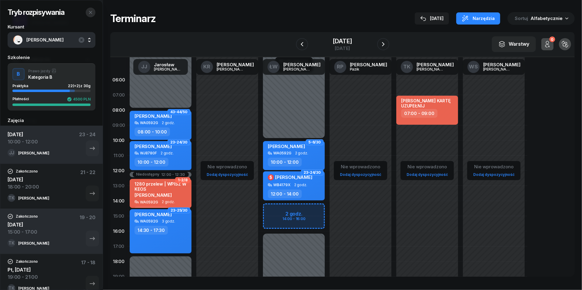
click at [91, 12] on icon "button" at bounding box center [90, 12] width 5 height 5
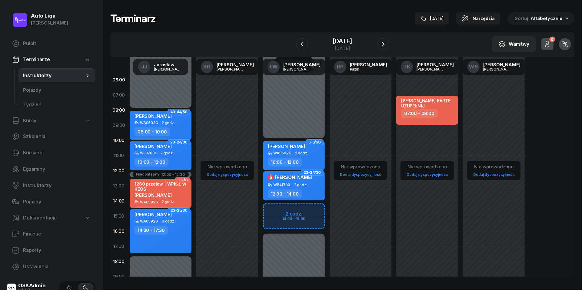
click at [33, 144] on nav "Pulpit Terminarze Instruktorzy Pojazdy Tydzień Kursy Szkolenia Kursanci Egzamin…" at bounding box center [51, 155] width 88 height 238
click at [33, 149] on span "Kursanci" at bounding box center [57, 153] width 68 height 8
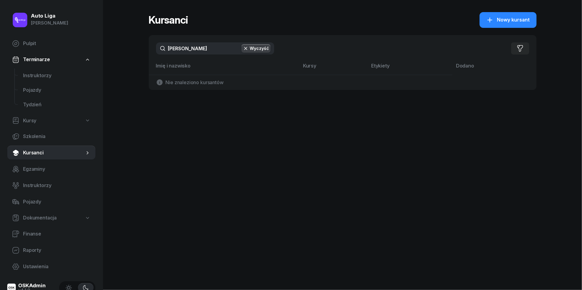
click at [217, 45] on input "[PERSON_NAME]" at bounding box center [215, 48] width 118 height 12
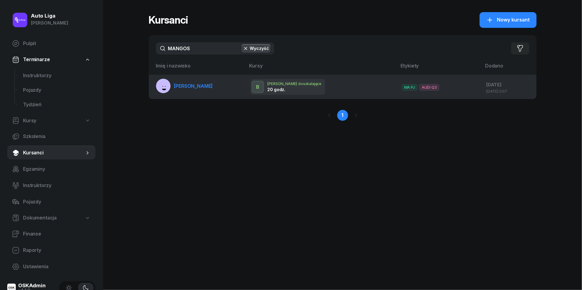
type input "MANGOS"
click at [185, 85] on span "[PERSON_NAME]" at bounding box center [193, 86] width 39 height 6
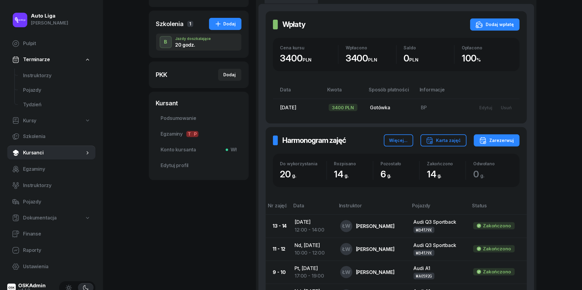
scroll to position [105, 0]
click at [504, 137] on div "Zarezerwuj" at bounding box center [497, 140] width 35 height 7
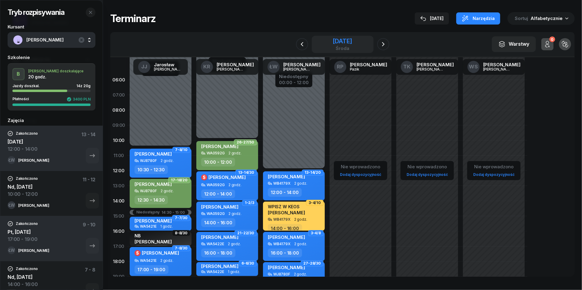
click at [343, 42] on div "[DATE]" at bounding box center [342, 41] width 19 height 6
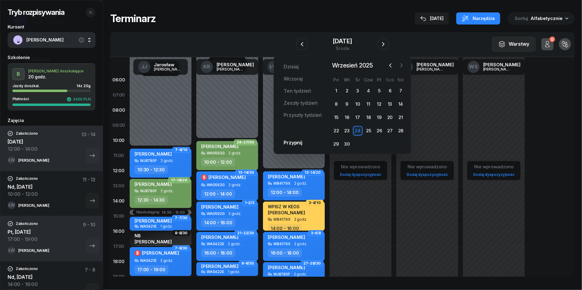
click at [403, 68] on icon "button" at bounding box center [402, 65] width 6 height 6
click at [391, 89] on div "4" at bounding box center [390, 91] width 10 height 10
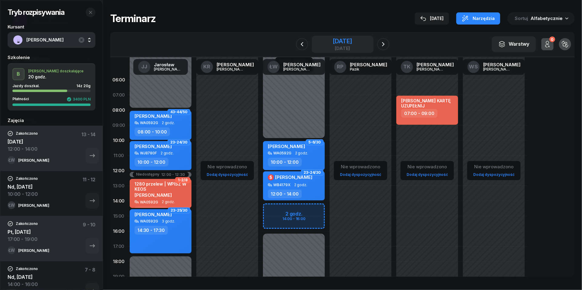
click at [349, 44] on div "[DATE]" at bounding box center [342, 41] width 19 height 6
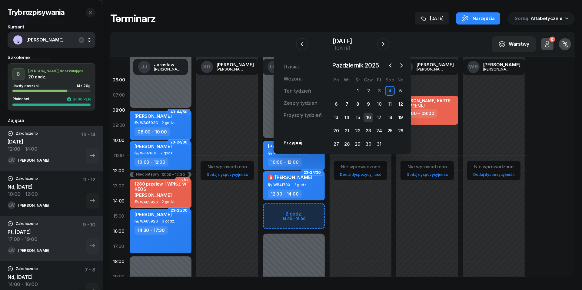
click at [370, 118] on div "16" at bounding box center [369, 118] width 10 height 10
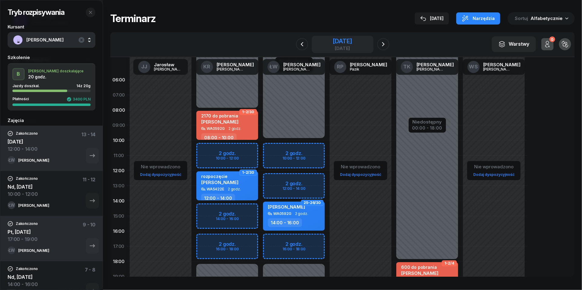
click at [333, 46] on div "[DATE]" at bounding box center [342, 48] width 19 height 5
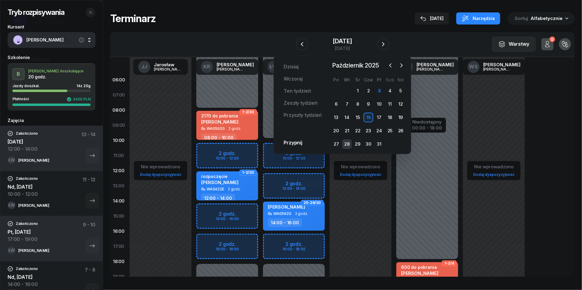
click at [345, 143] on div "28" at bounding box center [347, 144] width 10 height 10
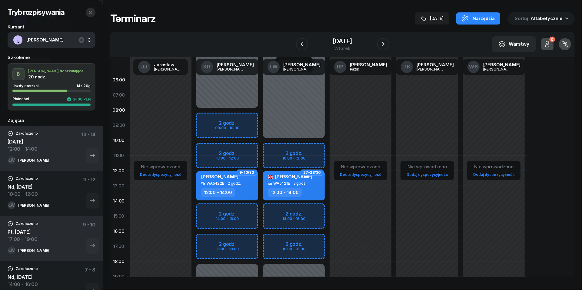
click at [91, 16] on button "button" at bounding box center [91, 13] width 10 height 10
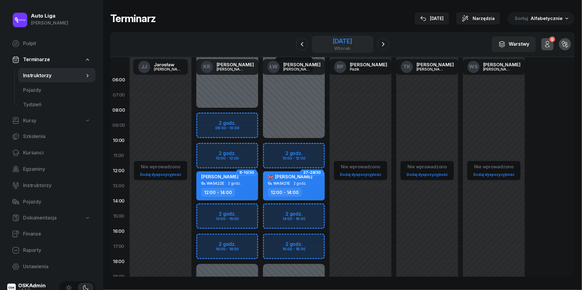
click at [352, 43] on div "[DATE]" at bounding box center [342, 41] width 19 height 6
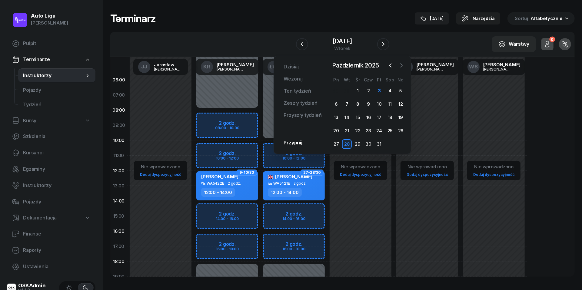
click at [403, 64] on icon "button" at bounding box center [402, 65] width 6 height 6
click at [357, 105] on div "5" at bounding box center [358, 104] width 10 height 10
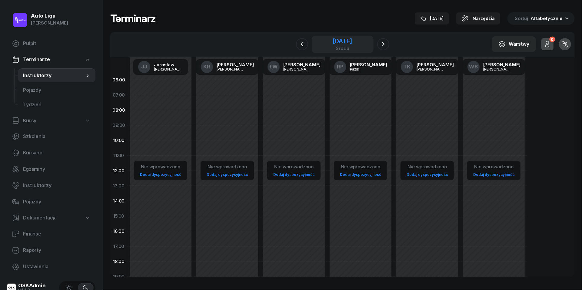
click at [333, 39] on div "[DATE]" at bounding box center [342, 41] width 19 height 6
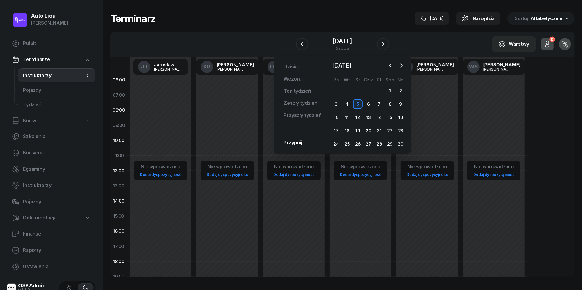
click at [360, 105] on div "5" at bounding box center [358, 104] width 10 height 10
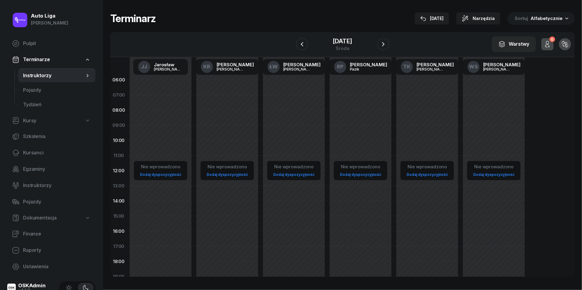
click at [431, 175] on link "Dodaj dyspozycyjność" at bounding box center [427, 174] width 46 height 7
select select "08"
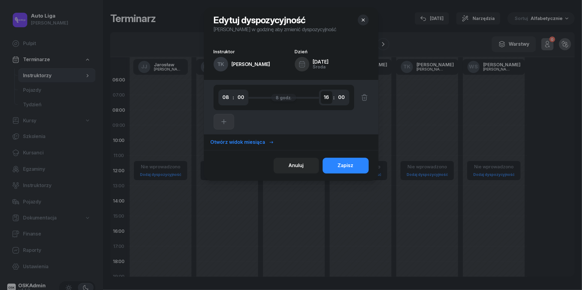
select select "10"
click at [349, 164] on div "Zapisz" at bounding box center [346, 166] width 16 height 8
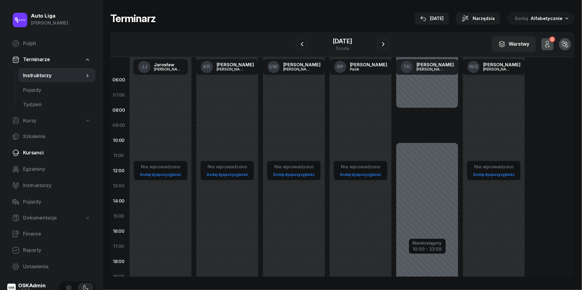
click at [31, 154] on span "Kursanci" at bounding box center [57, 153] width 68 height 8
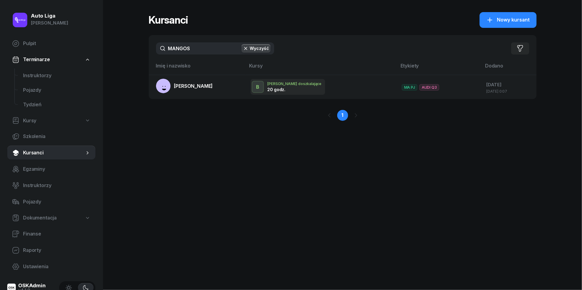
click at [198, 49] on input "MANGOS" at bounding box center [215, 48] width 118 height 12
type input "Zanie"
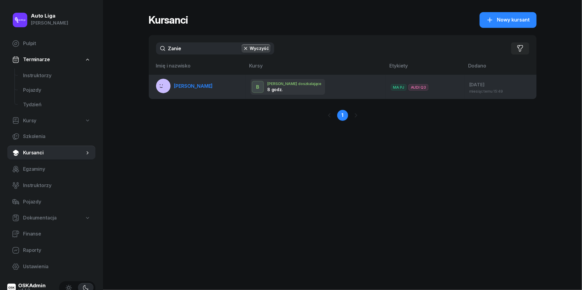
drag, startPoint x: 192, startPoint y: 61, endPoint x: 196, endPoint y: 87, distance: 26.5
click at [196, 87] on span "[PERSON_NAME]" at bounding box center [193, 86] width 39 height 6
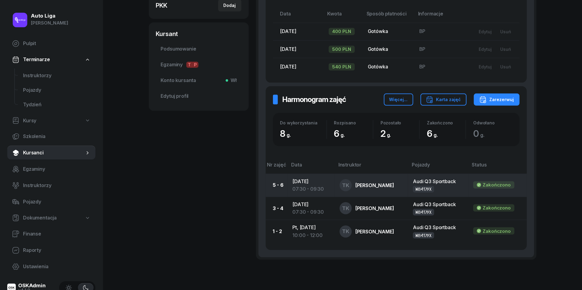
scroll to position [174, 0]
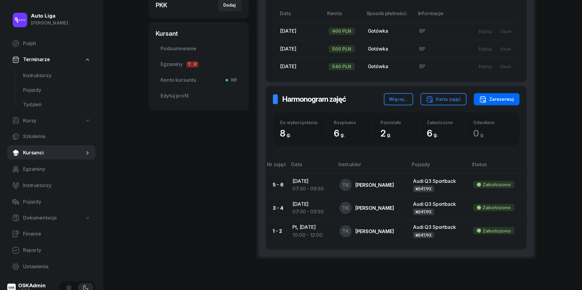
click at [495, 96] on div "Zarezerwuj" at bounding box center [497, 99] width 35 height 7
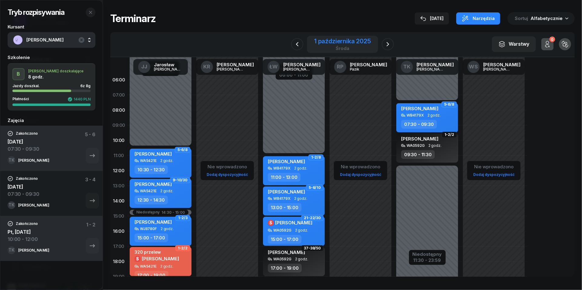
click at [342, 50] on div "środa" at bounding box center [342, 48] width 57 height 5
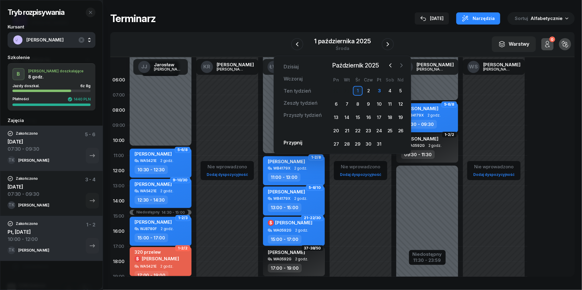
click at [403, 67] on icon "button" at bounding box center [402, 65] width 6 height 6
click at [358, 103] on div "5" at bounding box center [358, 104] width 10 height 10
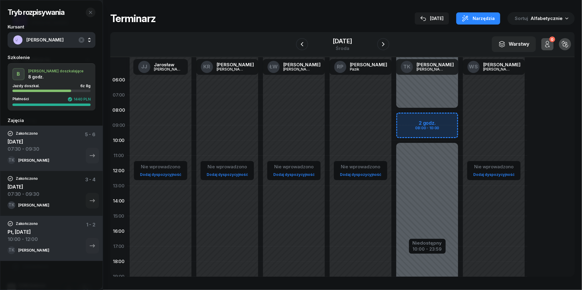
click at [407, 117] on div "Niedostępny 00:00 - 08:00 Niedostępny 10:00 - 23:59 2 godz. 08:00 - 10:00" at bounding box center [427, 216] width 67 height 288
select select "08"
select select "10"
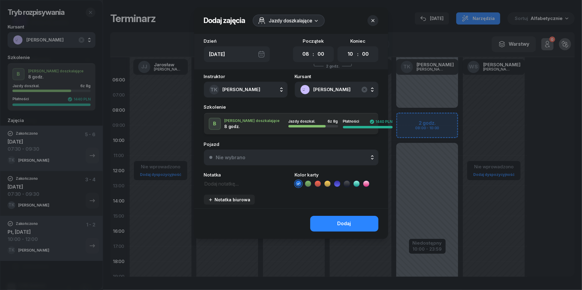
click at [313, 160] on button "Nie wybrano" at bounding box center [291, 158] width 175 height 16
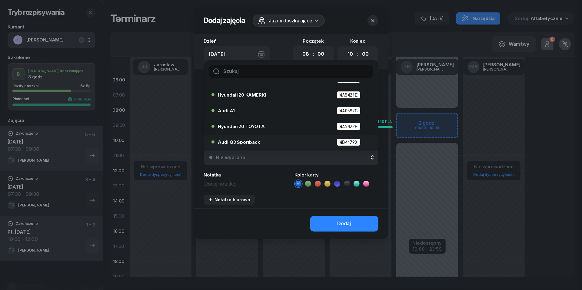
scroll to position [28, 0]
click at [273, 144] on div "Audi Q3 Sportback WB4179X" at bounding box center [292, 143] width 149 height 8
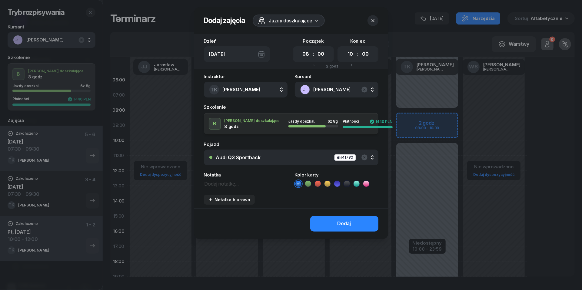
click at [348, 233] on div "Dodaj" at bounding box center [291, 224] width 194 height 31
click at [340, 224] on div "Dodaj" at bounding box center [345, 224] width 14 height 8
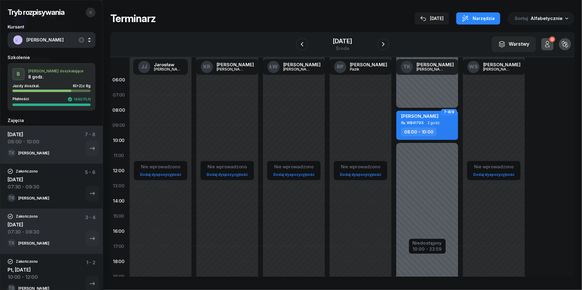
click at [92, 11] on icon "button" at bounding box center [90, 12] width 5 height 5
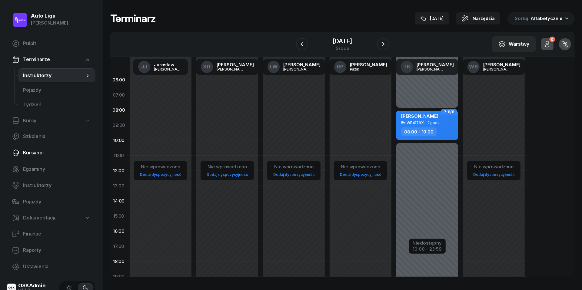
click at [38, 151] on span "Kursanci" at bounding box center [57, 153] width 68 height 8
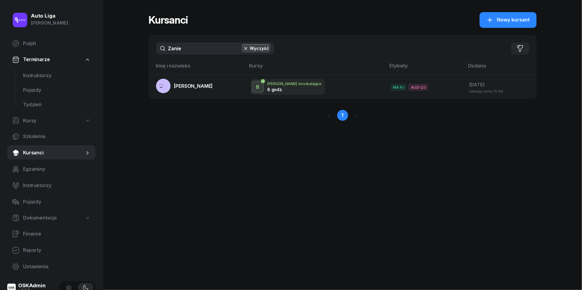
click at [192, 47] on input "Zanie" at bounding box center [215, 48] width 118 height 12
type input "[PERSON_NAME]"
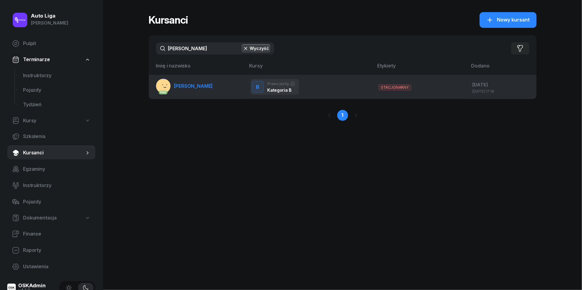
drag, startPoint x: 192, startPoint y: 47, endPoint x: 185, endPoint y: 85, distance: 39.2
click at [185, 85] on span "[PERSON_NAME]" at bounding box center [193, 86] width 39 height 6
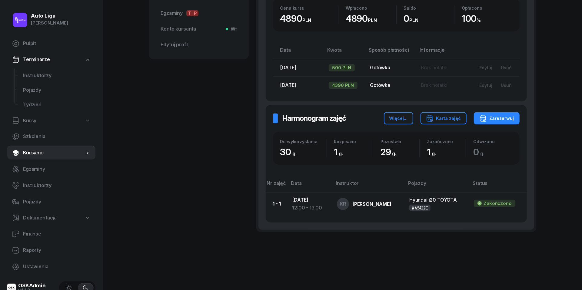
scroll to position [244, 0]
click at [506, 118] on div "Zarezerwuj" at bounding box center [497, 119] width 35 height 7
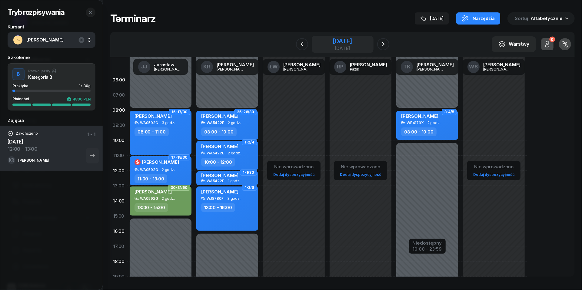
click at [341, 39] on div "[DATE]" at bounding box center [342, 41] width 19 height 6
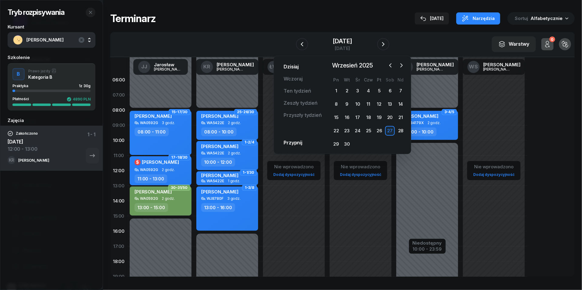
click at [293, 67] on link "Dzisiaj" at bounding box center [291, 67] width 25 height 12
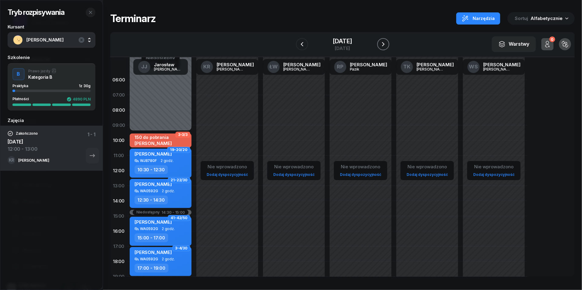
click at [387, 42] on icon "button" at bounding box center [383, 44] width 7 height 7
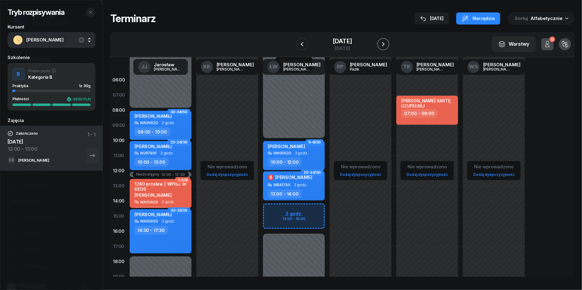
click at [387, 42] on icon "button" at bounding box center [383, 44] width 7 height 7
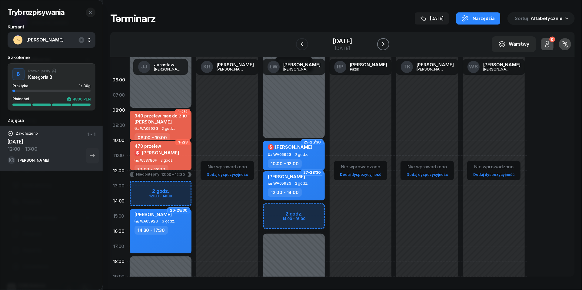
click at [387, 42] on icon "button" at bounding box center [383, 44] width 7 height 7
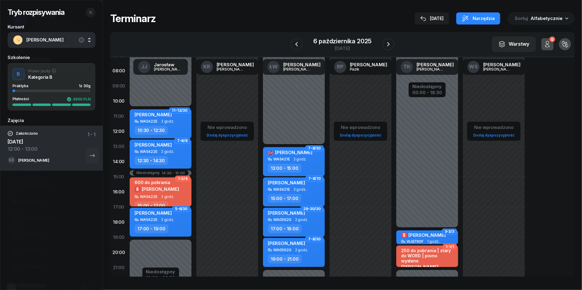
scroll to position [41, 0]
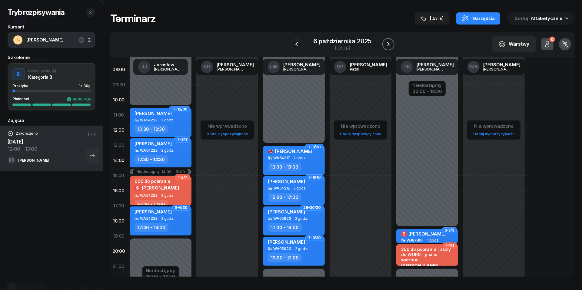
click at [387, 43] on icon "button" at bounding box center [388, 44] width 7 height 7
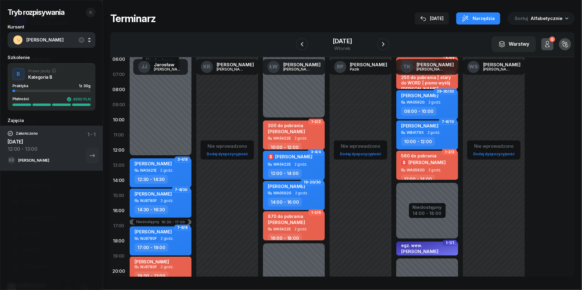
scroll to position [20, 0]
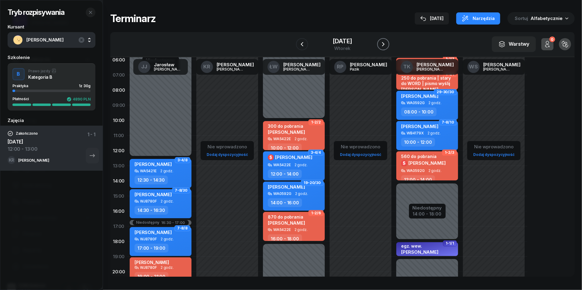
click at [387, 43] on icon "button" at bounding box center [383, 44] width 7 height 7
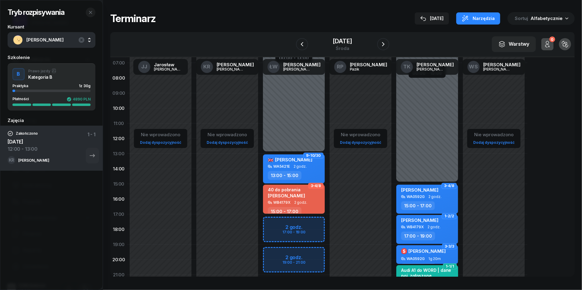
scroll to position [33, 0]
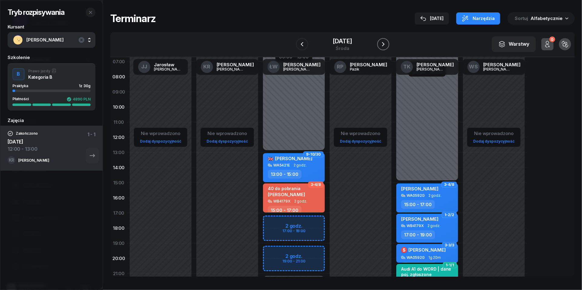
click at [387, 44] on icon "button" at bounding box center [383, 44] width 7 height 7
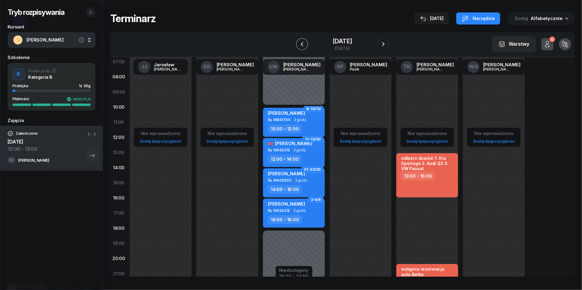
click at [301, 43] on icon "button" at bounding box center [302, 44] width 2 height 4
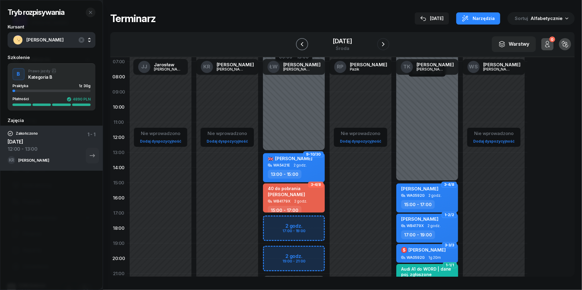
click at [301, 43] on icon "button" at bounding box center [302, 44] width 2 height 4
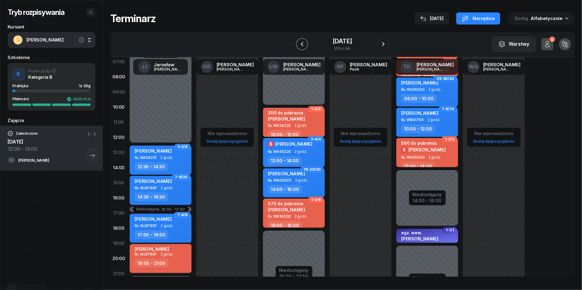
click at [301, 43] on icon "button" at bounding box center [302, 44] width 2 height 4
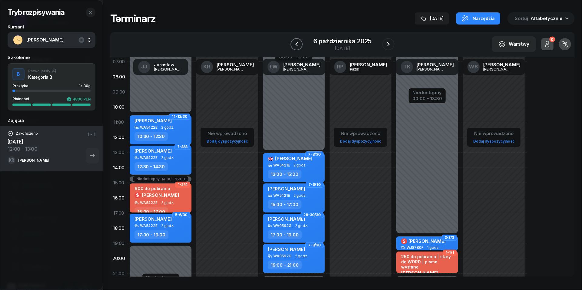
click at [297, 43] on icon "button" at bounding box center [296, 44] width 2 height 4
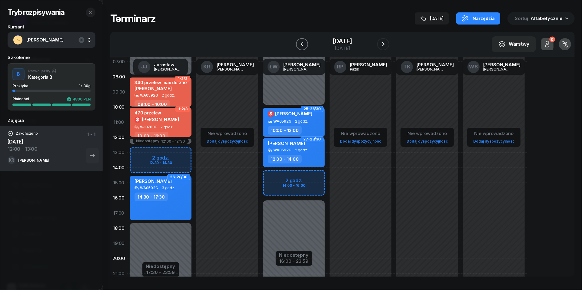
click at [301, 43] on icon "button" at bounding box center [302, 44] width 2 height 4
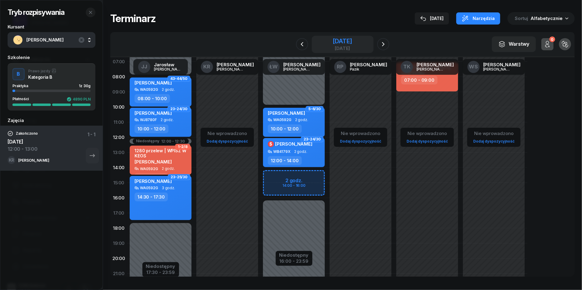
click at [339, 48] on div "[DATE]" at bounding box center [342, 48] width 19 height 5
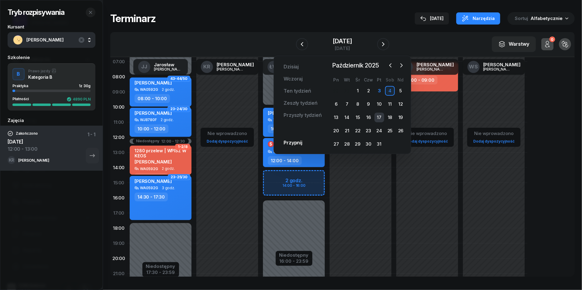
click at [381, 117] on div "17" at bounding box center [380, 118] width 10 height 10
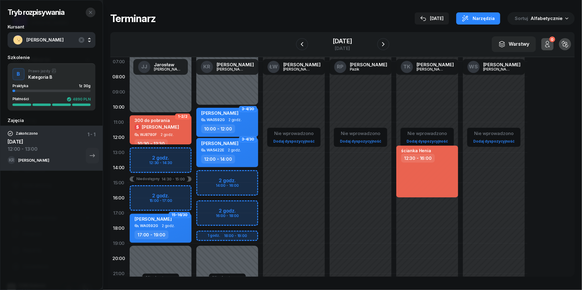
click at [90, 16] on button "button" at bounding box center [91, 13] width 10 height 10
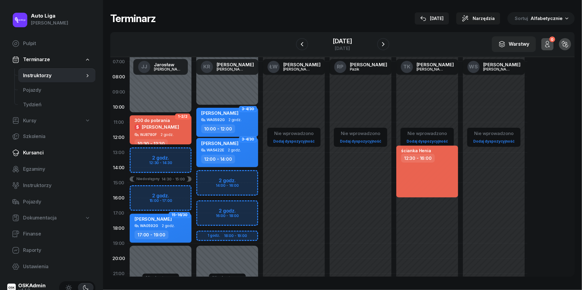
click at [43, 157] on link "Kursanci" at bounding box center [51, 153] width 88 height 15
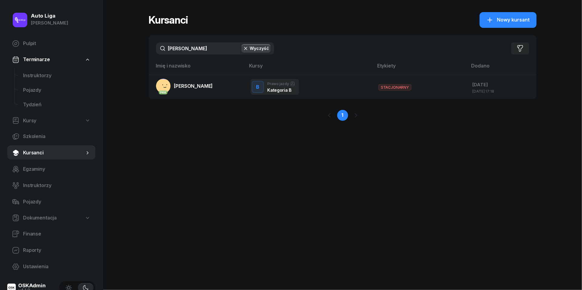
click at [202, 45] on input "[PERSON_NAME]" at bounding box center [215, 48] width 118 height 12
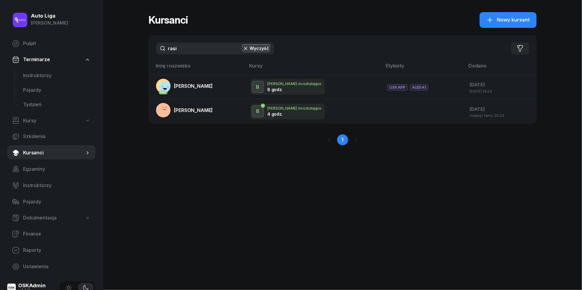
type input "rąsi"
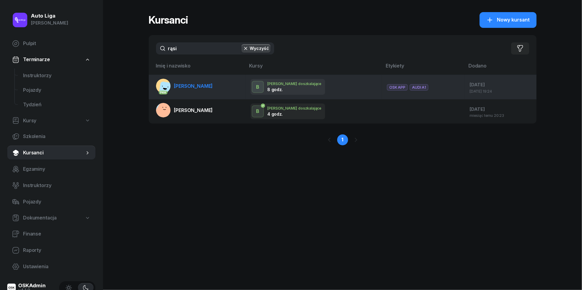
drag, startPoint x: 202, startPoint y: 45, endPoint x: 199, endPoint y: 89, distance: 43.4
click at [199, 89] on span "[PERSON_NAME]" at bounding box center [193, 86] width 39 height 6
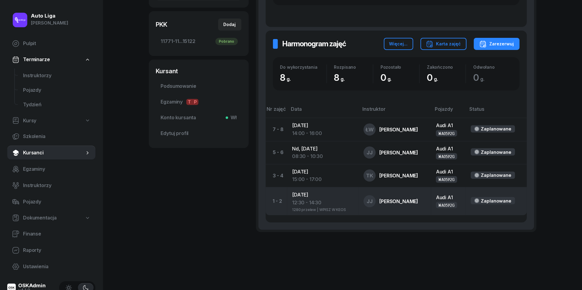
scroll to position [163, 0]
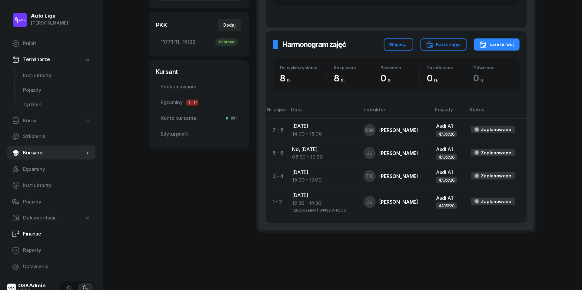
click at [34, 236] on span "Finanse" at bounding box center [57, 234] width 68 height 8
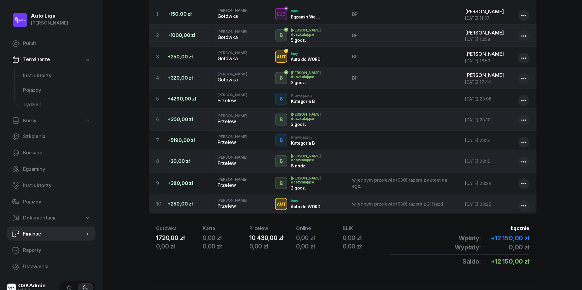
scroll to position [151, 0]
click at [32, 149] on span "Kursanci" at bounding box center [57, 153] width 68 height 8
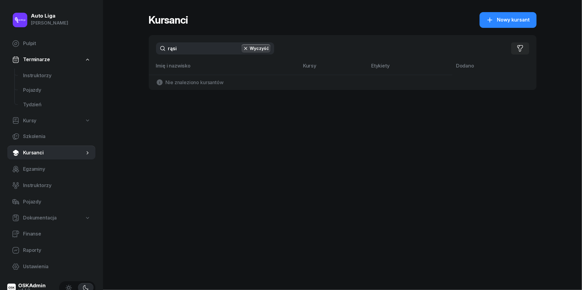
click at [201, 51] on input "rąsi" at bounding box center [215, 48] width 118 height 12
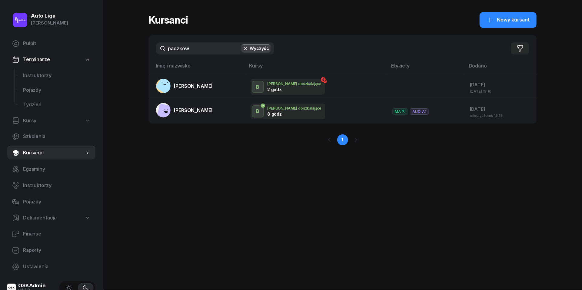
type input "pączków"
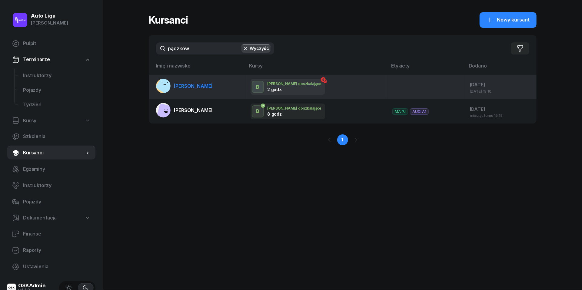
drag, startPoint x: 165, startPoint y: 60, endPoint x: 192, endPoint y: 84, distance: 36.3
click at [192, 84] on span "[PERSON_NAME]" at bounding box center [193, 86] width 39 height 6
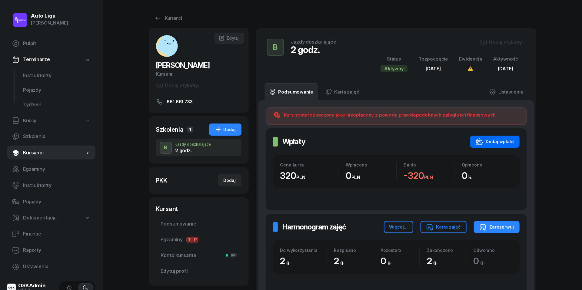
click at [497, 143] on div "Dodaj wpłatę" at bounding box center [495, 141] width 39 height 7
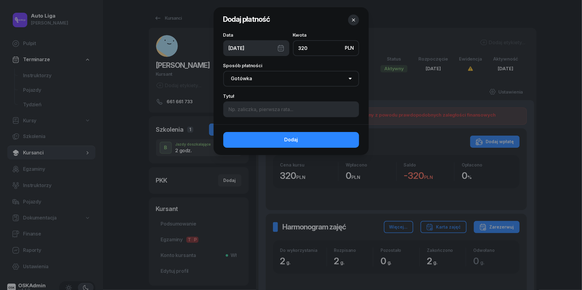
type input "320"
click at [280, 47] on div "[DATE]" at bounding box center [256, 48] width 66 height 16
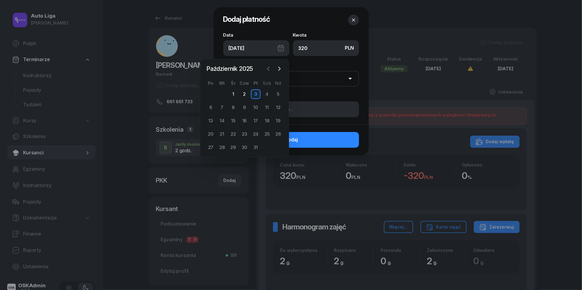
click at [269, 72] on button "button" at bounding box center [268, 68] width 9 height 9
click at [266, 132] on div "27" at bounding box center [267, 134] width 10 height 10
type input "[DATE]"
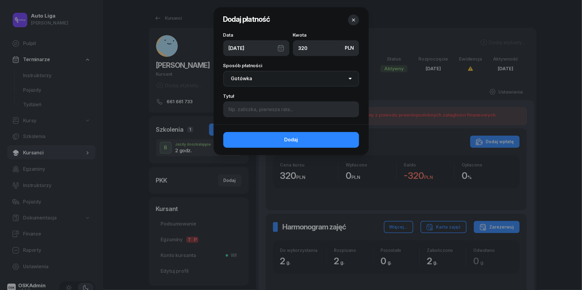
select select "transfer"
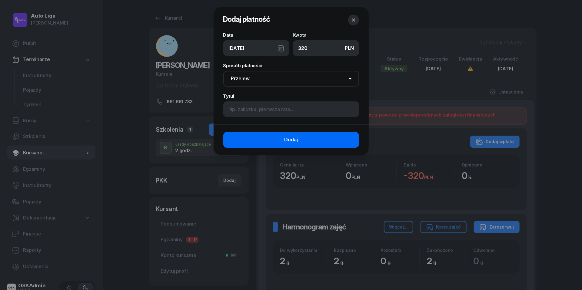
click at [290, 140] on span "Dodaj" at bounding box center [291, 140] width 14 height 8
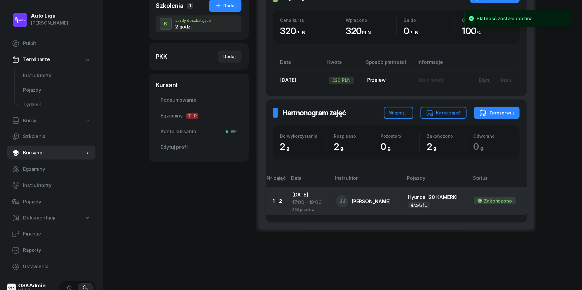
scroll to position [124, 0]
click at [308, 202] on div "17:00 - 19:00" at bounding box center [309, 203] width 35 height 8
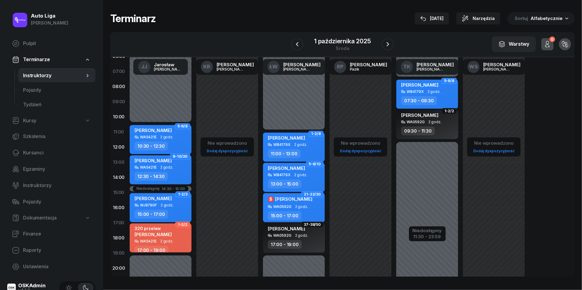
scroll to position [32, 0]
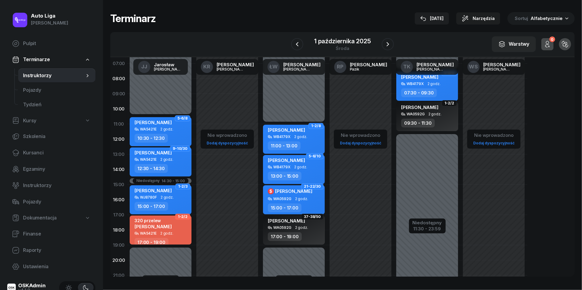
click at [169, 237] on div "320 przelew [PERSON_NAME] WA5421E 2 godz. 17:00 - 19:00" at bounding box center [161, 230] width 62 height 29
select select "17"
select select "19"
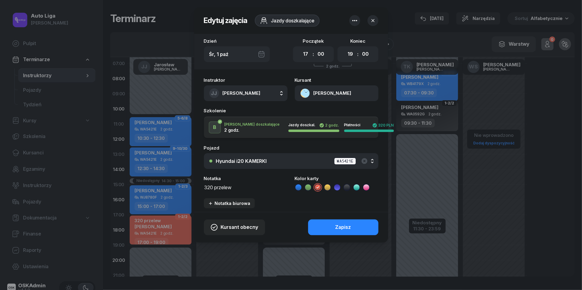
click at [218, 186] on textarea "320 przelew" at bounding box center [246, 187] width 84 height 8
click at [298, 187] on icon at bounding box center [299, 188] width 6 height 6
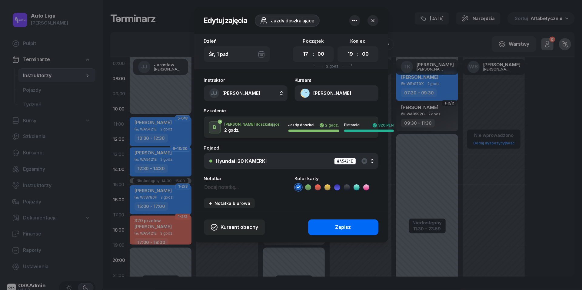
click at [327, 230] on button "Zapisz" at bounding box center [343, 228] width 70 height 16
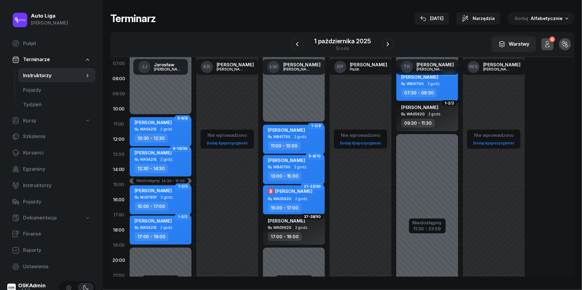
click at [162, 227] on span "2 godz." at bounding box center [166, 228] width 13 height 4
select select "17"
select select "19"
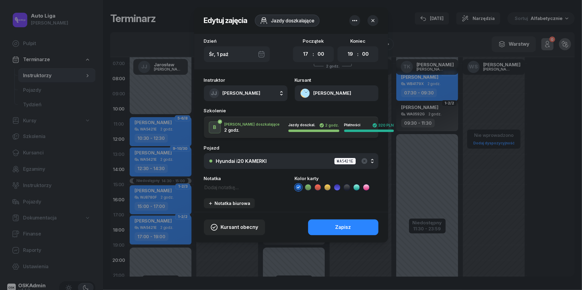
click at [304, 89] on button "[PERSON_NAME]" at bounding box center [337, 94] width 84 height 16
click at [310, 113] on div "Otwórz profil" at bounding box center [314, 114] width 29 height 8
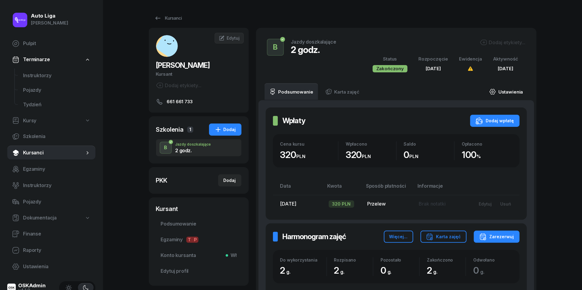
click at [515, 91] on link "Ustawienia" at bounding box center [506, 91] width 43 height 17
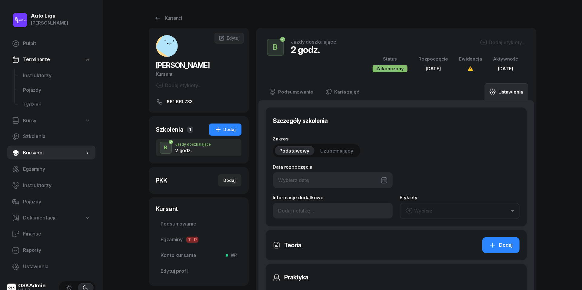
type input "[DATE]"
type input "2"
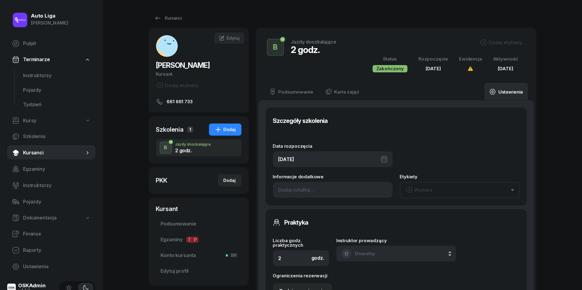
click at [304, 161] on div "[DATE]" at bounding box center [333, 160] width 120 height 16
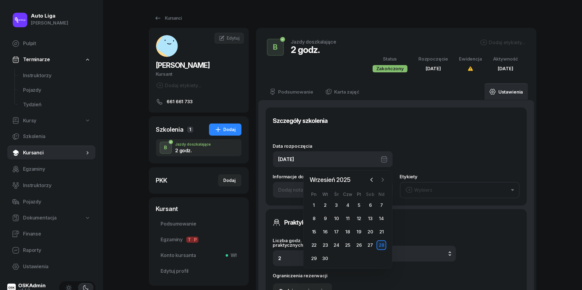
click at [384, 181] on icon "button" at bounding box center [383, 180] width 6 height 6
click at [336, 206] on div "1" at bounding box center [337, 206] width 10 height 10
type input "[DATE]"
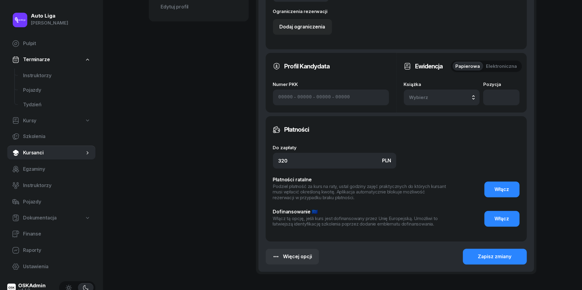
scroll to position [280, 0]
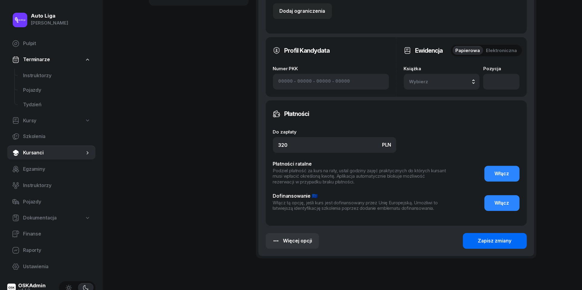
click at [497, 242] on div "Zapisz zmiany" at bounding box center [495, 241] width 34 height 8
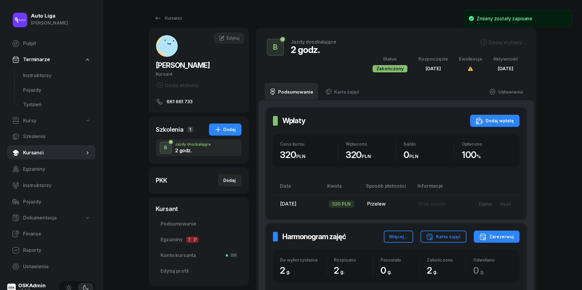
scroll to position [0, 0]
click at [44, 77] on span "Instruktorzy" at bounding box center [57, 76] width 68 height 8
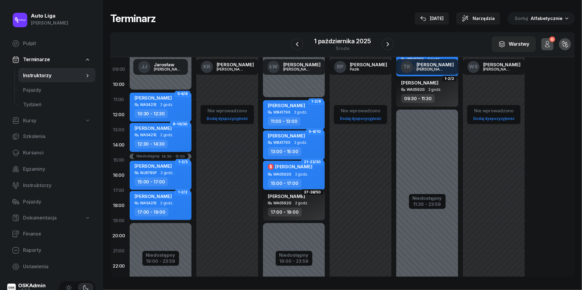
scroll to position [57, 0]
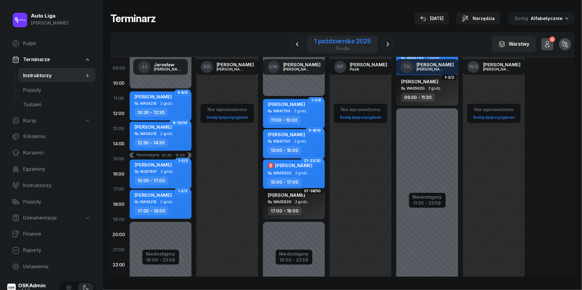
click at [337, 44] on div "1 października 2025" at bounding box center [342, 41] width 57 height 6
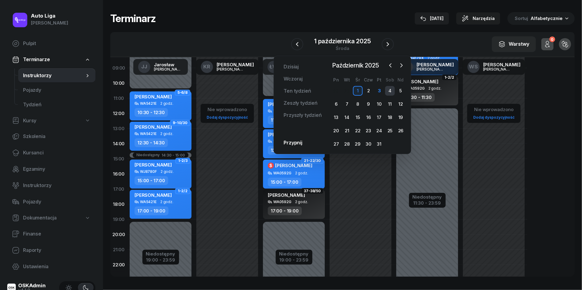
click at [392, 90] on div "4" at bounding box center [390, 91] width 10 height 10
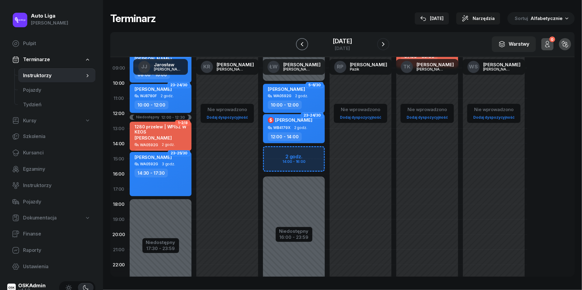
click at [301, 44] on icon "button" at bounding box center [302, 44] width 2 height 4
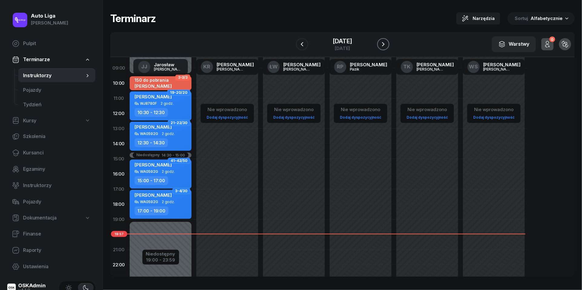
click at [387, 43] on icon "button" at bounding box center [383, 44] width 7 height 7
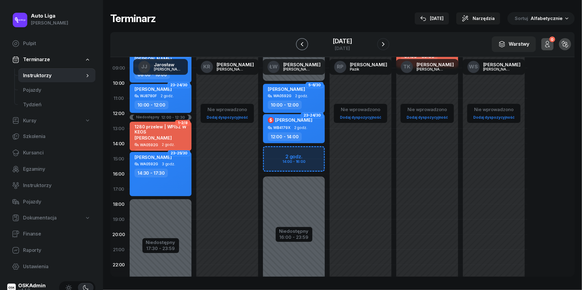
click at [301, 43] on icon "button" at bounding box center [302, 44] width 2 height 4
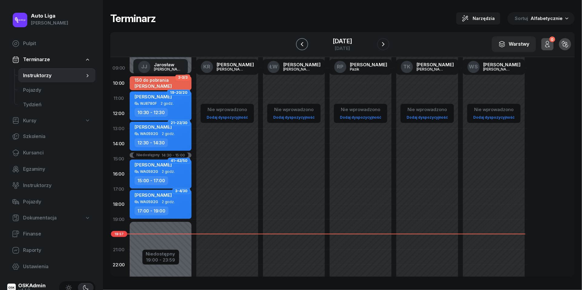
click at [299, 47] on icon "button" at bounding box center [302, 44] width 7 height 7
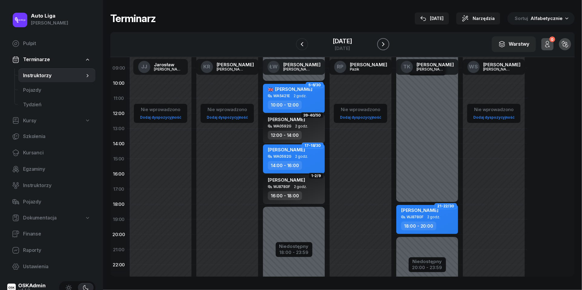
click at [387, 43] on icon "button" at bounding box center [383, 44] width 7 height 7
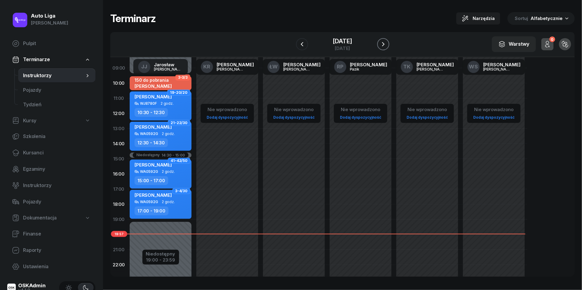
click at [387, 43] on icon "button" at bounding box center [383, 44] width 7 height 7
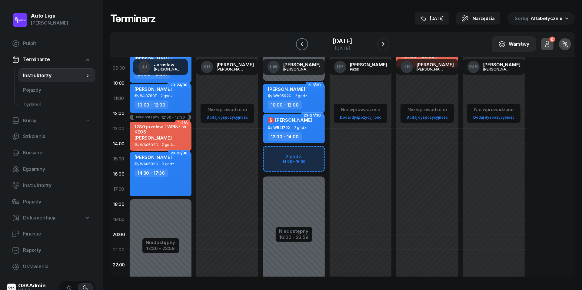
click at [299, 44] on icon "button" at bounding box center [302, 44] width 7 height 7
